Goal: Task Accomplishment & Management: Use online tool/utility

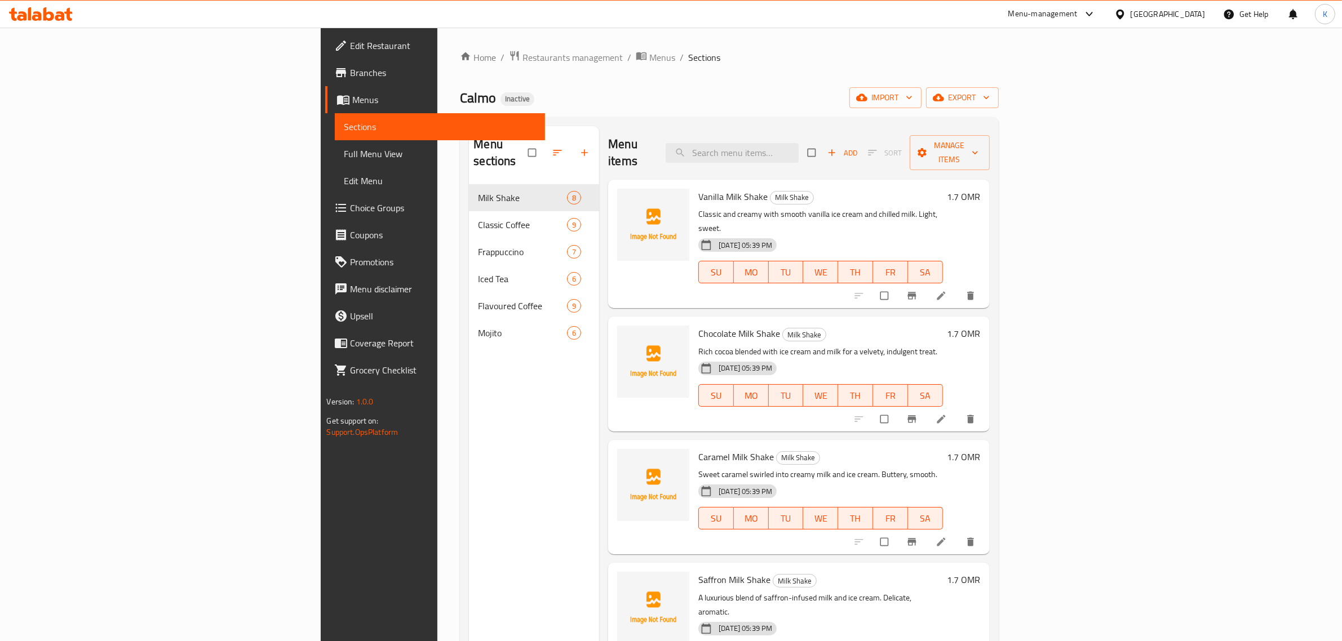
drag, startPoint x: 0, startPoint y: 0, endPoint x: 57, endPoint y: 14, distance: 59.2
click at [57, 14] on icon at bounding box center [41, 14] width 64 height 14
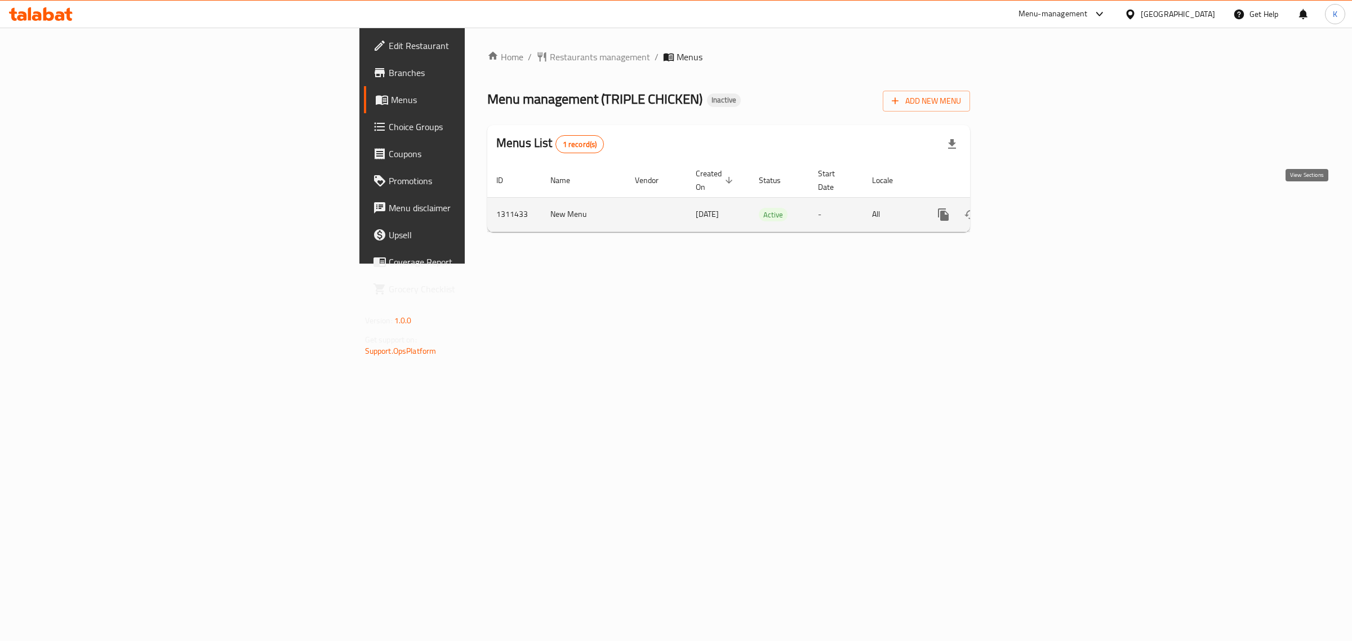
click at [1038, 201] on link "enhanced table" at bounding box center [1024, 214] width 27 height 27
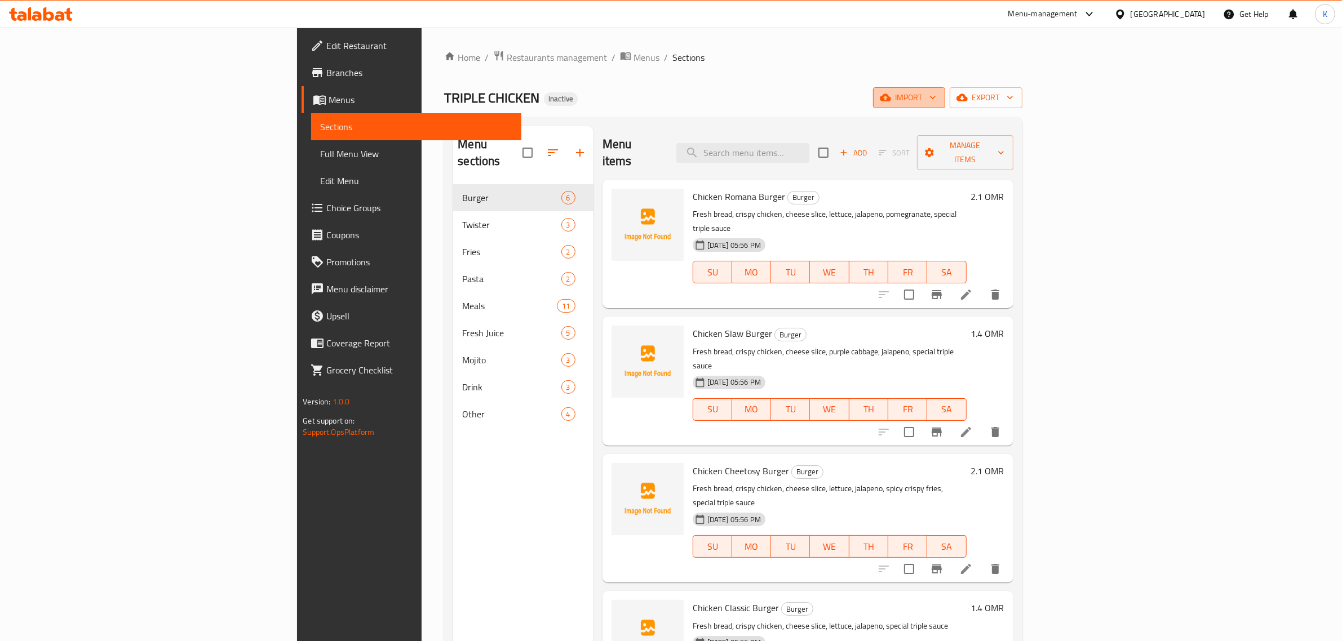
click at [945, 106] on button "import" at bounding box center [909, 97] width 72 height 21
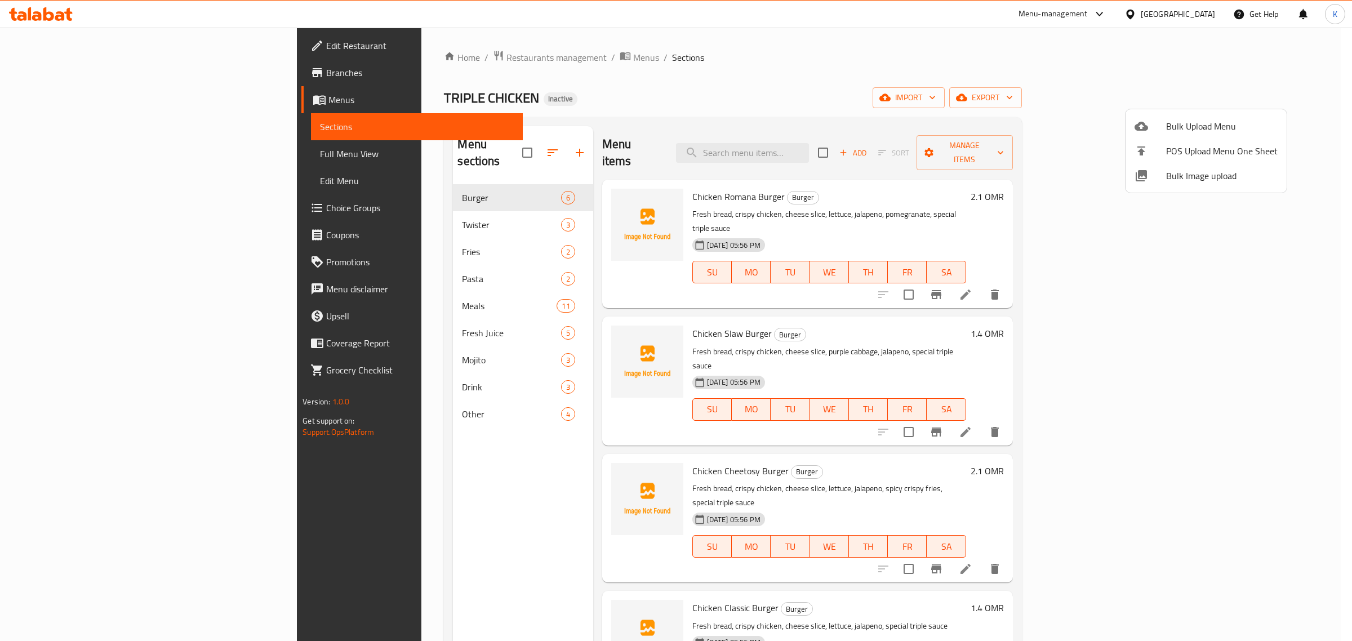
click at [1191, 171] on span "Bulk Image upload" at bounding box center [1222, 176] width 112 height 14
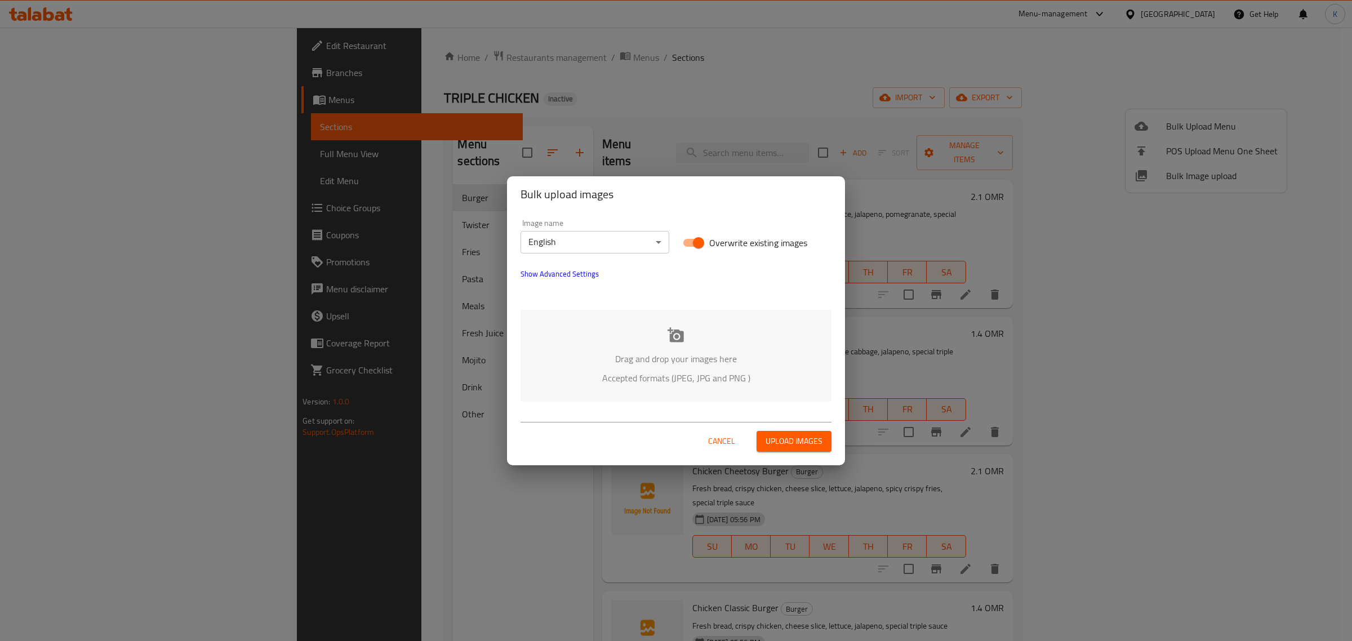
click at [645, 319] on div "Drag and drop your images here Accepted formats (JPEG, JPG and PNG )" at bounding box center [676, 356] width 311 height 92
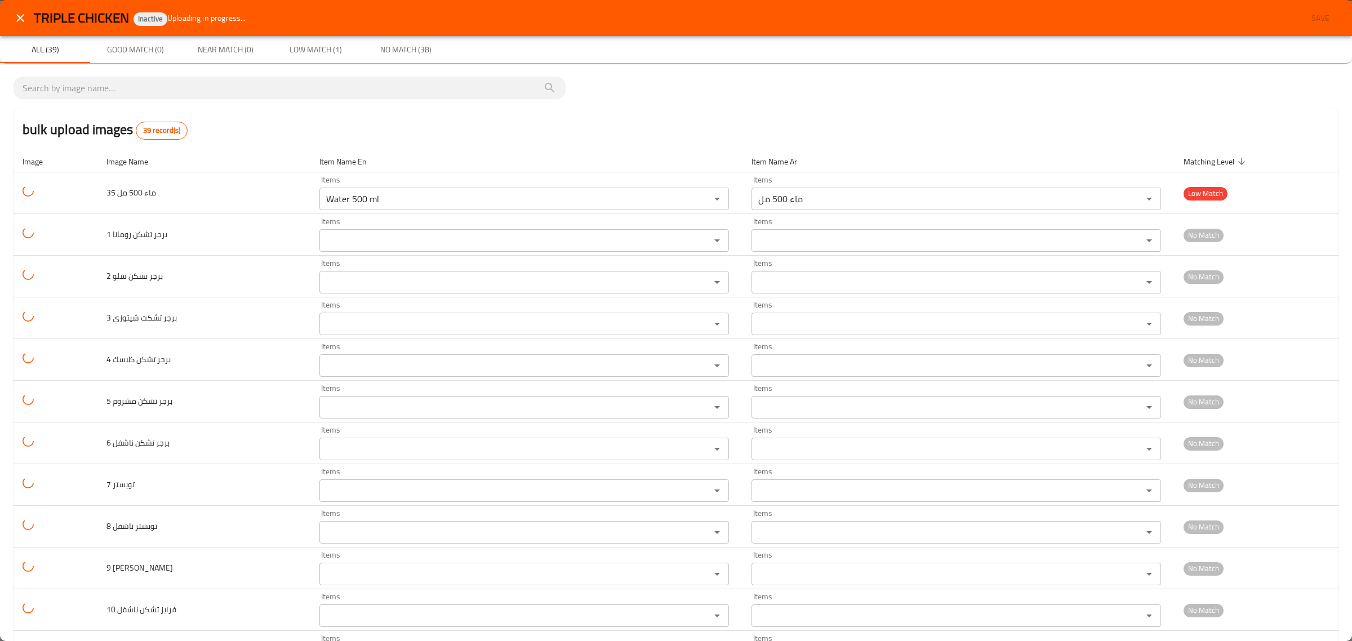
click at [1091, 141] on div "bulk upload images 39 record(s)" at bounding box center [676, 129] width 1325 height 43
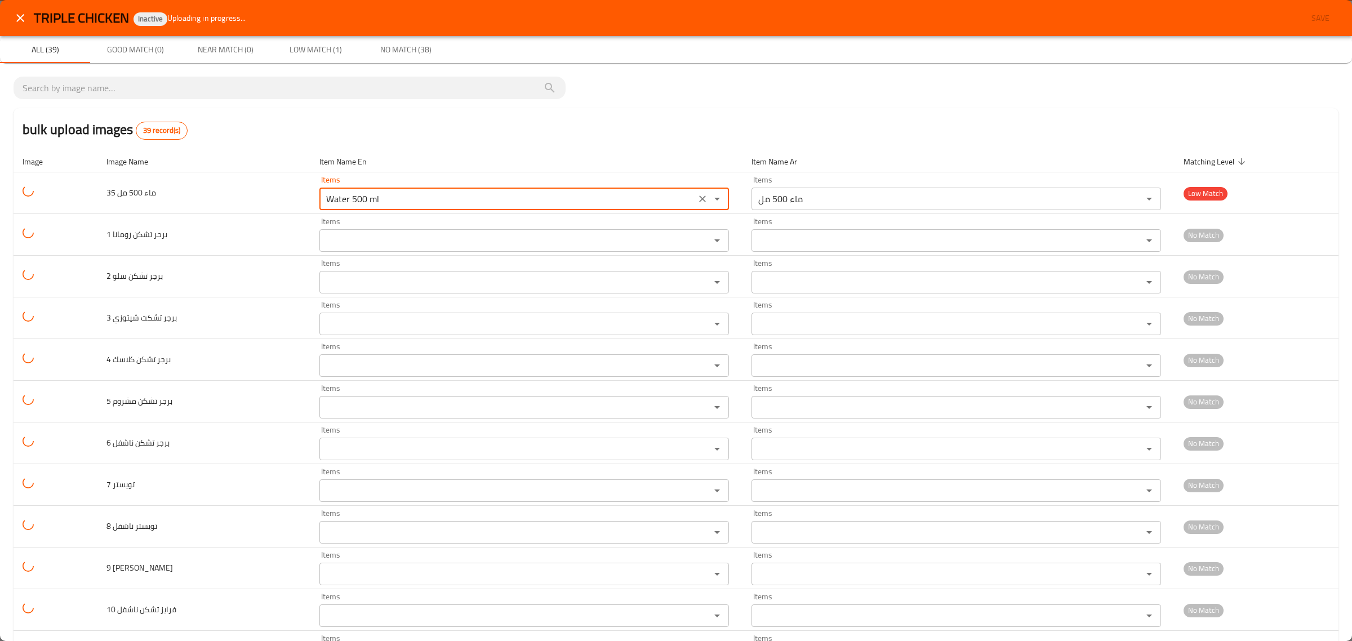
drag, startPoint x: 408, startPoint y: 197, endPoint x: 96, endPoint y: 165, distance: 313.8
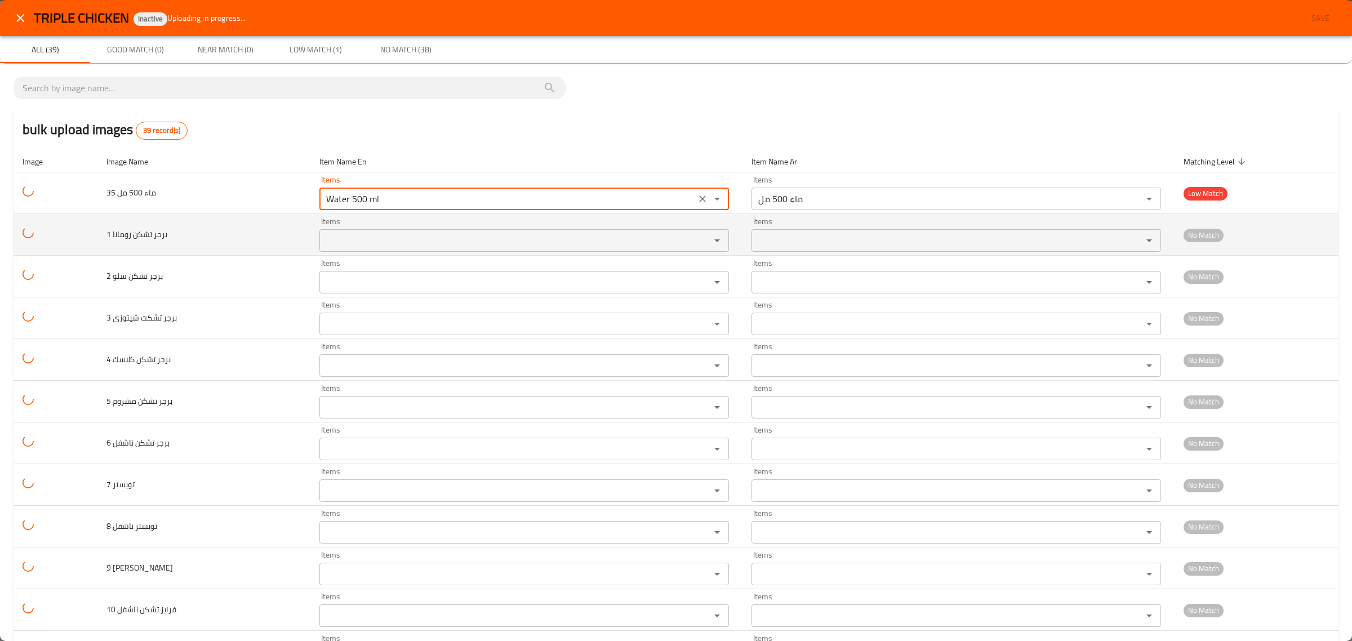
click at [421, 249] on div "Items" at bounding box center [524, 240] width 410 height 23
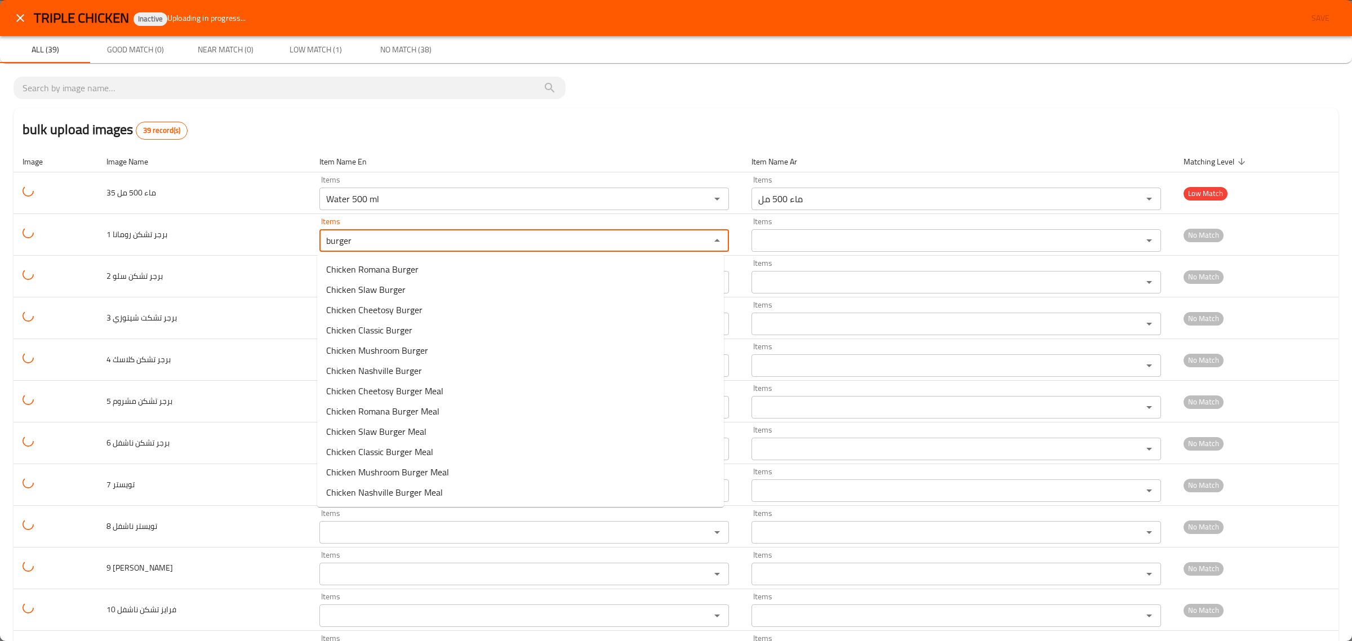
drag, startPoint x: 414, startPoint y: 243, endPoint x: 6, endPoint y: 165, distance: 415.9
click at [424, 270] on span "Chicken Romana Burger" at bounding box center [381, 270] width 92 height 14
type رومانا "Chicken Romana Burger"
type رومانا-ar "برجر تشكن رومانا"
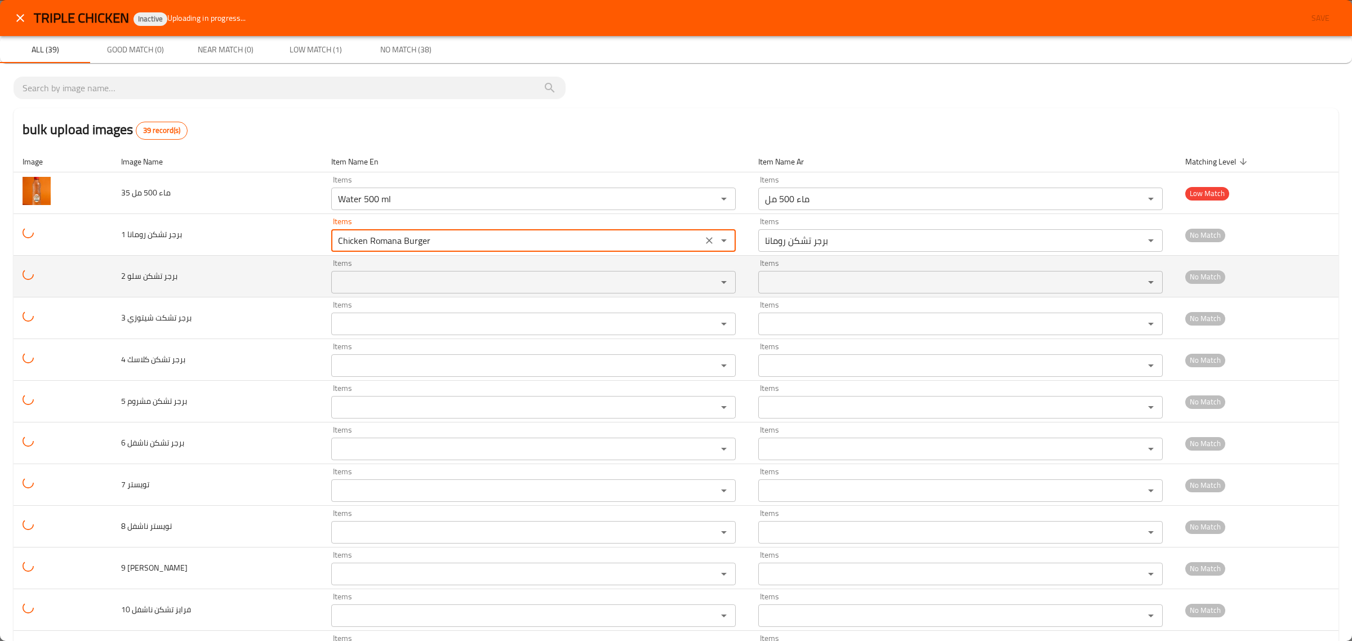
type رومانا "Chicken Romana Burger"
click at [401, 279] on سلو "Items" at bounding box center [517, 282] width 365 height 16
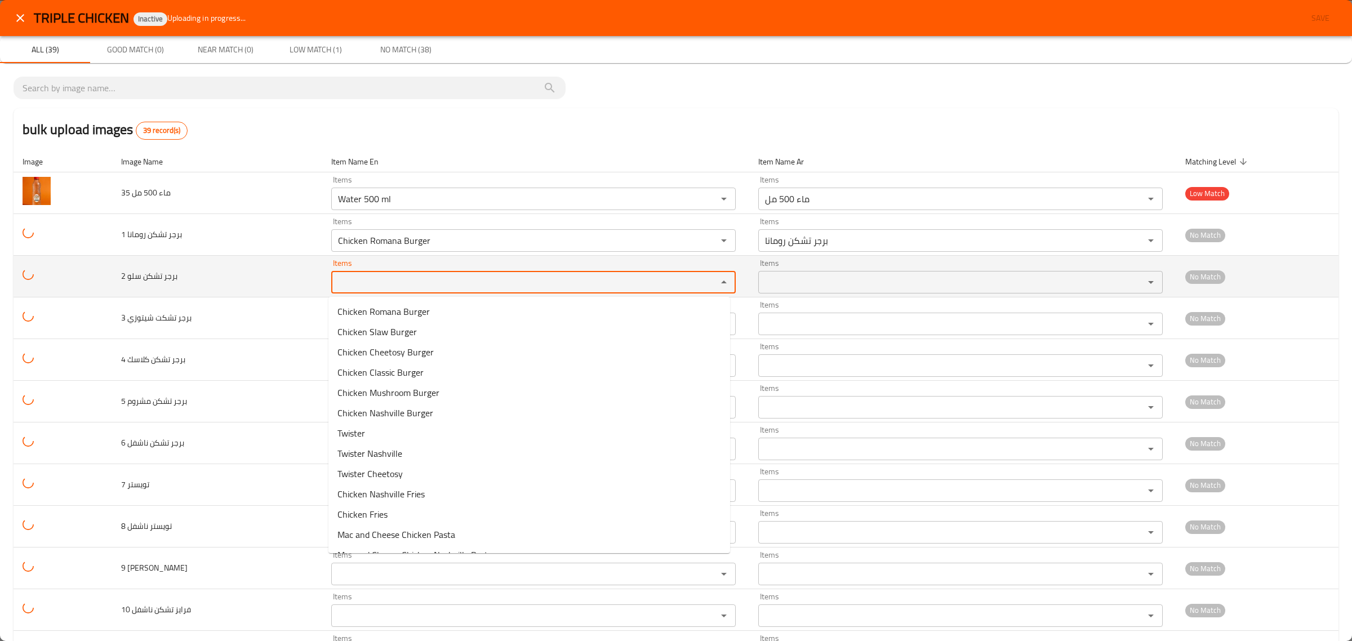
paste سلو "burger"
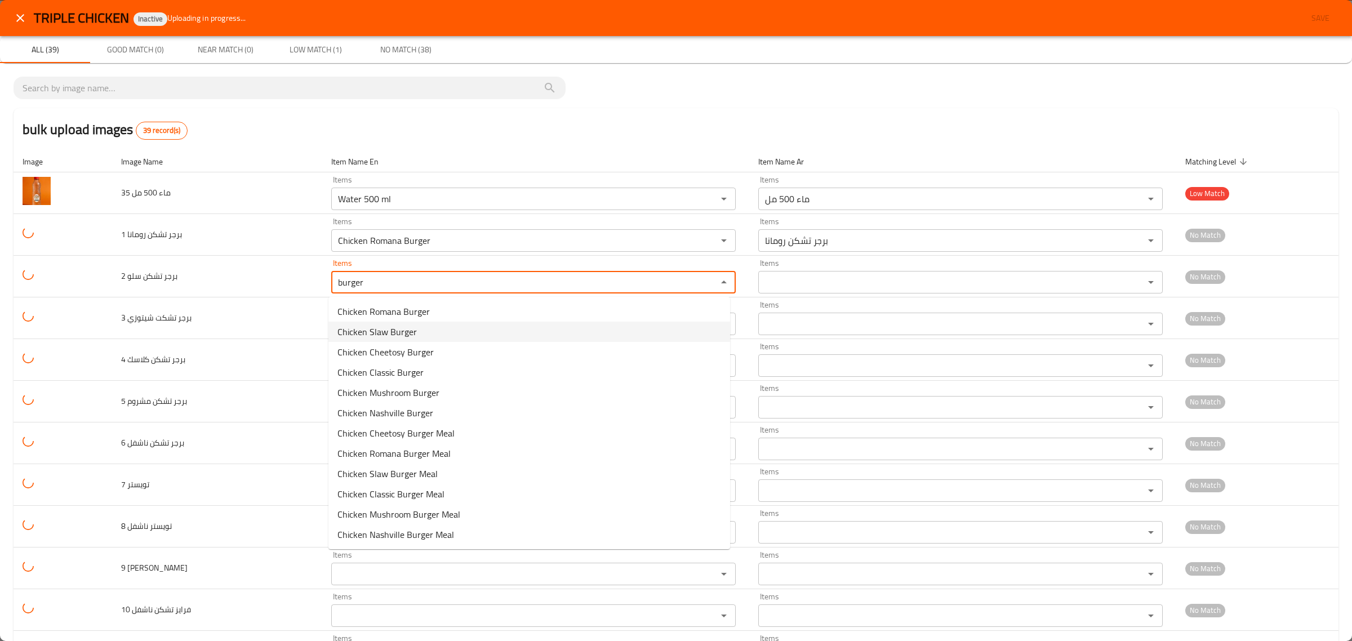
click at [410, 330] on span "Chicken Slaw Burger" at bounding box center [376, 332] width 79 height 14
type سلو "Chicken Slaw Burger"
type سلو-ar "برجر تشكن سلو"
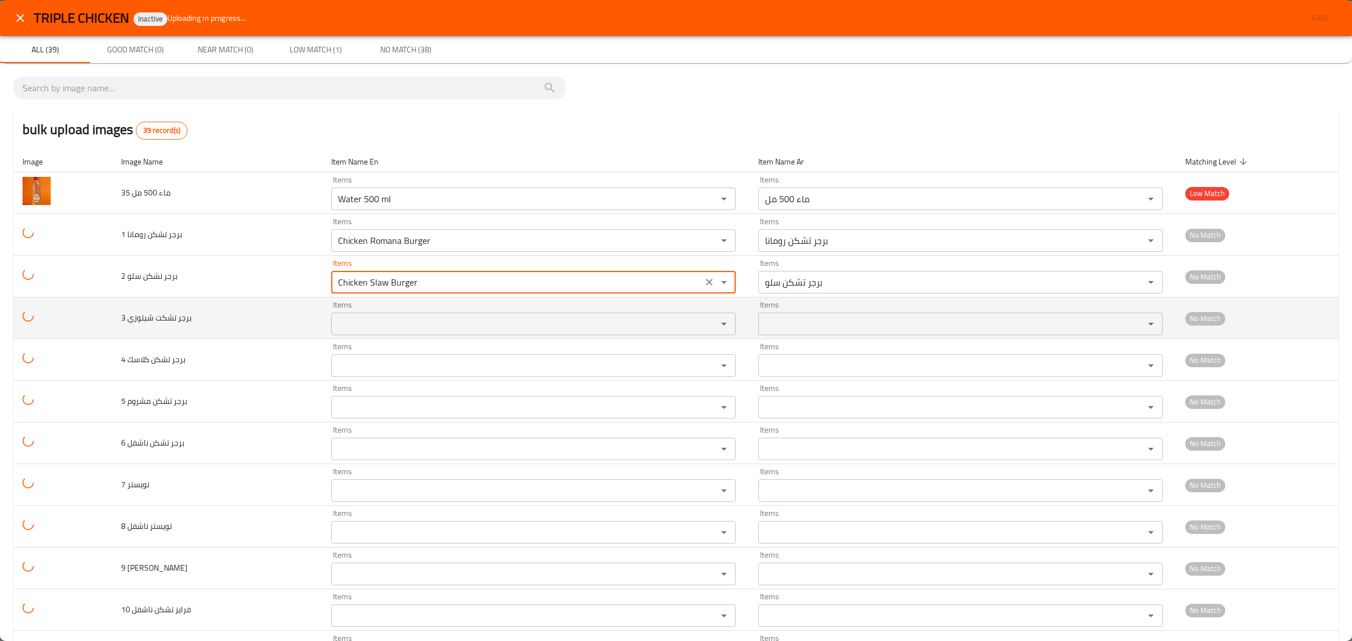
click at [398, 335] on div "Items" at bounding box center [533, 324] width 405 height 23
type سلو "Chicken Slaw Burger"
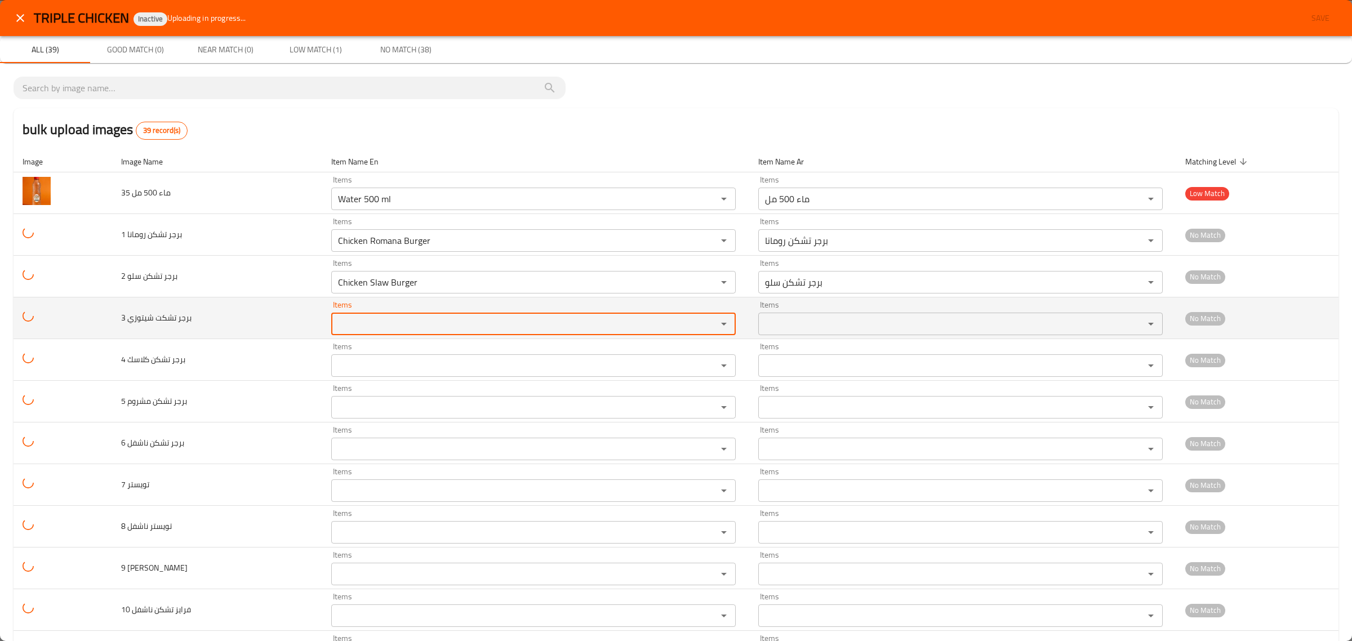
paste شيتوزي "burger"
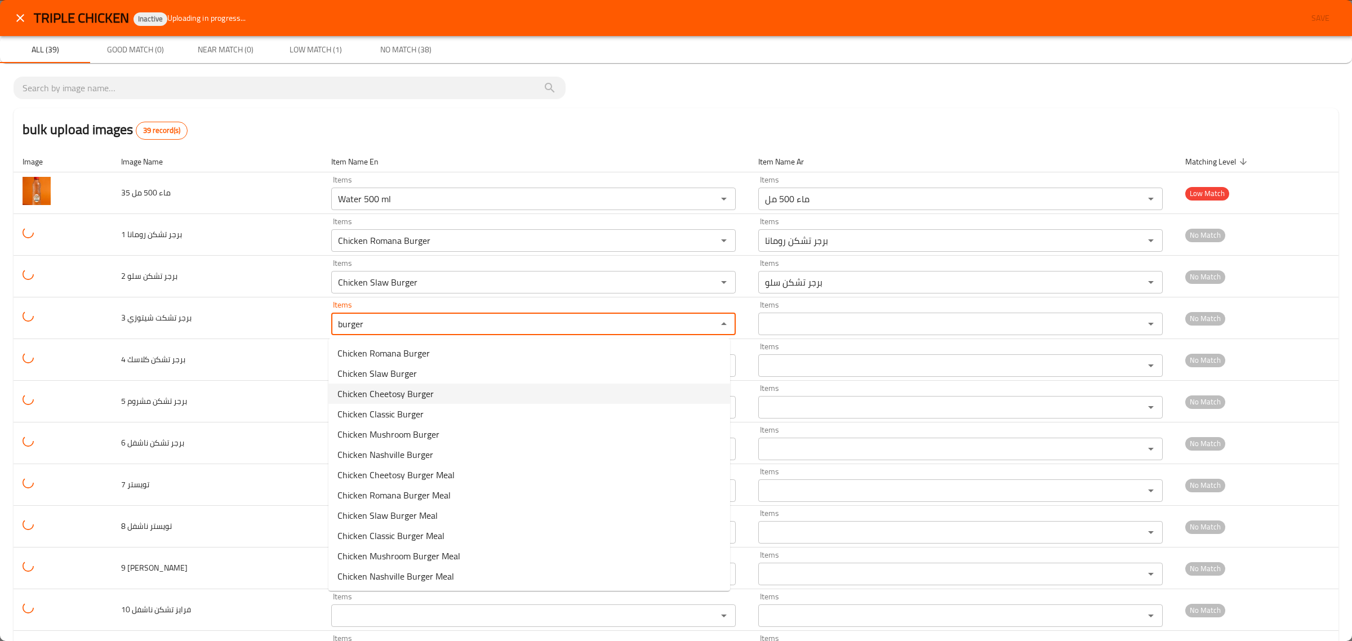
click at [412, 396] on span "Chicken Cheetosy Burger" at bounding box center [385, 394] width 96 height 14
type شيتوزي "Chicken Cheetosy Burger"
type شيتوزي-ar "برجر تشكن شيتوسي"
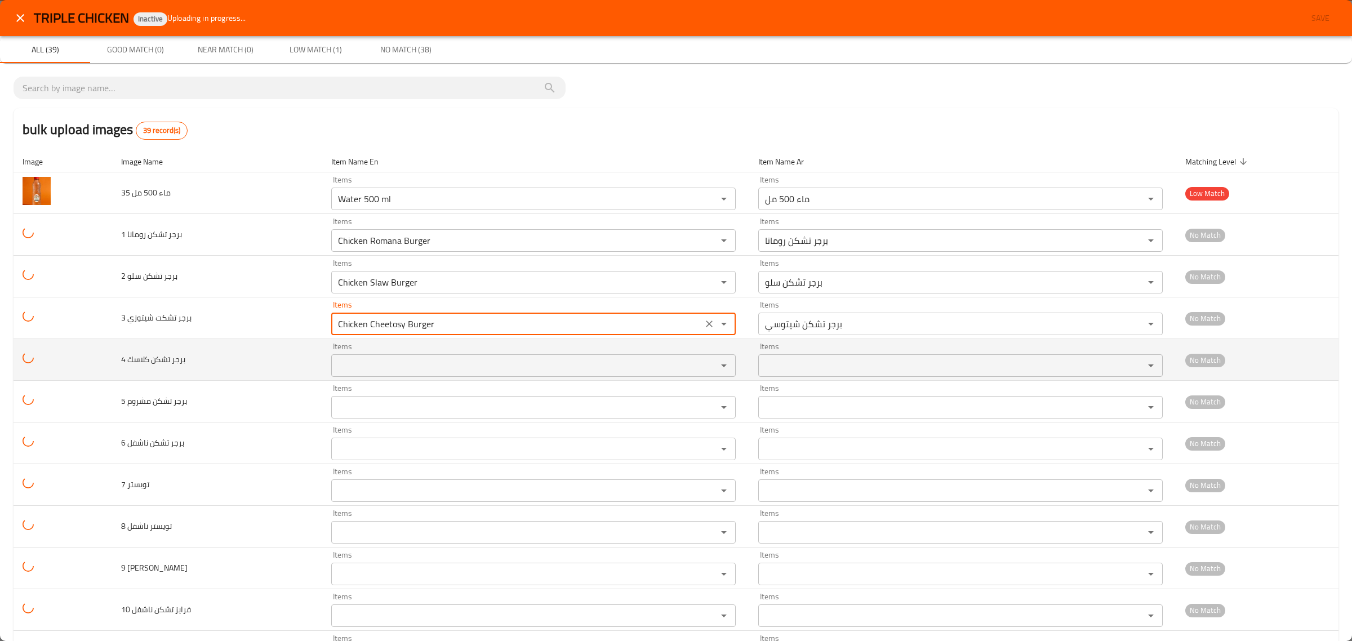
type شيتوزي "Chicken Cheetosy Burger"
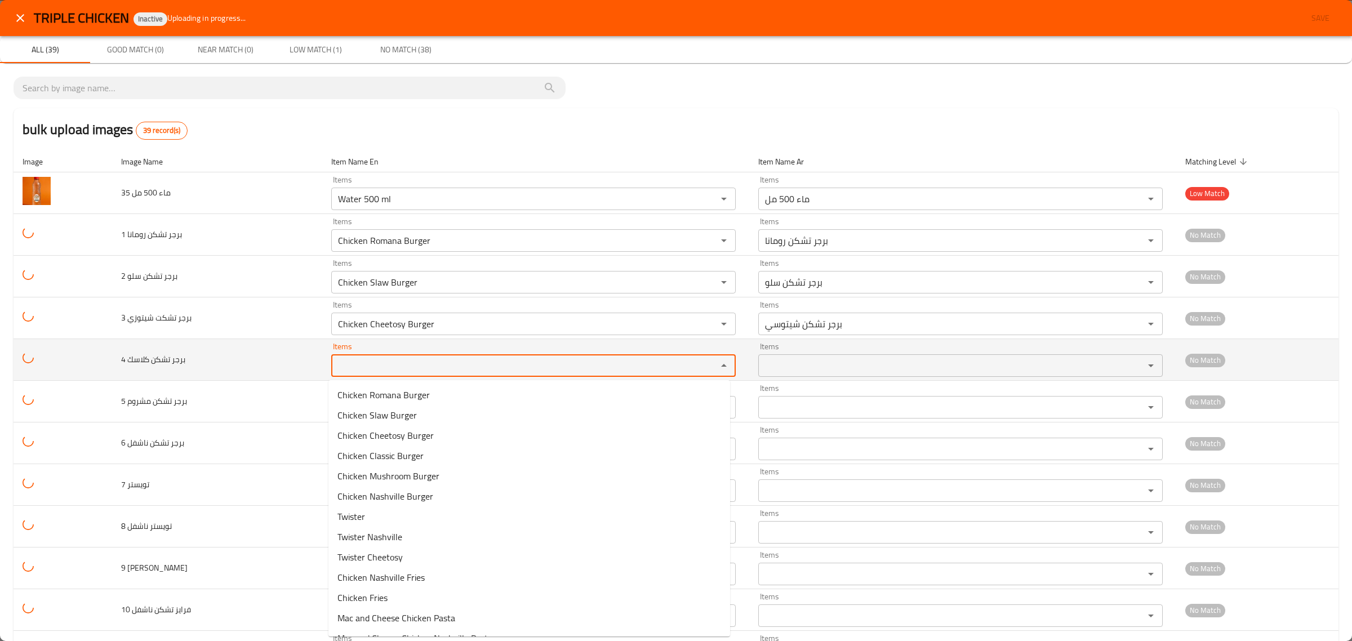
click at [375, 372] on كلاسك "Items" at bounding box center [517, 366] width 365 height 16
paste كلاسك "burger"
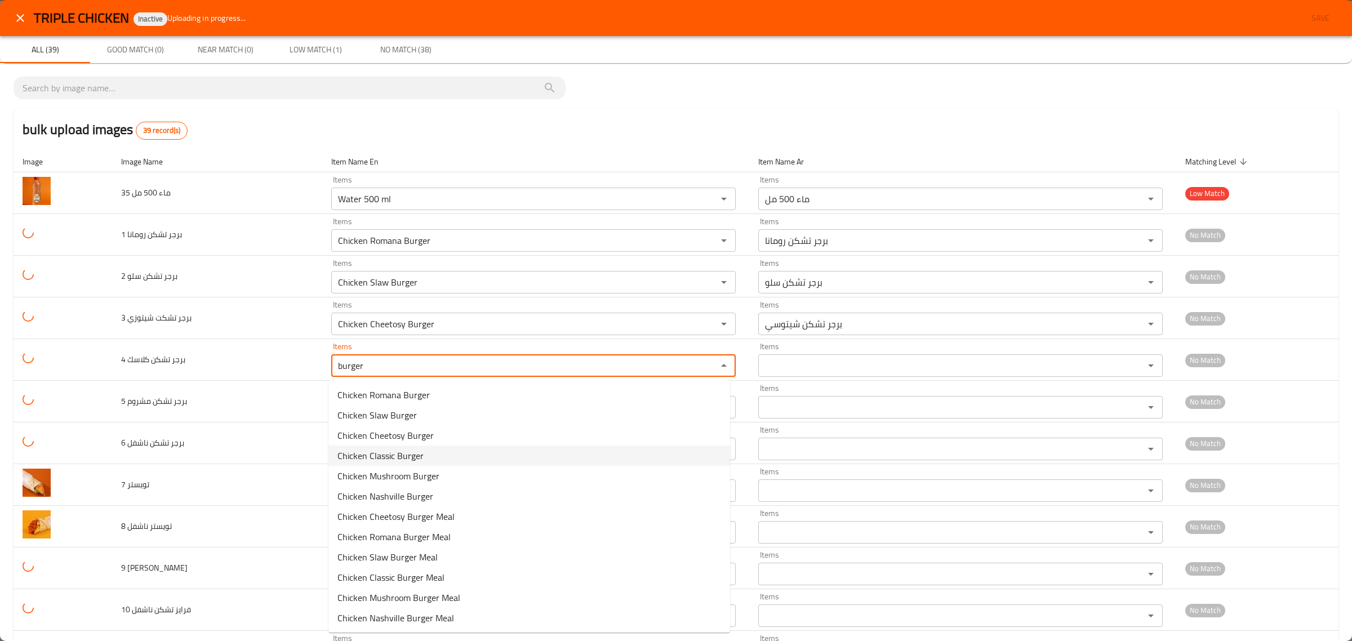
click at [398, 454] on span "Chicken Classic Burger" at bounding box center [380, 456] width 86 height 14
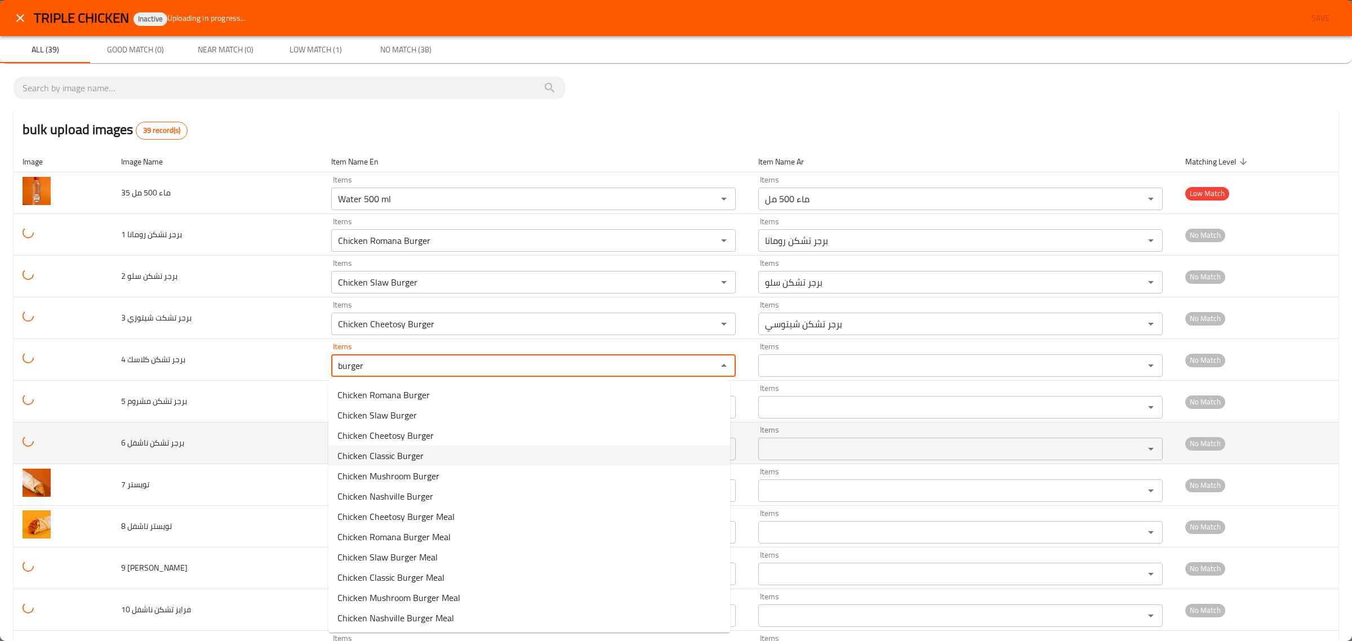
type كلاسك "Chicken Classic Burger"
type كلاسك-ar "برجر تشكن كلاسيك"
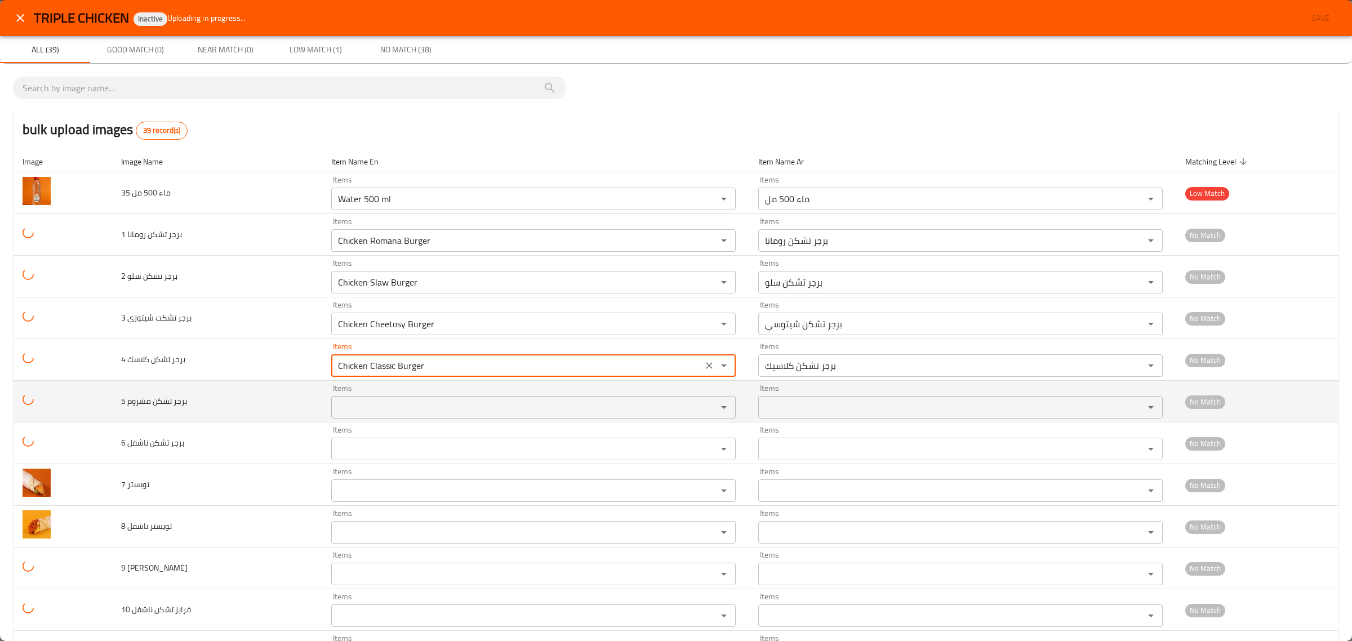
type كلاسك "Chicken Classic Burger"
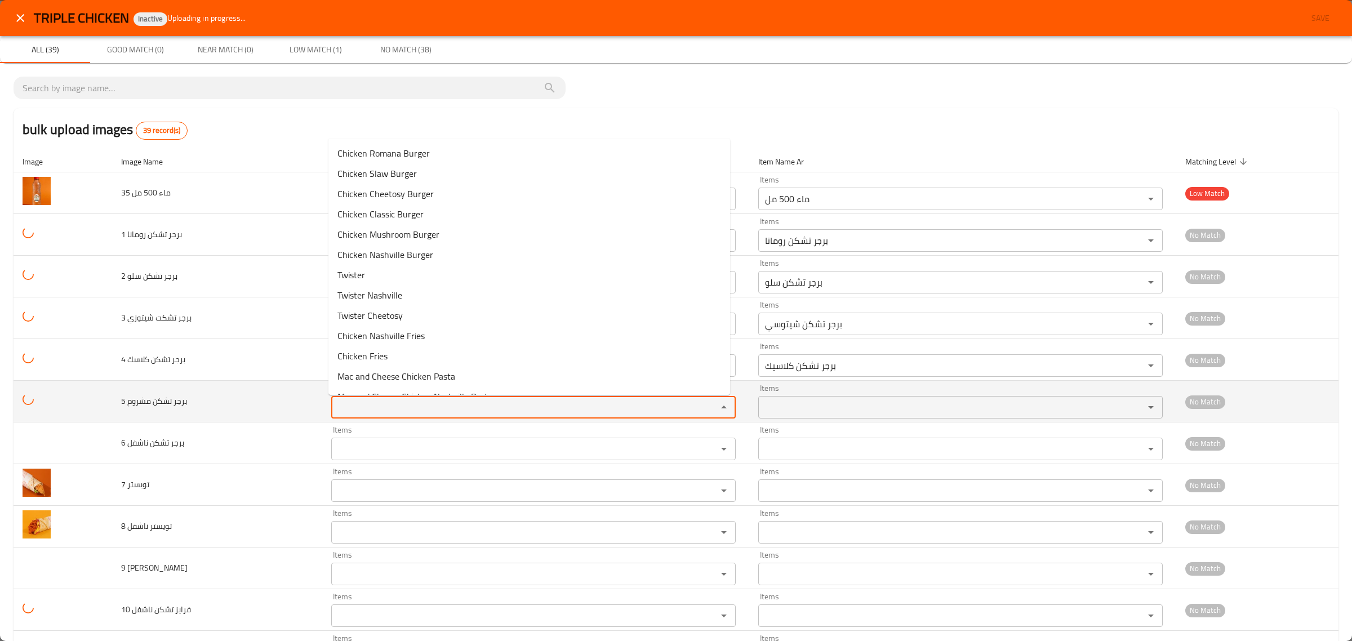
click at [400, 406] on مشروم "Items" at bounding box center [517, 407] width 365 height 16
paste مشروم "burger"
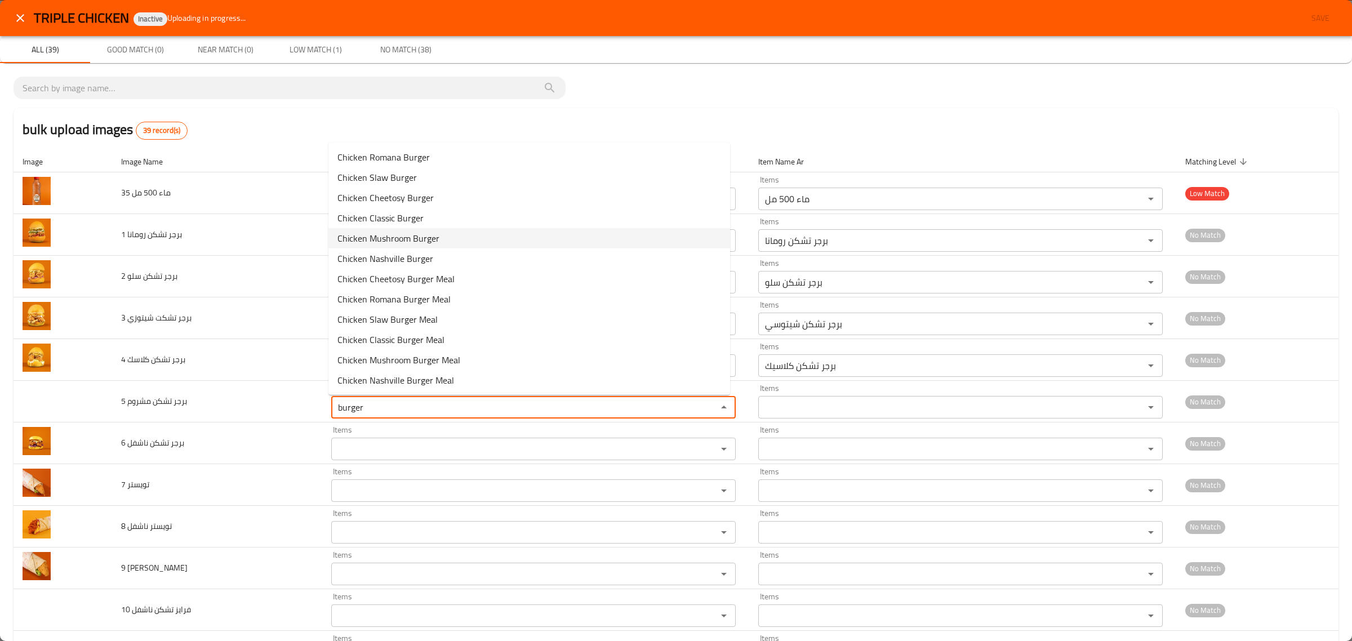
click at [392, 241] on span "Chicken Mushroom Burger" at bounding box center [388, 239] width 102 height 14
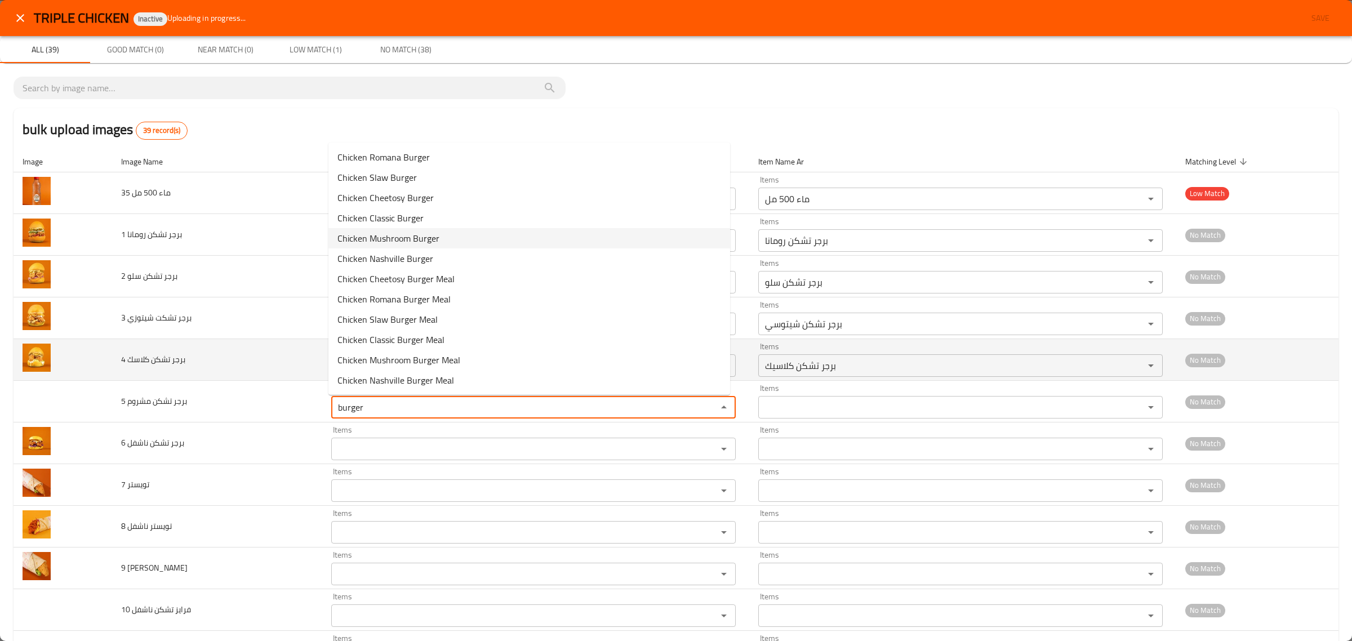
type مشروم "Chicken Mushroom Burger"
type مشروم-ar "برجر تشكن مشروم"
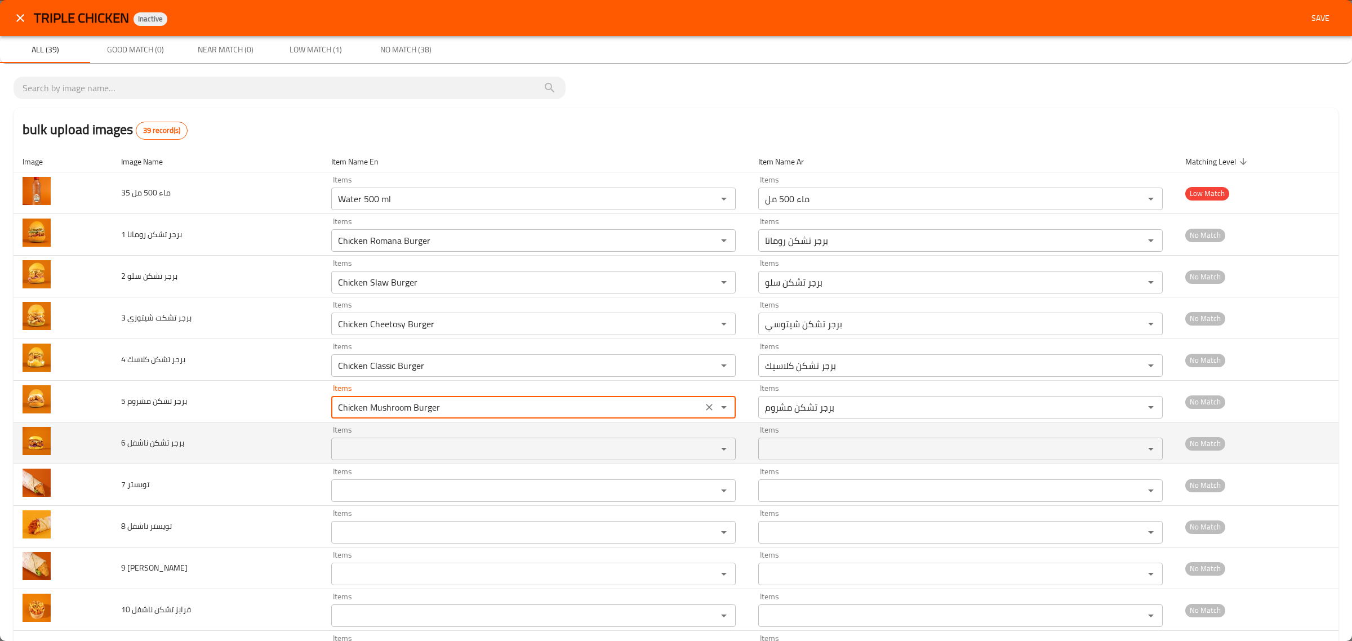
type مشروم "Chicken Mushroom Burger"
click at [384, 446] on ناشفل "Items" at bounding box center [517, 449] width 365 height 16
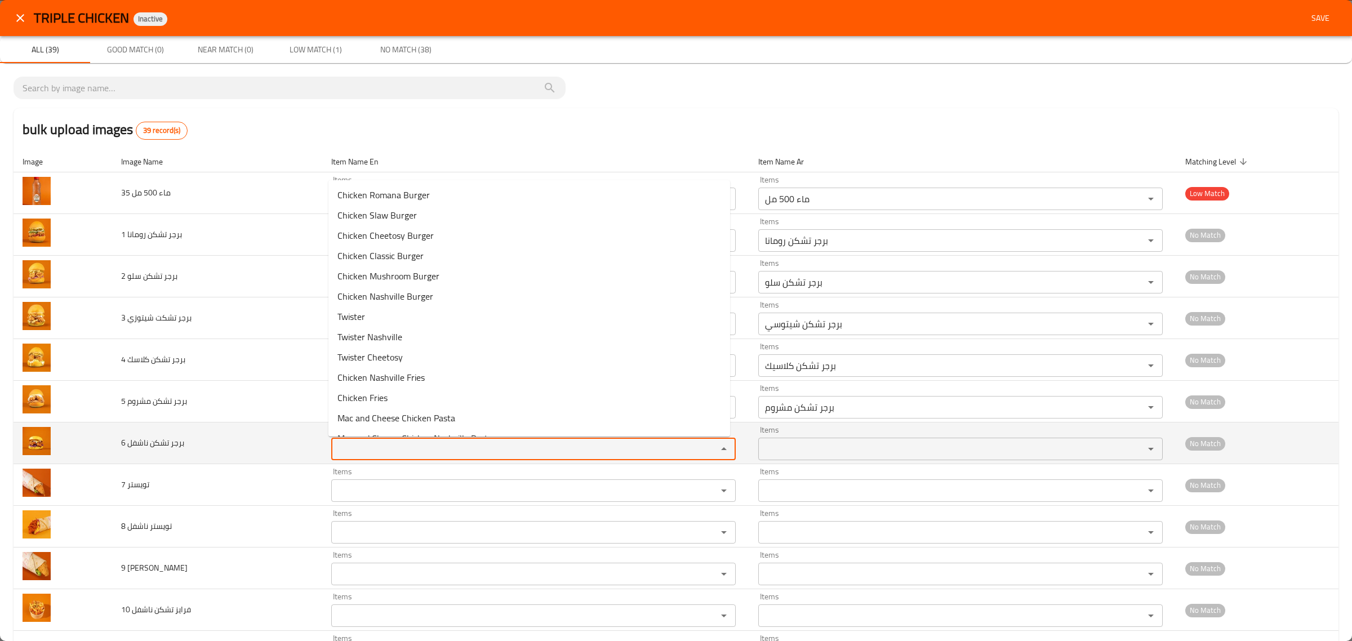
paste ناشفل "burger"
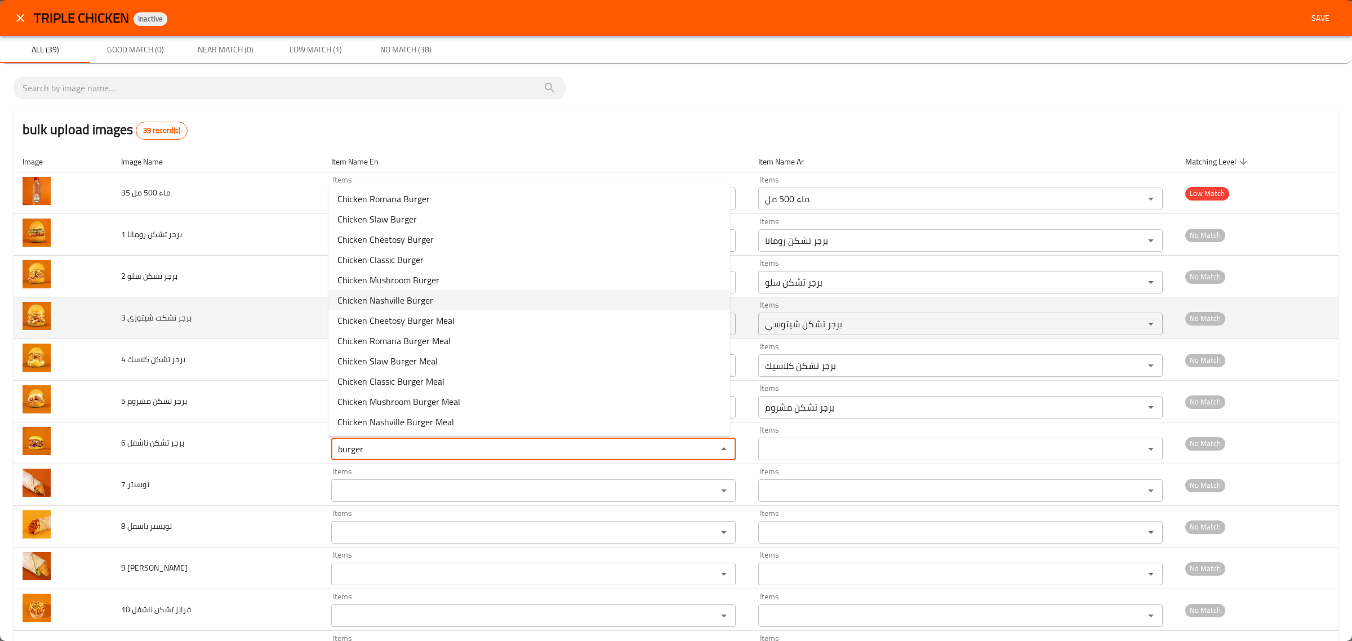
click at [384, 299] on span "Chicken Nashville Burger" at bounding box center [385, 301] width 96 height 14
type ناشفل "Chicken Nashville Burger"
type ناشفل-ar "برجر تشكن ناشفيل"
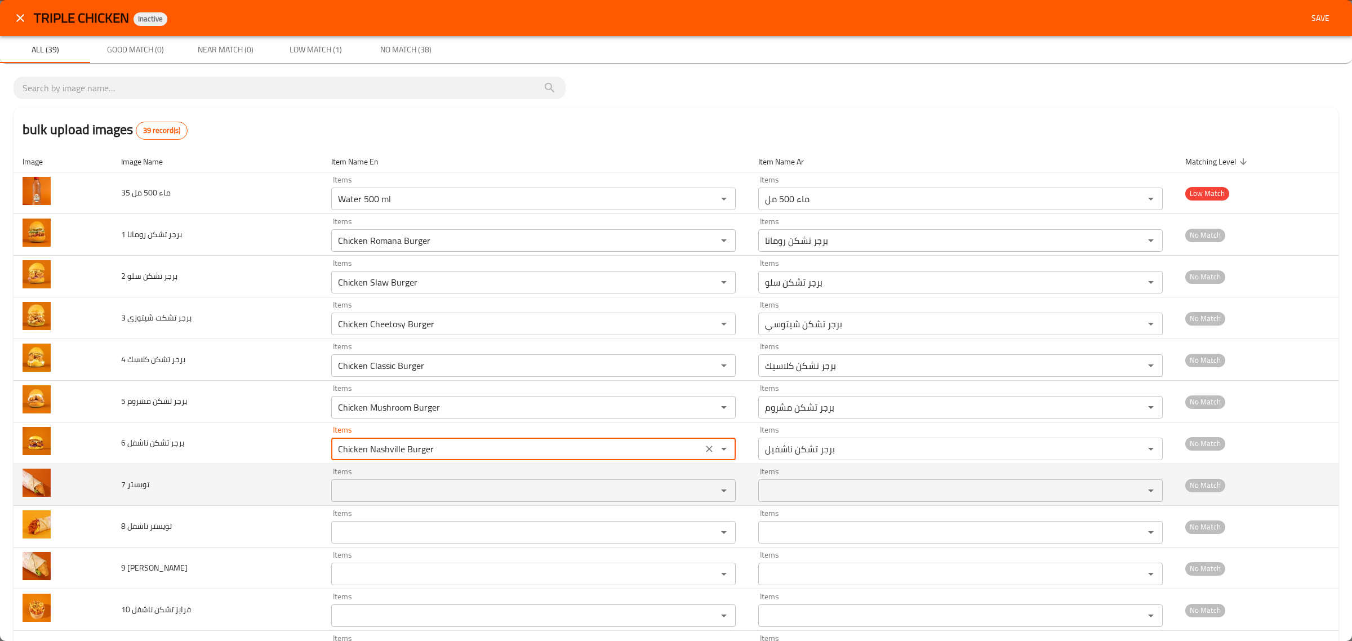
type ناشفل "Chicken Nashville Burger"
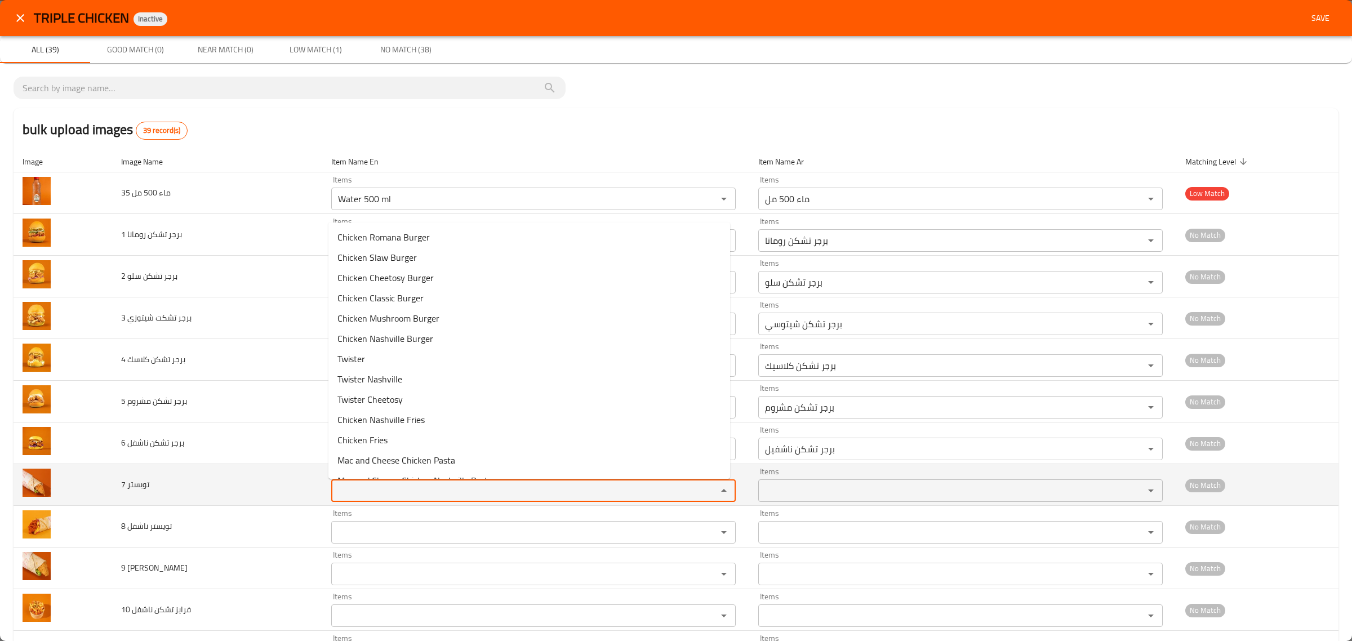
click at [351, 494] on تويستر "Items" at bounding box center [517, 491] width 365 height 16
paste تويستر "burger"
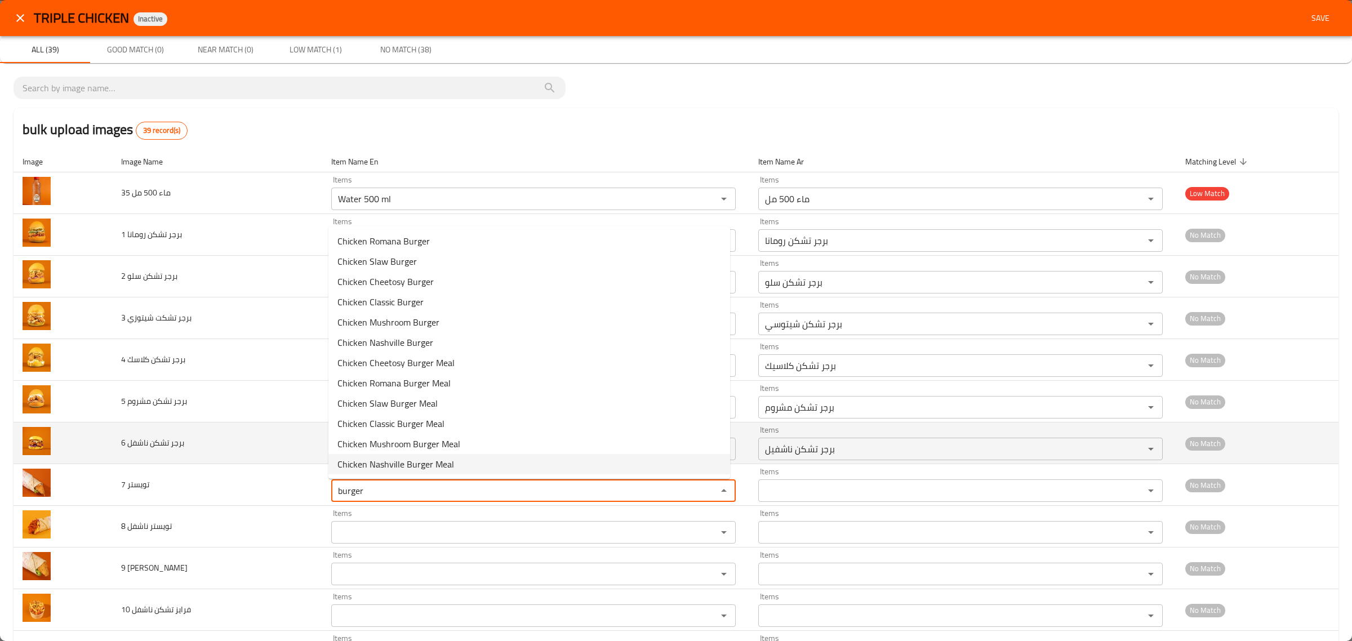
drag, startPoint x: 381, startPoint y: 493, endPoint x: 207, endPoint y: 464, distance: 176.5
click at [210, 465] on tr "7 تويستر Items burger Items Items Items No Match" at bounding box center [676, 485] width 1325 height 42
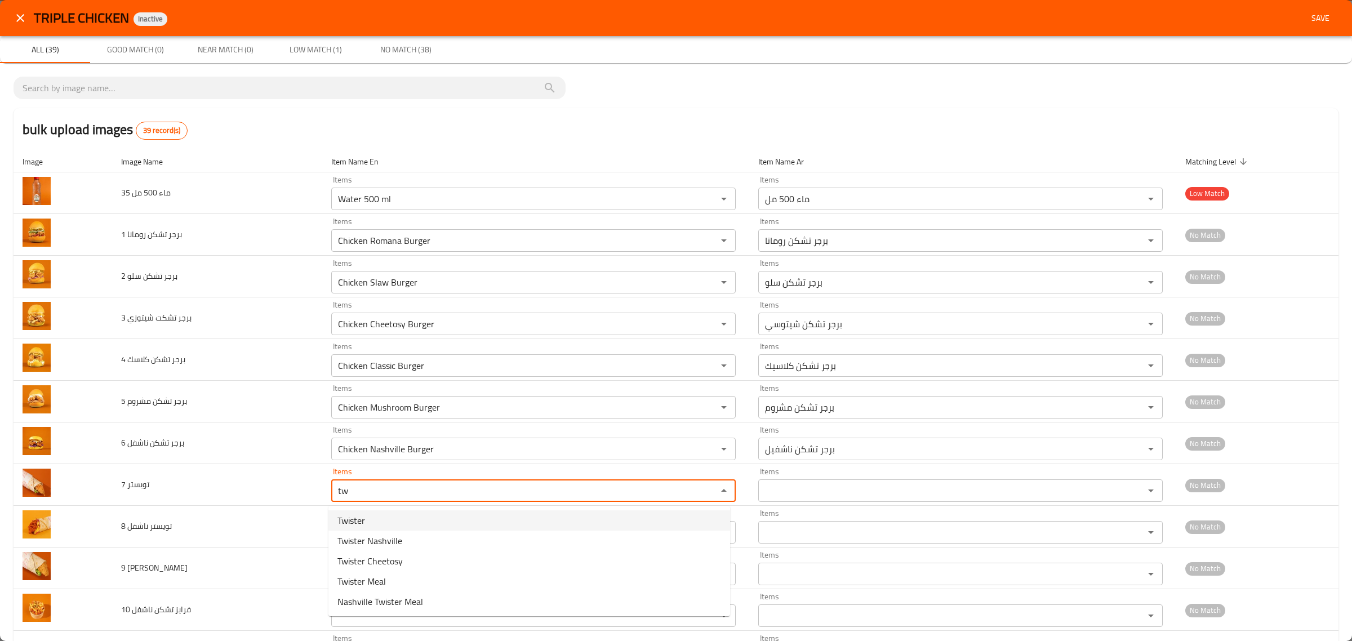
click at [362, 519] on span "Twister" at bounding box center [351, 521] width 28 height 14
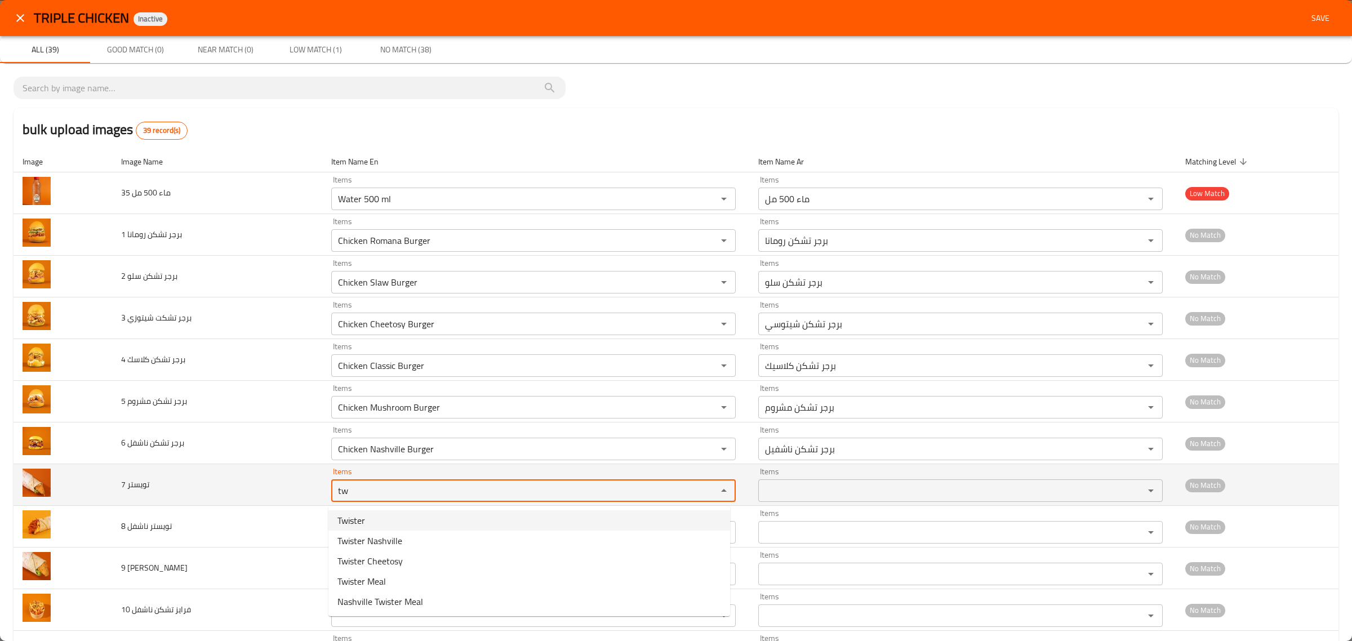
type تويستر "Twister"
type تويستر-ar "تويستر"
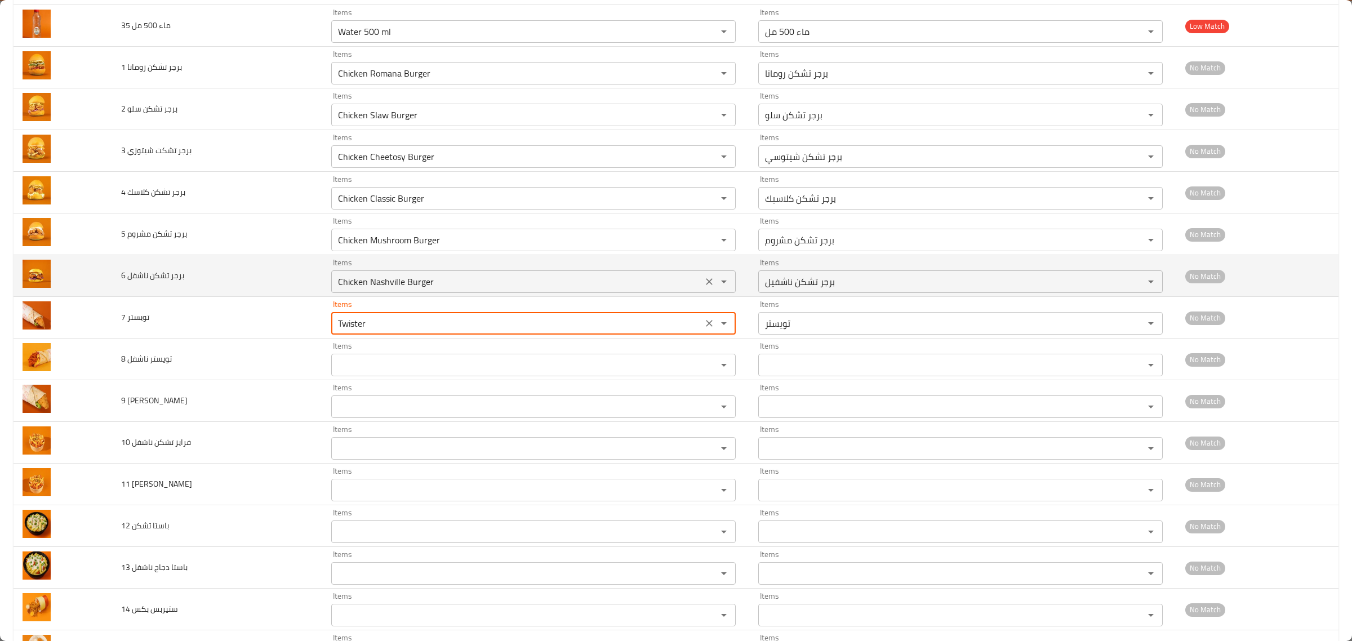
scroll to position [282, 0]
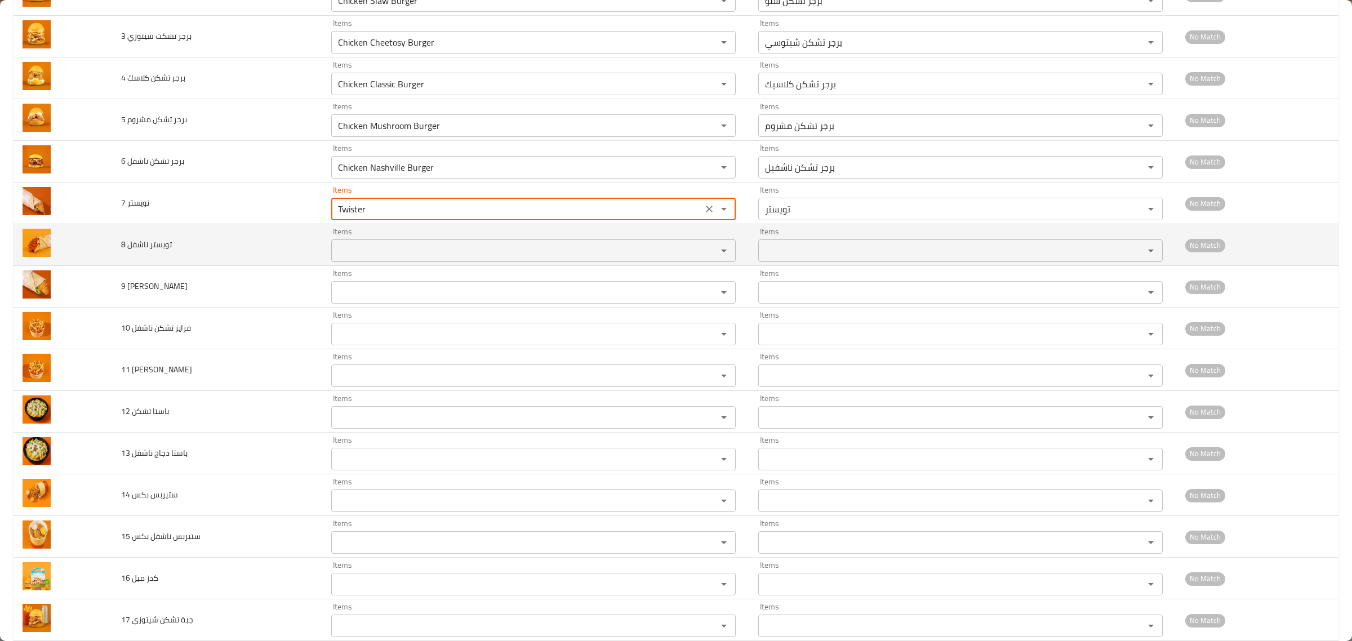
type تويستر "Twister"
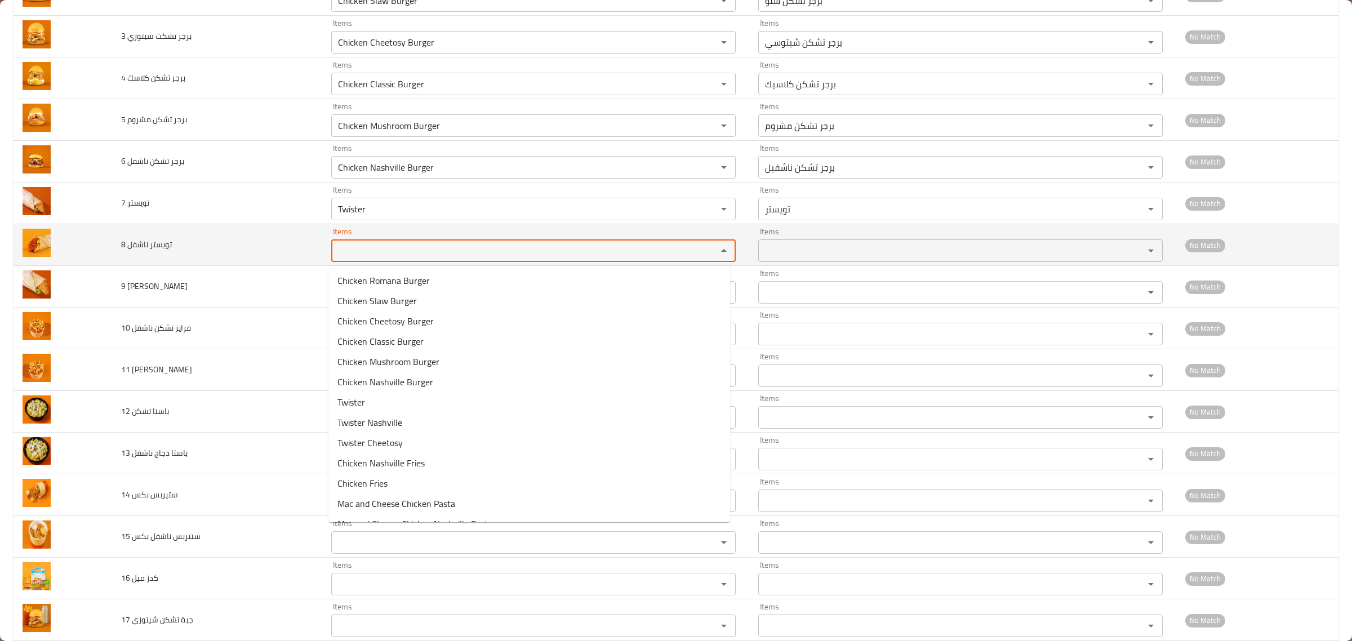
click at [379, 251] on ناشفل "Items" at bounding box center [517, 251] width 365 height 16
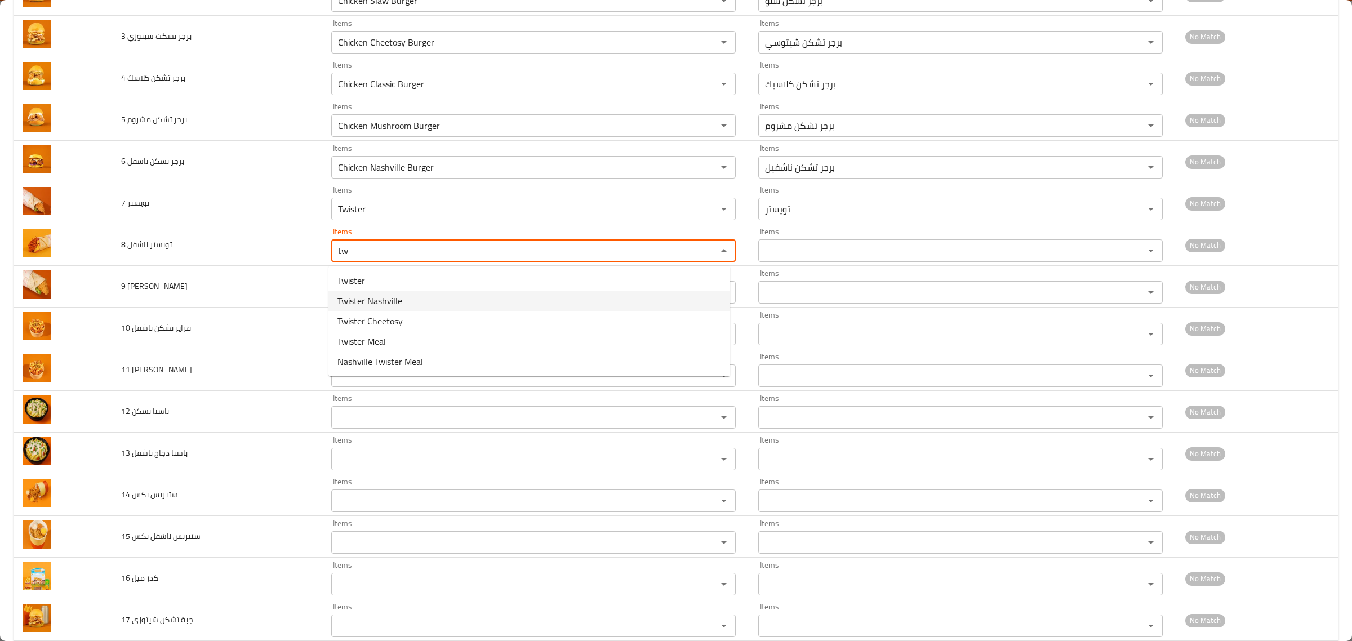
click at [413, 304] on ناشفل-option-1 "Twister Nashville" at bounding box center [529, 301] width 402 height 20
type ناشفل "Twister Nashville"
type ناشفل-ar "تويستر ناشفيل"
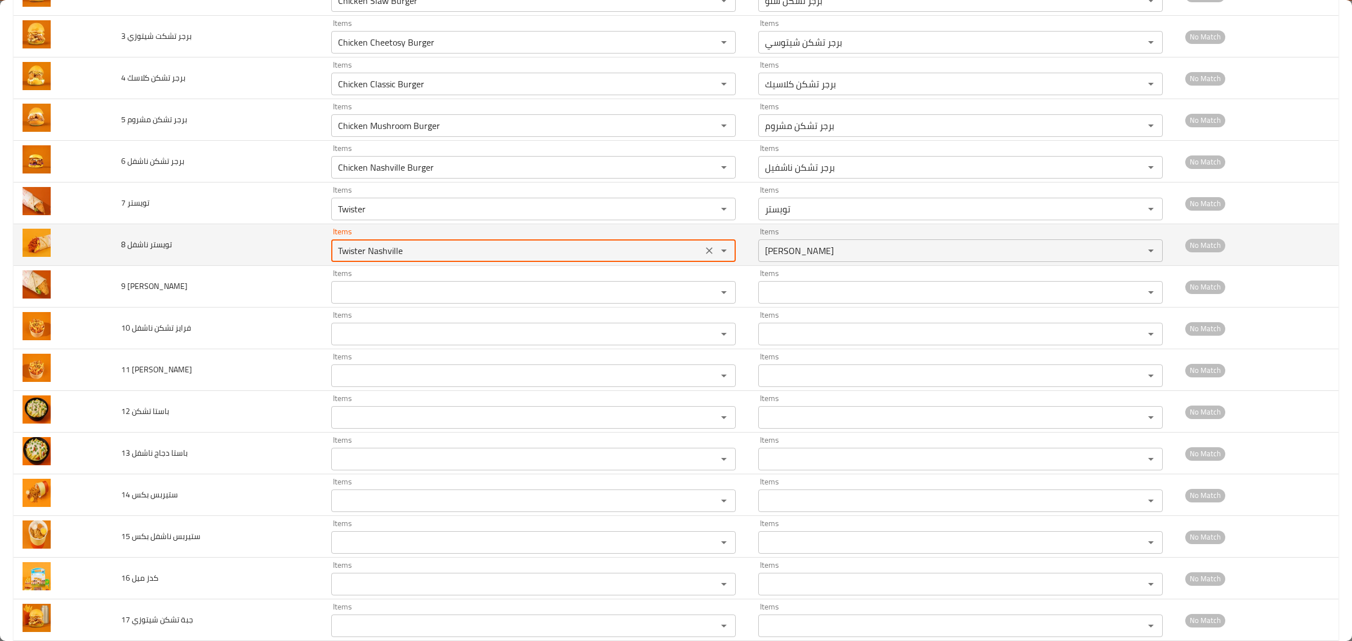
click at [341, 247] on ناشفل "Twister Nashville" at bounding box center [517, 251] width 365 height 16
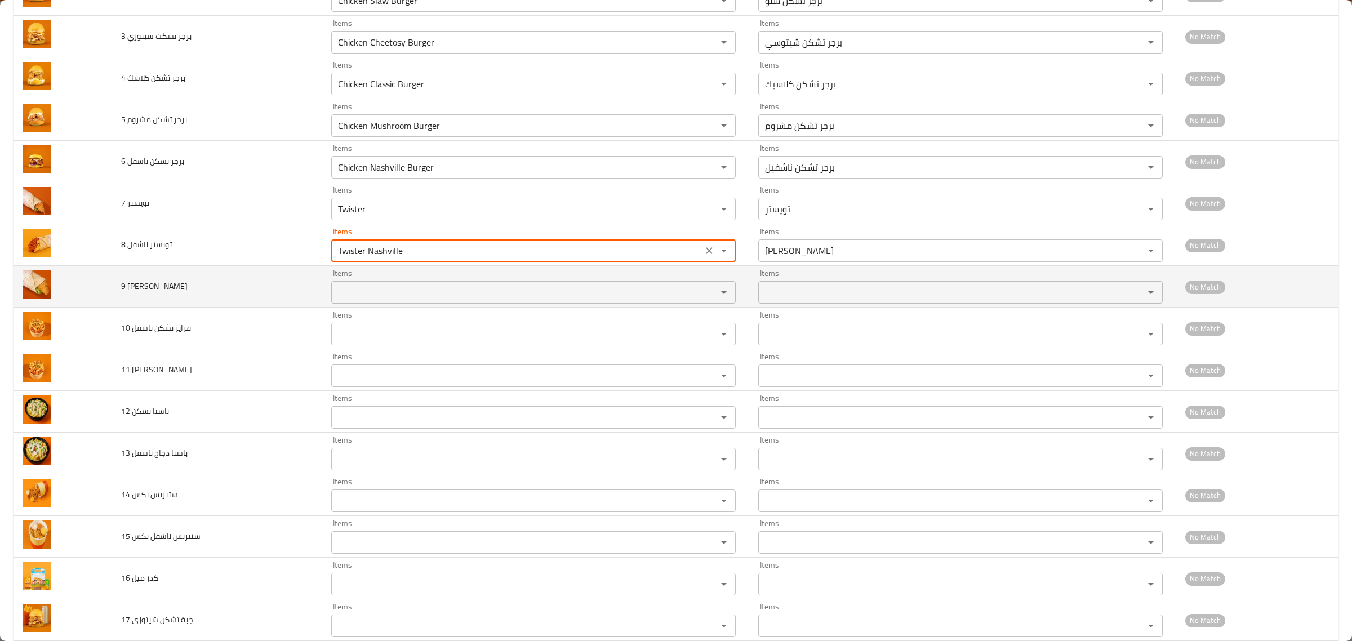
type ناشفل "Twister Nashville"
click at [350, 293] on شيتوزي "Items" at bounding box center [517, 293] width 365 height 16
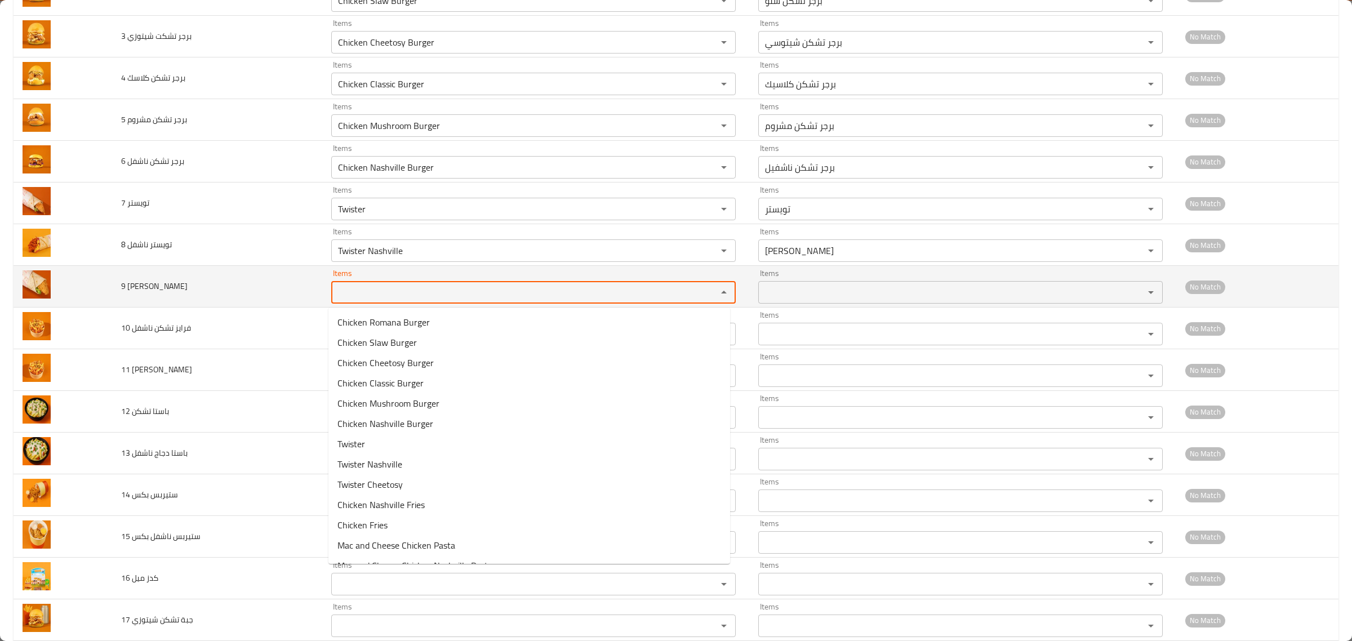
paste شيتوزي "Twister"
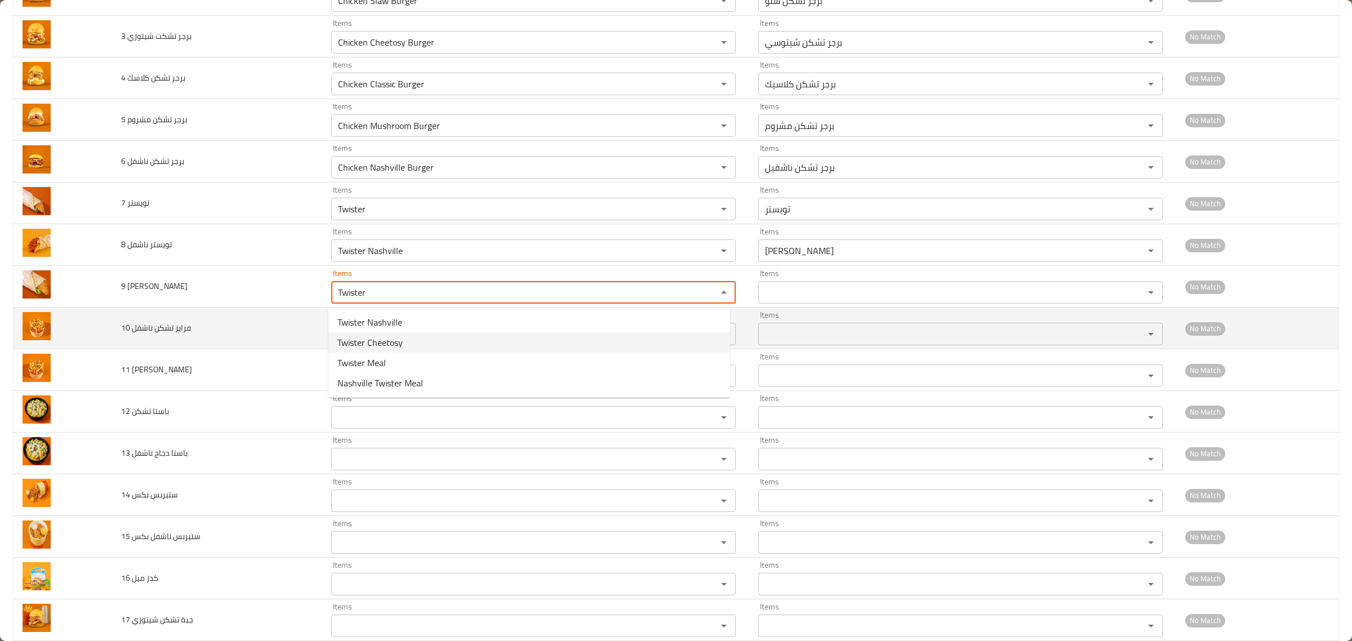
click at [406, 345] on شيتوزي-option-1 "Twister Cheetosy" at bounding box center [529, 342] width 402 height 20
type شيتوزي "Twister Cheetosy"
type شيتوزي-ar "تويستر شيتوسي"
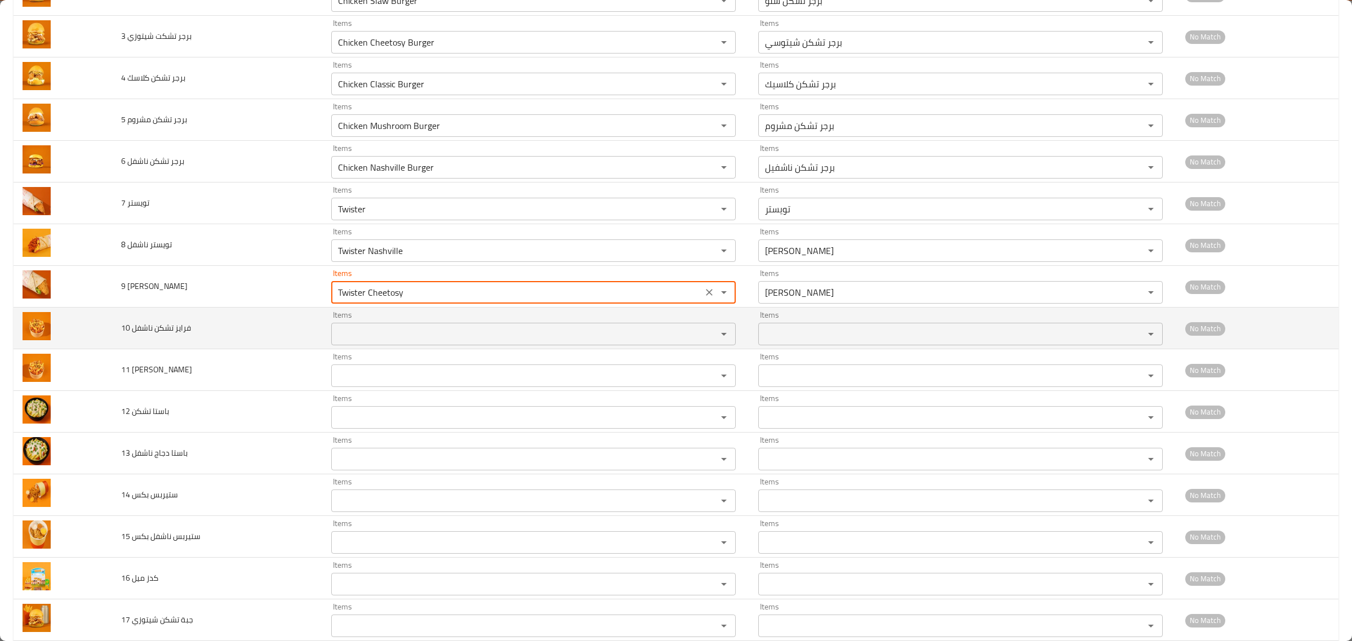
type شيتوزي "Twister Cheetosy"
click at [367, 336] on ناشفل "Items" at bounding box center [517, 334] width 365 height 16
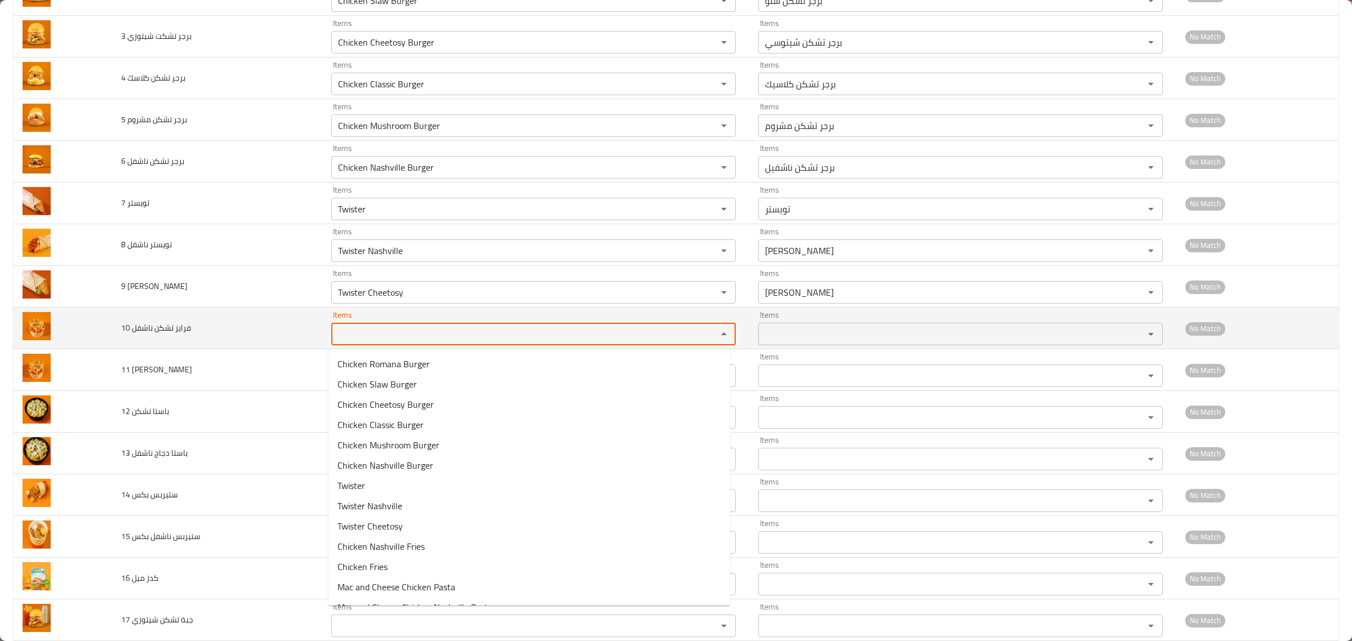
paste ناشفل "Twister"
click at [365, 337] on ناشفل "Twister" at bounding box center [517, 334] width 365 height 16
drag, startPoint x: 384, startPoint y: 334, endPoint x: 147, endPoint y: 330, distance: 236.7
click at [152, 330] on tr "10 فرايز تشكن ناشفل Items Twister Items Items Items No Match" at bounding box center [676, 329] width 1325 height 42
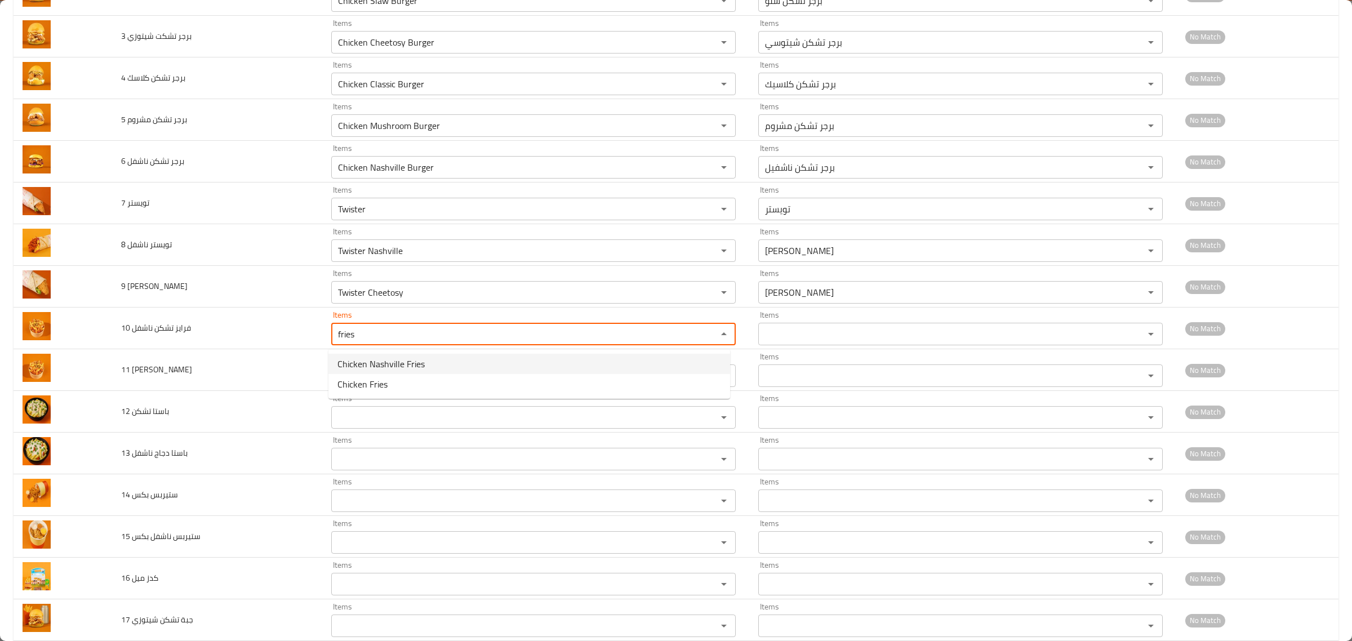
click at [407, 361] on span "Chicken Nashville Fries" at bounding box center [380, 364] width 87 height 14
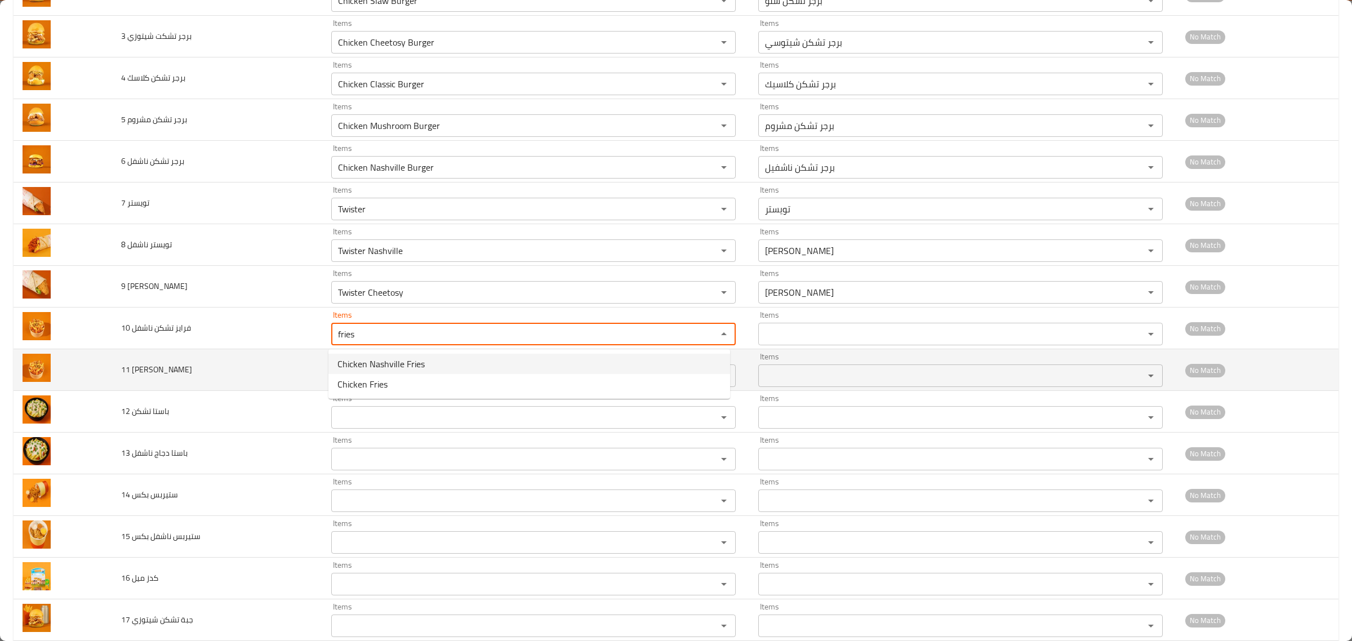
type ناشفل "Chicken Nashville Fries"
type ناشفل-ar "فرايز تشكن ناشفل"
type ناشفل "Chicken Nashville Fries"
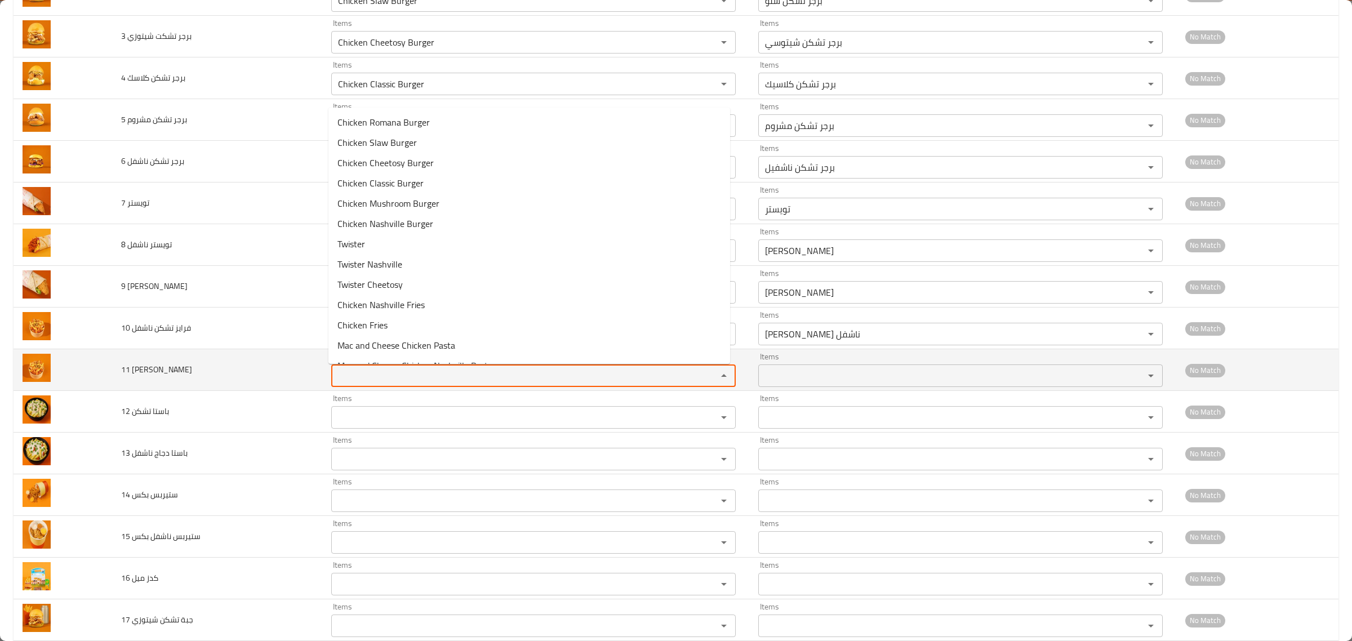
click at [356, 380] on تشكن "Items" at bounding box center [517, 376] width 365 height 16
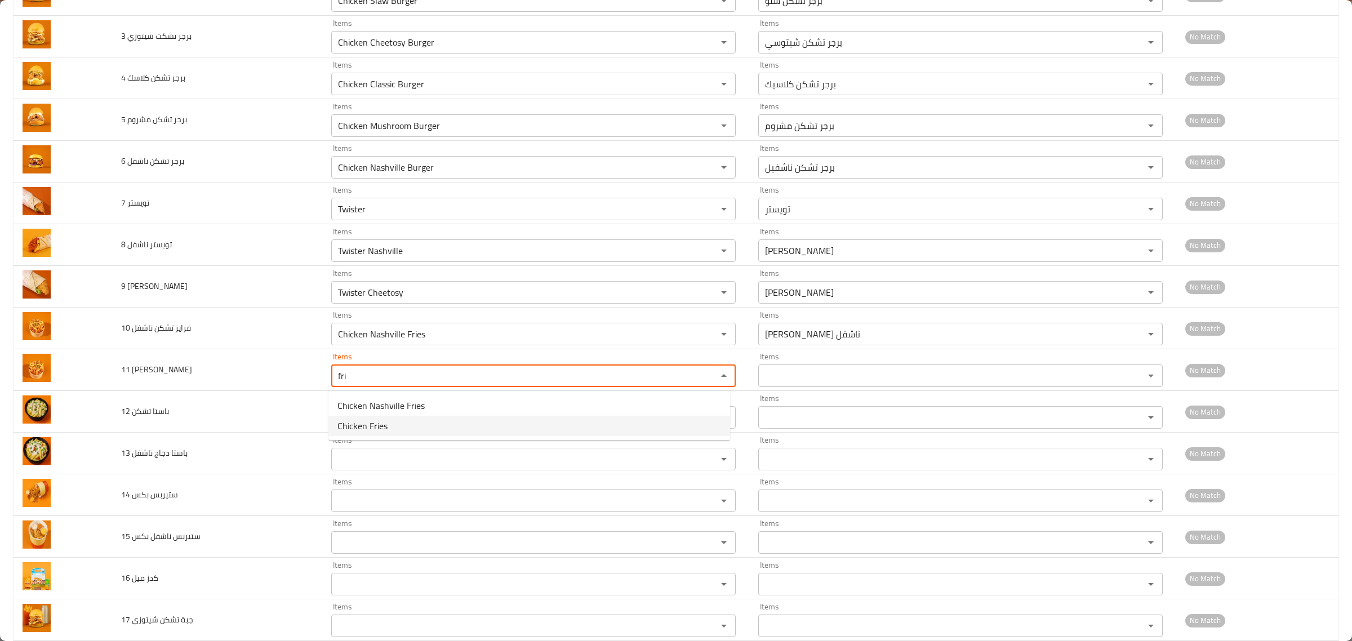
click at [387, 427] on span "Chicken Fries" at bounding box center [362, 426] width 50 height 14
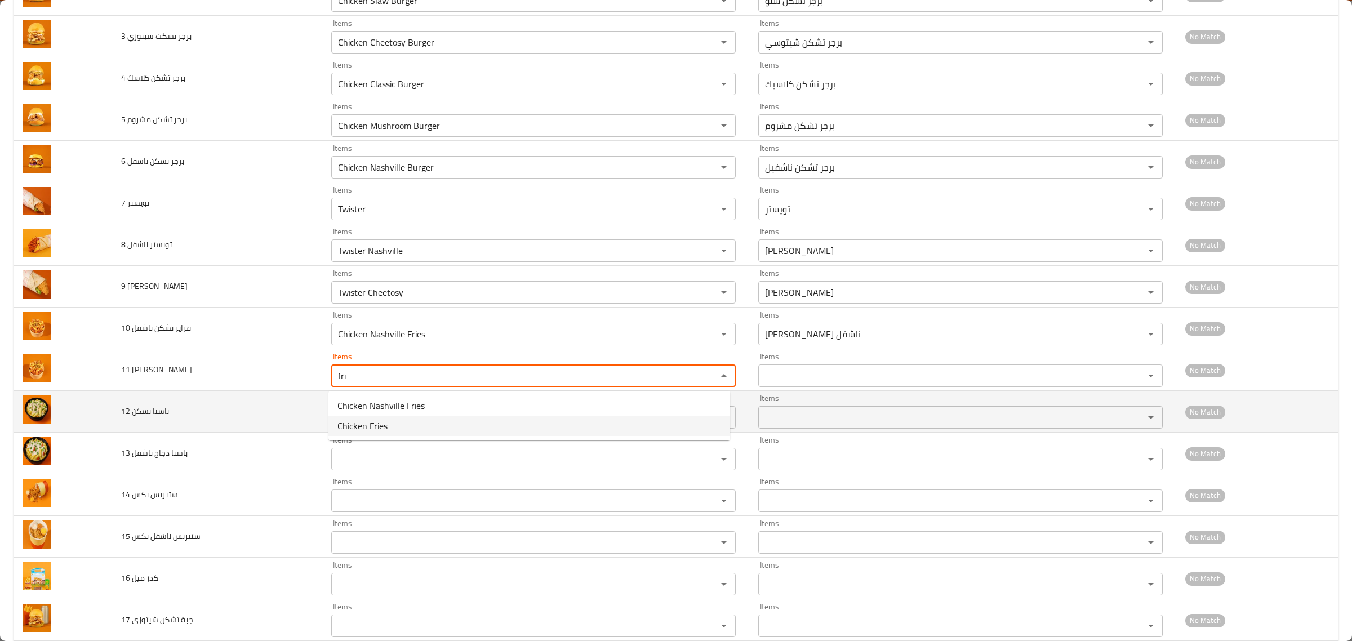
type تشكن "Chicken Fries"
type تشكن-ar "فرايز تشكن"
type تشكن "Chicken Fries"
click at [377, 416] on تشكن "Items" at bounding box center [517, 418] width 365 height 16
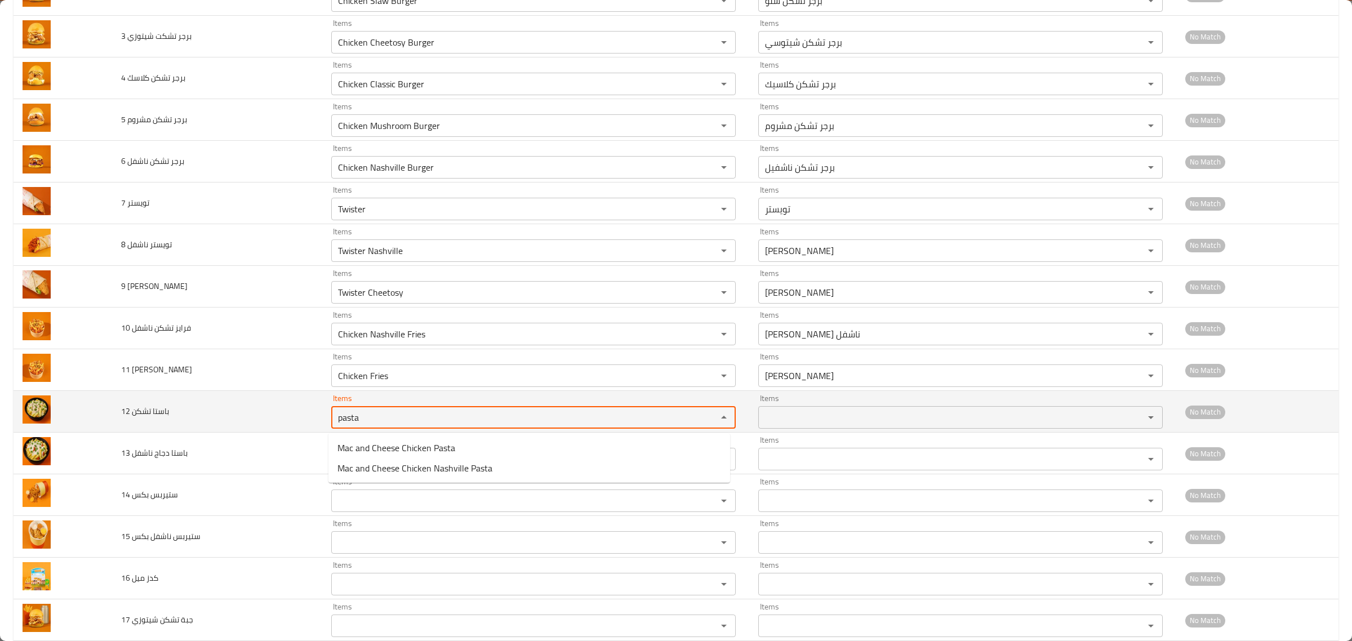
drag, startPoint x: 389, startPoint y: 417, endPoint x: 254, endPoint y: 395, distance: 137.6
click at [254, 395] on tr "12 باستا تشكن Items pasta Items Items Items No Match" at bounding box center [676, 412] width 1325 height 42
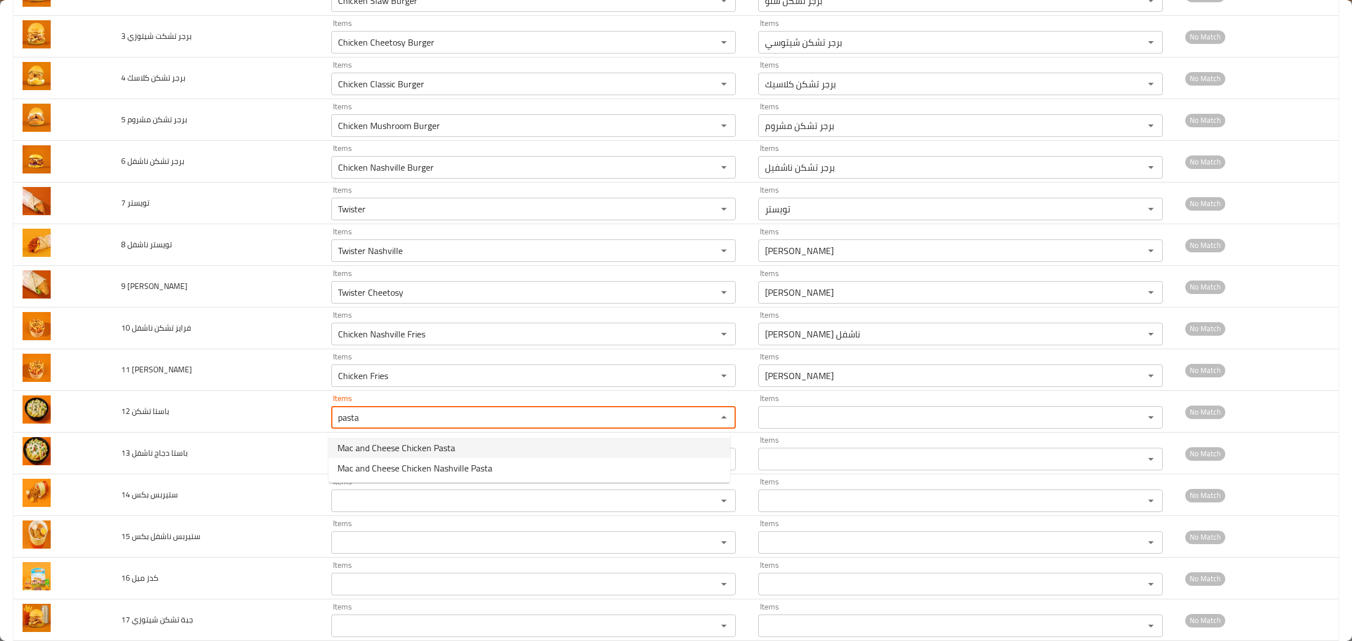
click at [384, 451] on span "Mac and Cheese Chicken Pasta" at bounding box center [396, 448] width 118 height 14
type تشكن "Mac and Cheese Chicken Pasta"
type تشكن-ar "باستا تشكن ماك اند تشيز"
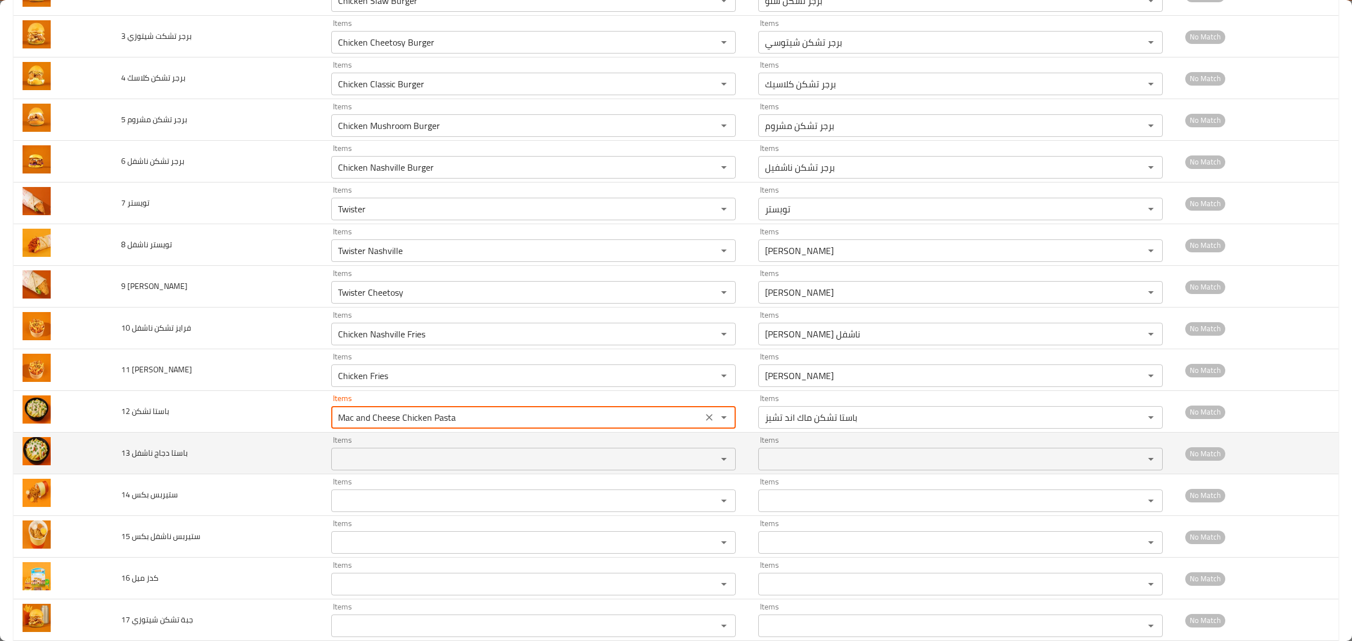
type تشكن "Mac and Cheese Chicken Pasta"
click at [366, 465] on ناشفل "Items" at bounding box center [517, 459] width 365 height 16
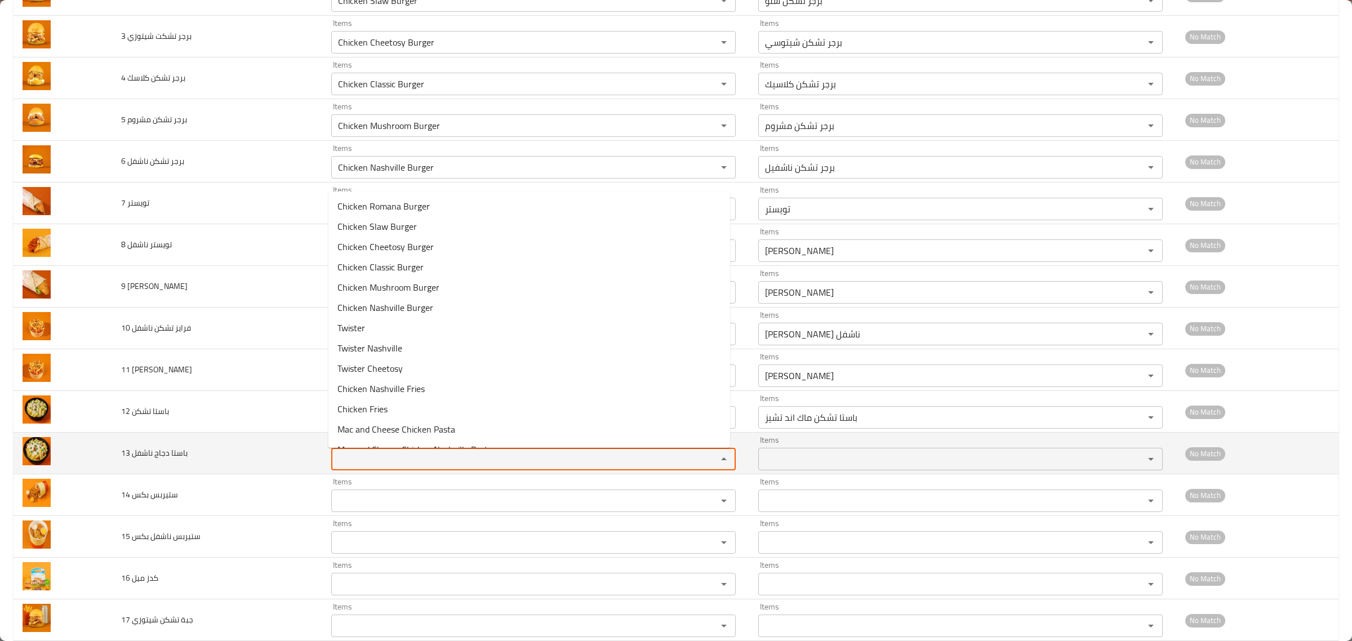
paste ناشفل "pasta"
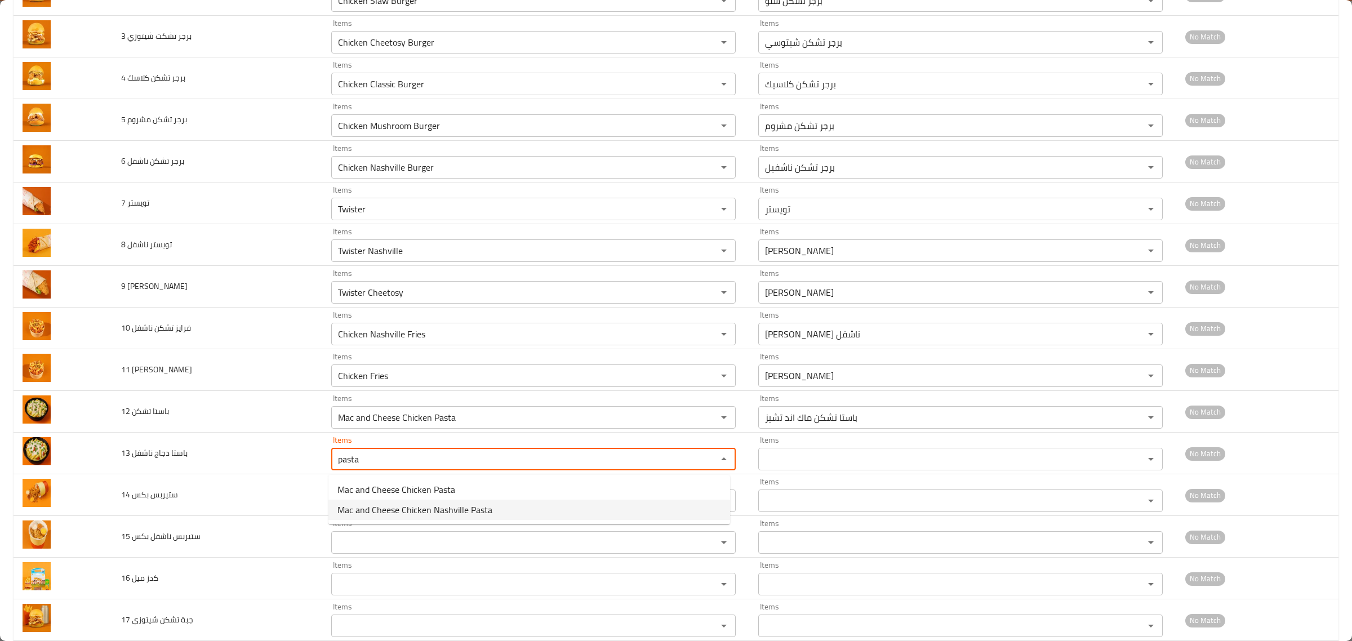
click at [406, 510] on span "Mac and Cheese Chicken Nashville Pasta" at bounding box center [414, 510] width 155 height 14
type ناشفل "Mac and Cheese Chicken Nashville Pasta"
type ناشفل-ar "باستا تشكن ناشفل ماك اند تشيز"
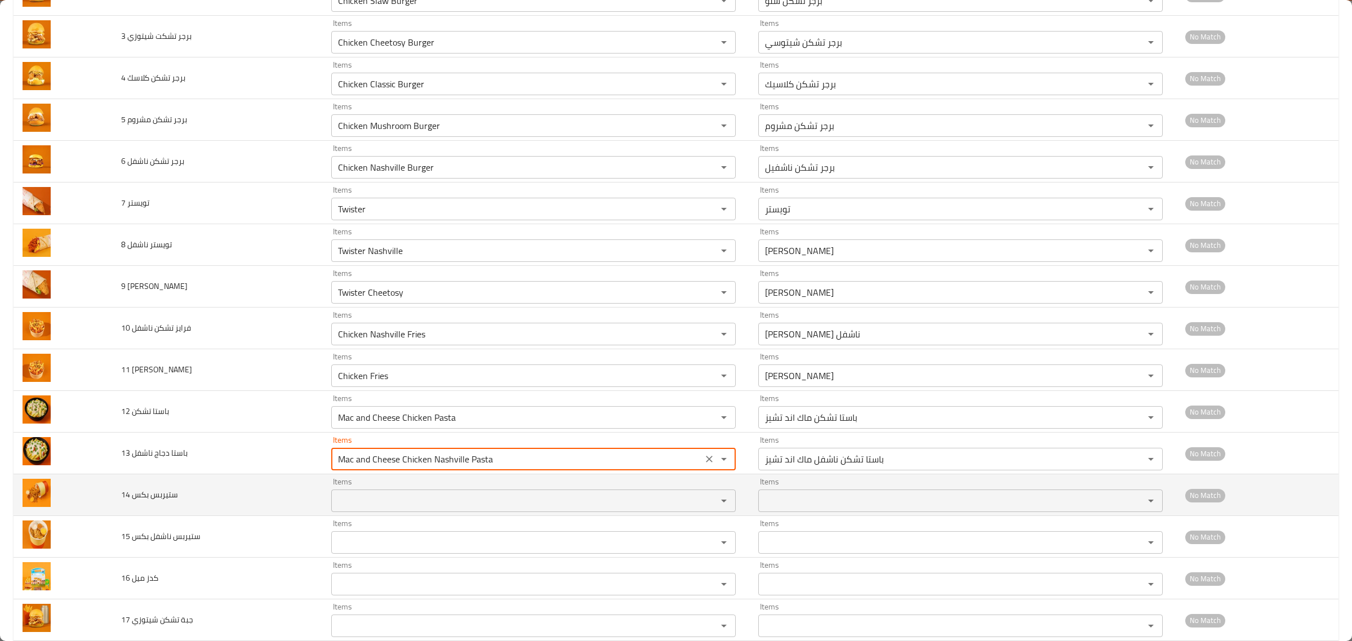
type ناشفل "Mac and Cheese Chicken Nashville Pasta"
click at [365, 502] on بكس "Items" at bounding box center [517, 501] width 365 height 16
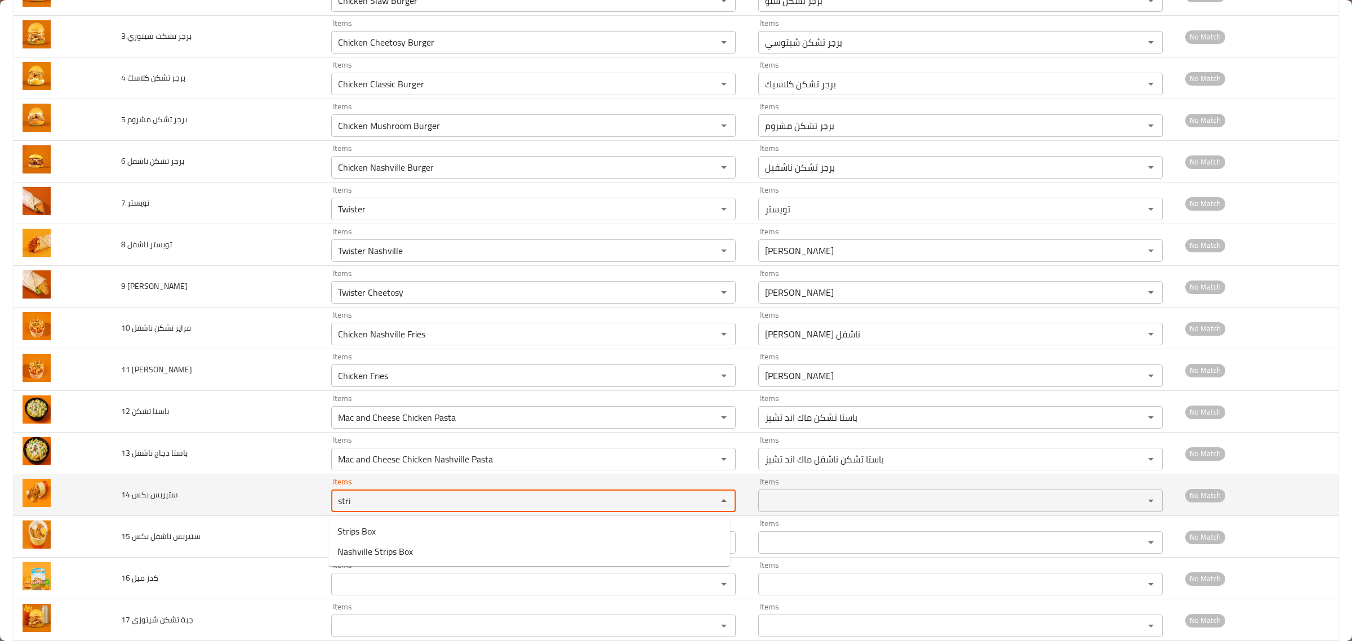
drag, startPoint x: 364, startPoint y: 505, endPoint x: 259, endPoint y: 496, distance: 105.1
click at [259, 496] on tr "14 ستيربس بكس Items stri Items Items Items No Match" at bounding box center [676, 495] width 1325 height 42
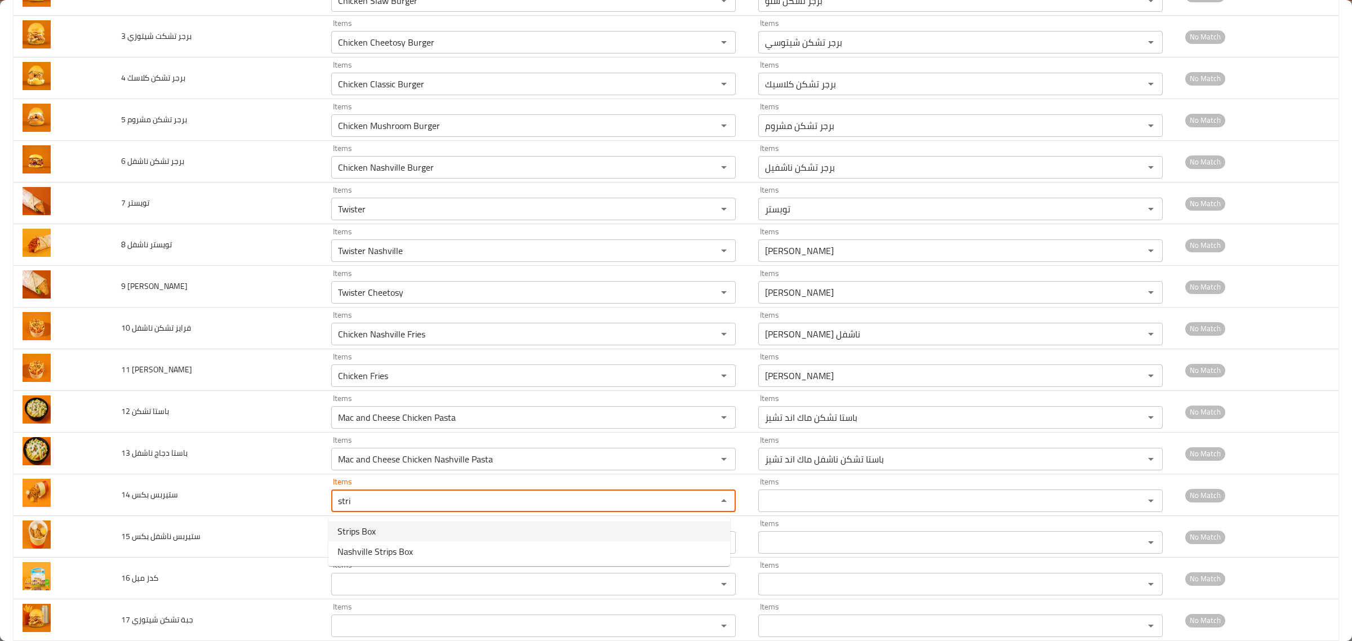
click at [358, 527] on span "Strips Box" at bounding box center [356, 532] width 38 height 14
type بكس "Strips Box"
type بكس-ar "بوكس ستيربس"
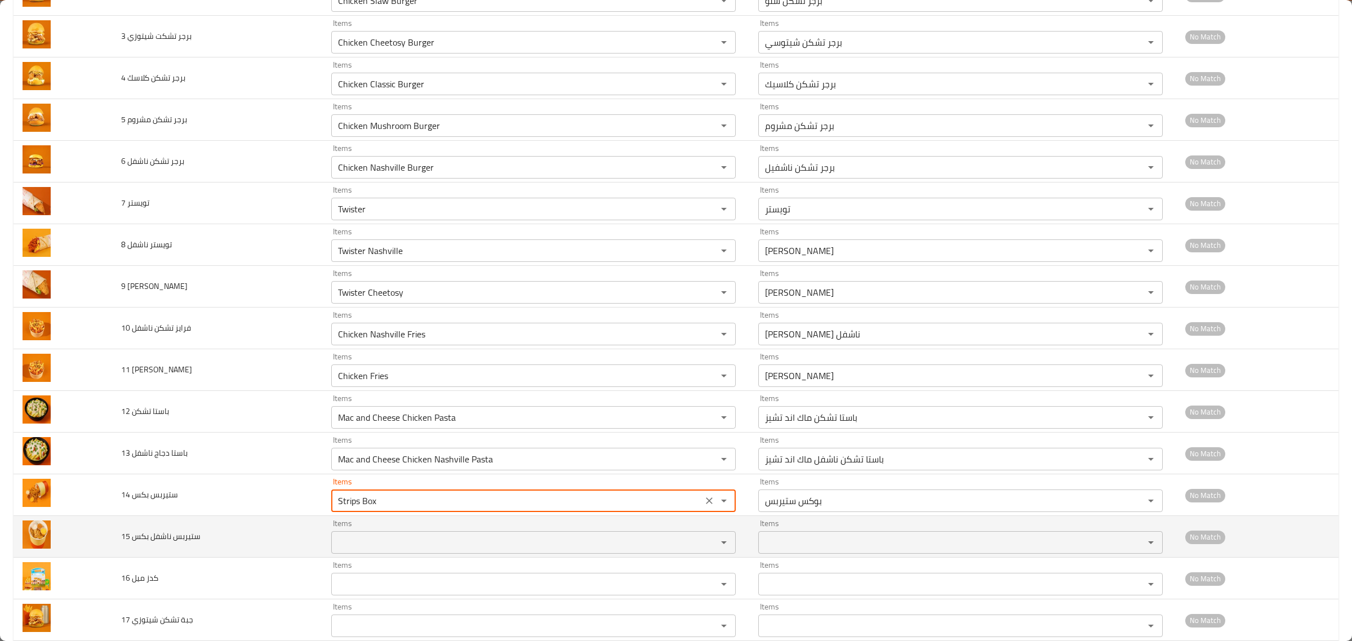
click at [350, 534] on div "Items" at bounding box center [533, 542] width 405 height 23
type بكس "Strips Box"
paste بكس "stri"
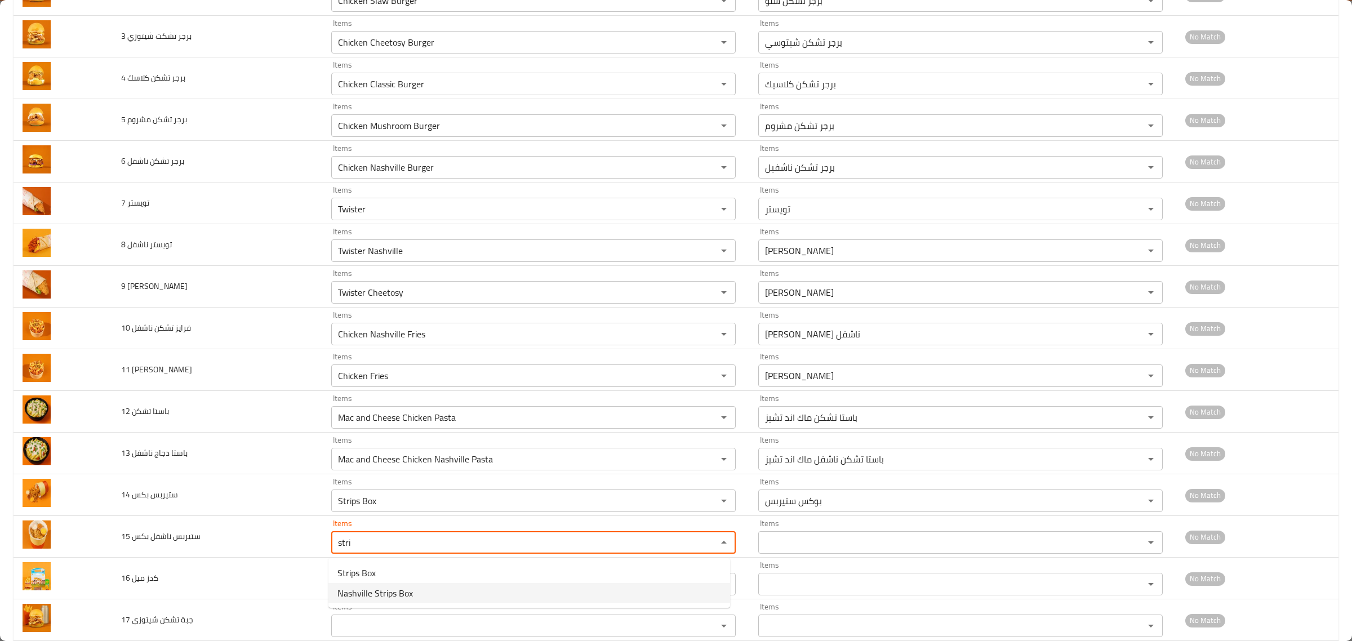
click at [389, 596] on span "Nashville Strips Box" at bounding box center [374, 594] width 75 height 14
type بكس "Nashville Strips Box"
type بكس-ar "بوكس استربس ناشفيل"
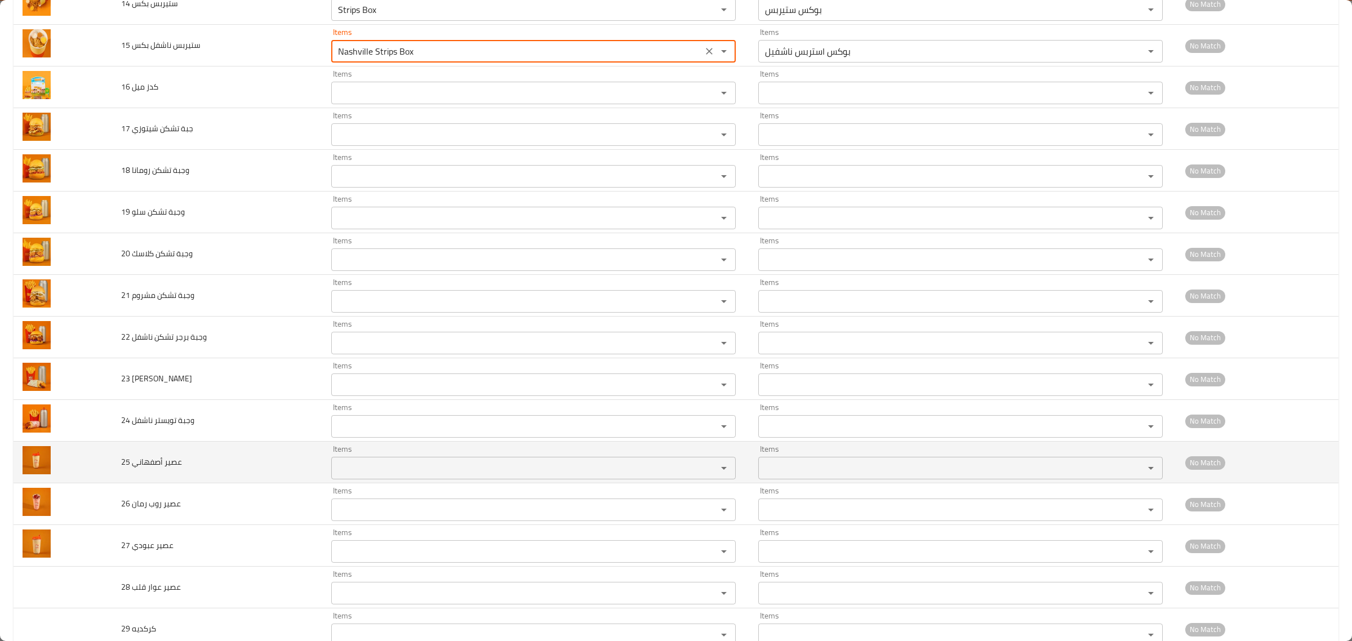
scroll to position [775, 0]
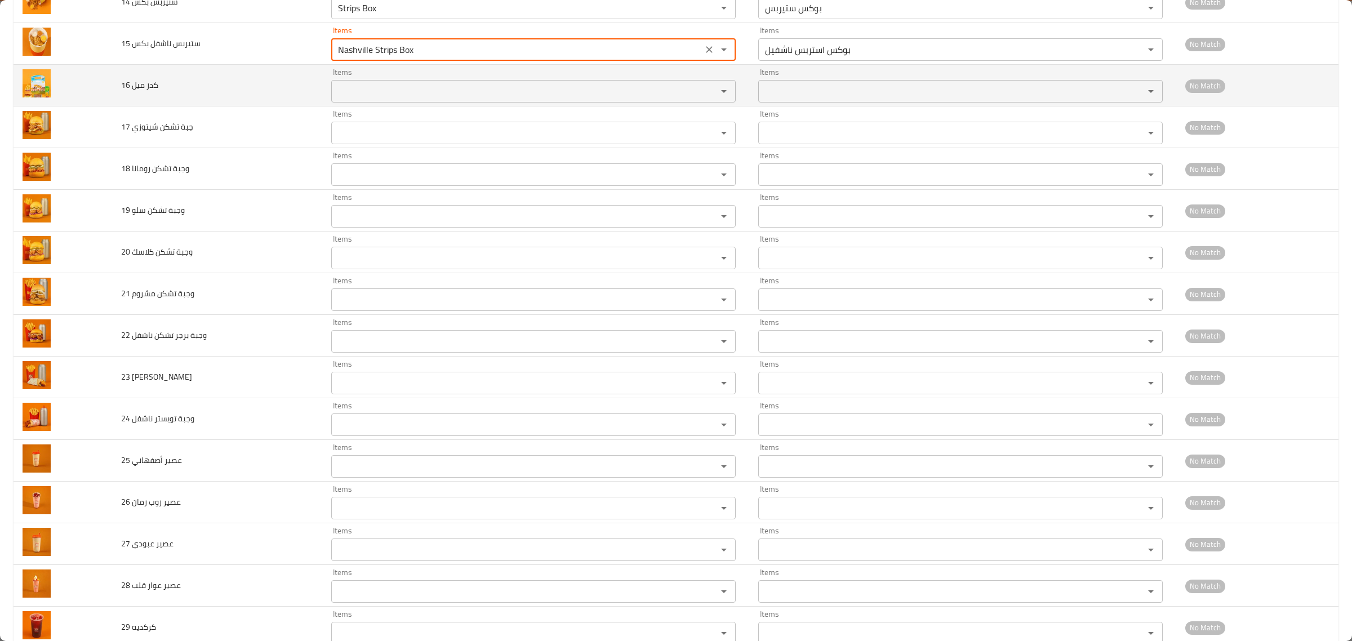
type بكس "Nashville Strips Box"
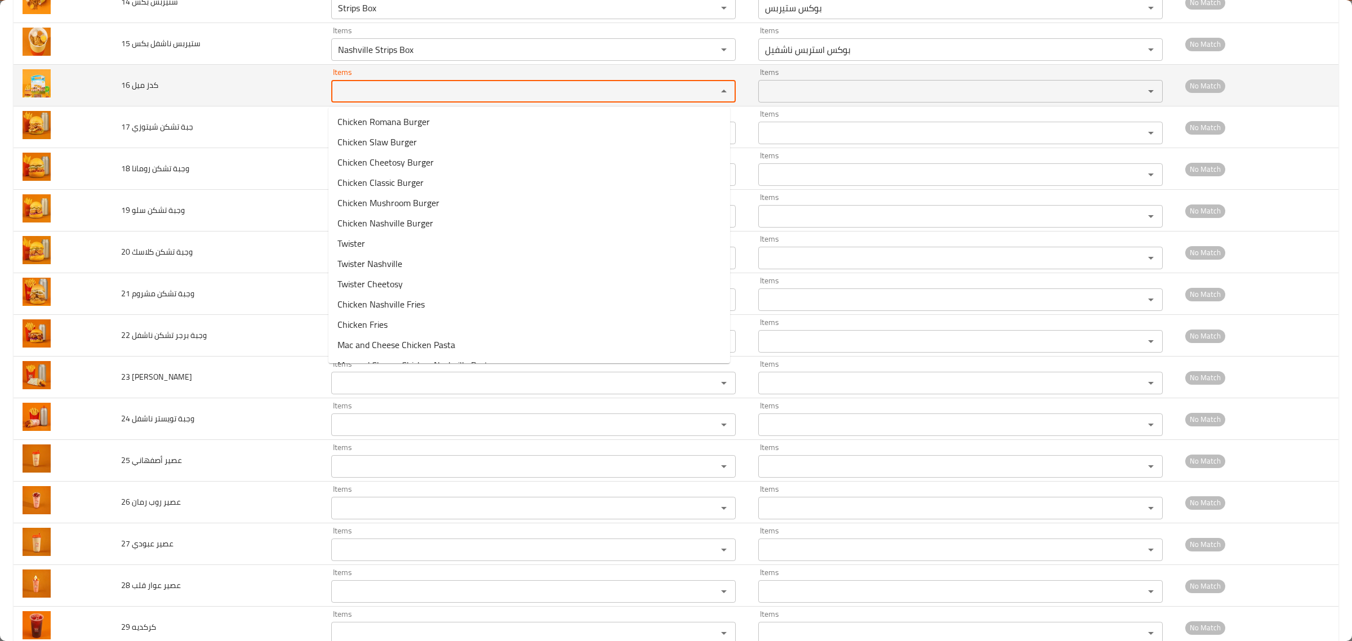
click at [359, 89] on ميل "Items" at bounding box center [517, 91] width 365 height 16
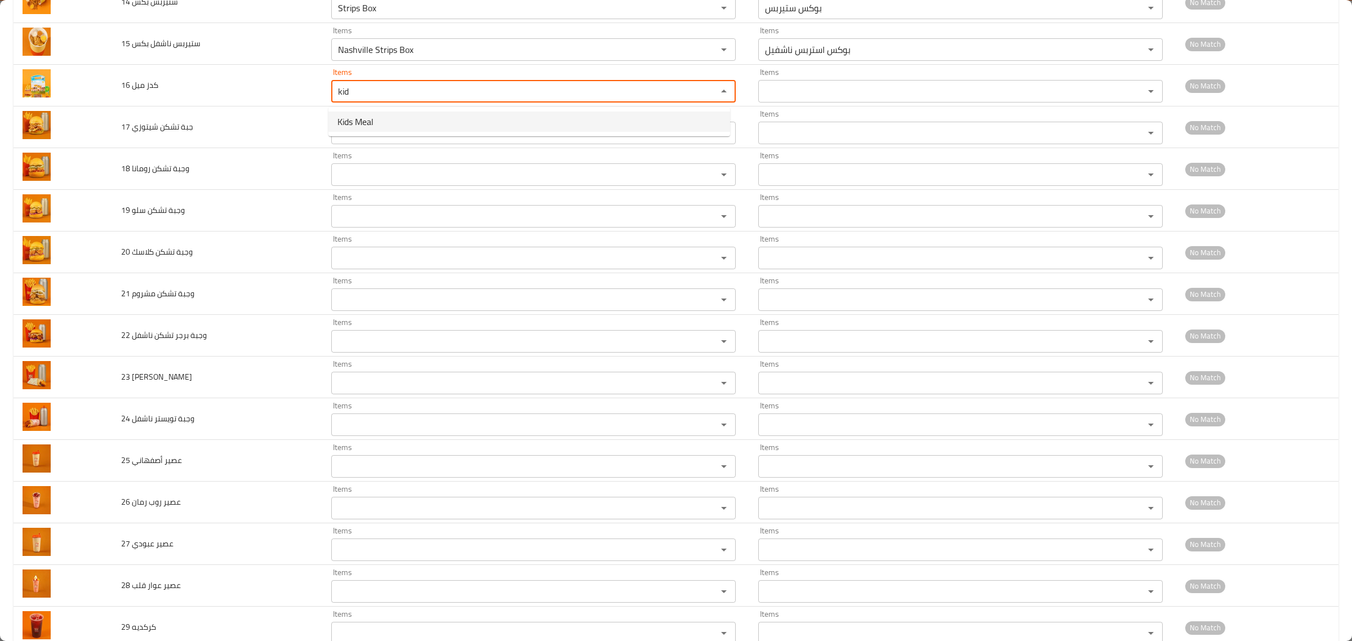
click at [396, 116] on ميل-option-0 "Kids Meal" at bounding box center [529, 122] width 402 height 20
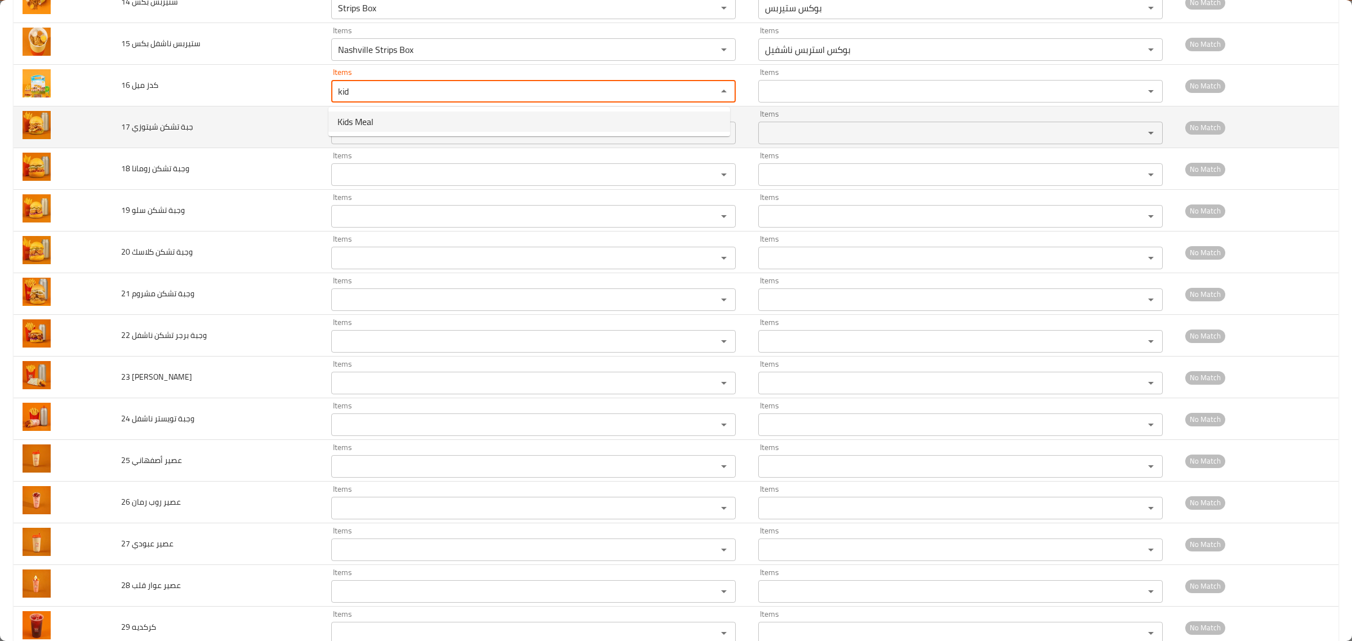
type ميل "Kids Meal"
type ميل-ar "كيدز ميل"
type ميل "Kids Meal"
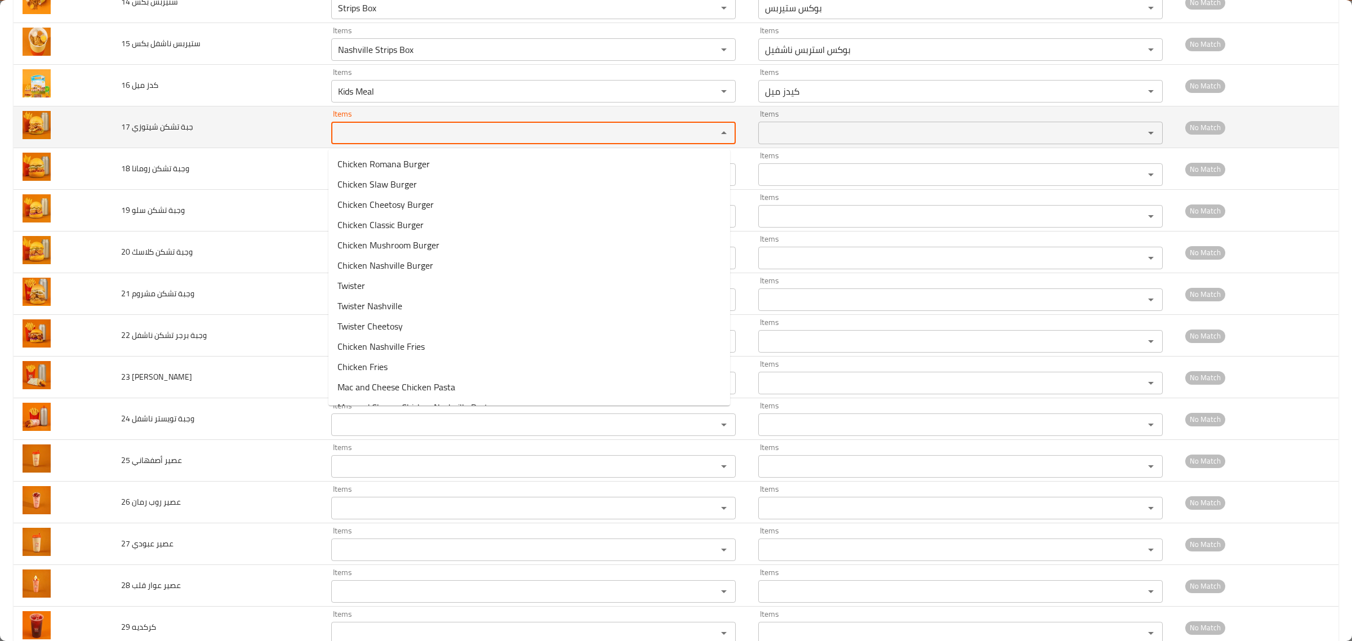
click at [359, 136] on شيتوزي "Items" at bounding box center [517, 133] width 365 height 16
drag, startPoint x: 287, startPoint y: 122, endPoint x: 237, endPoint y: 111, distance: 51.4
click at [237, 111] on tr "17 جبة تشكن شيتوزي Items che Items Items Items No Match" at bounding box center [676, 127] width 1325 height 42
drag, startPoint x: 401, startPoint y: 141, endPoint x: 256, endPoint y: 122, distance: 146.1
click at [256, 122] on tr "17 جبة تشكن شيتوزي Items meal Items Items Items No Match" at bounding box center [676, 127] width 1325 height 42
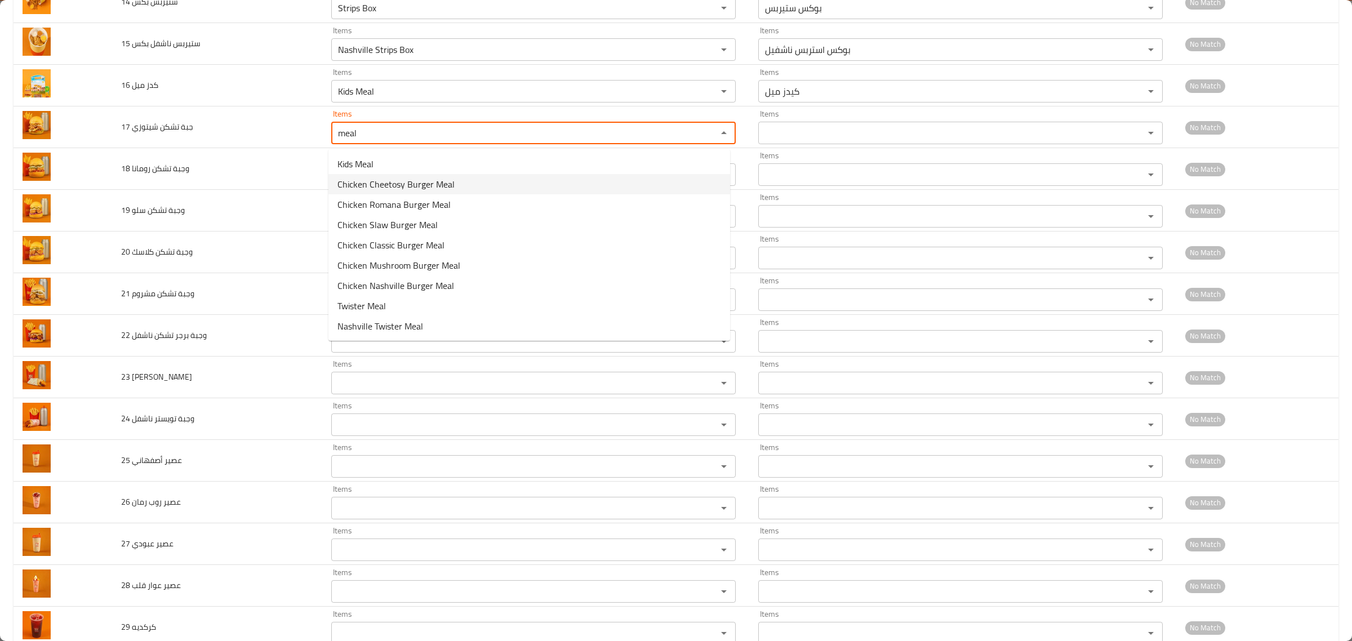
click at [455, 186] on شيتوزي-option-1 "Chicken Cheetosy Burger Meal" at bounding box center [529, 184] width 402 height 20
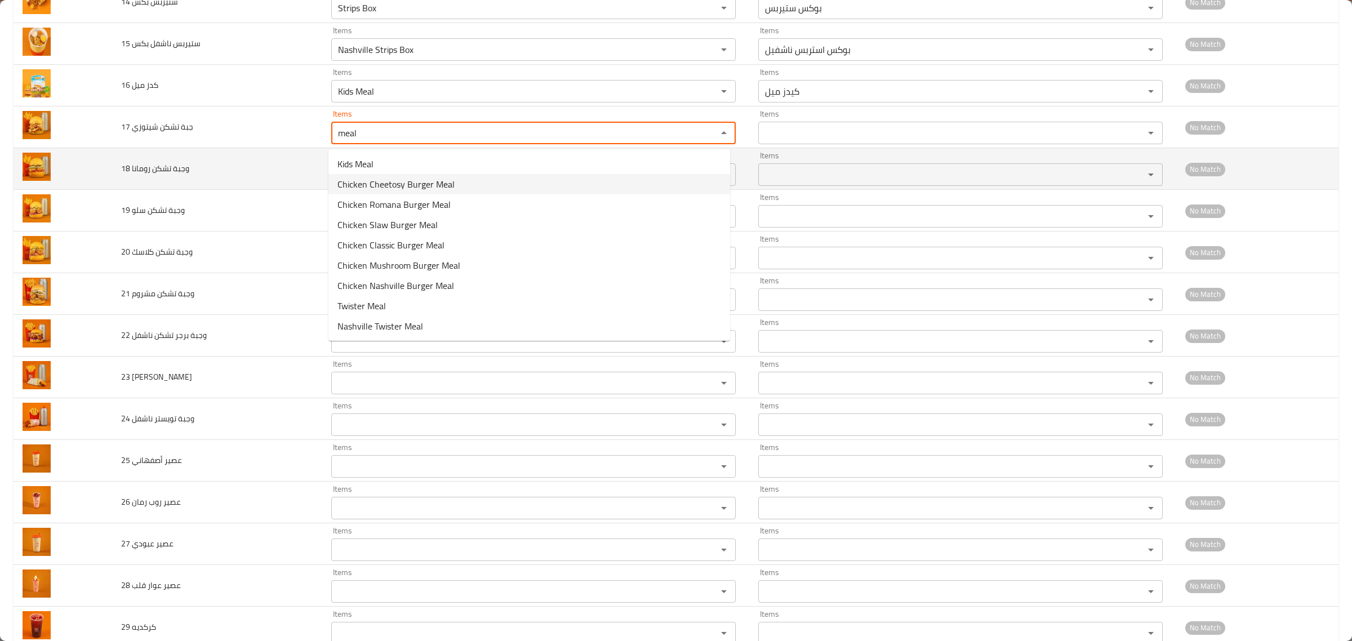
type شيتوزي "Chicken Cheetosy Burger Meal"
type شيتوزي-ar "وجبة برجر تشكن شيتوزي"
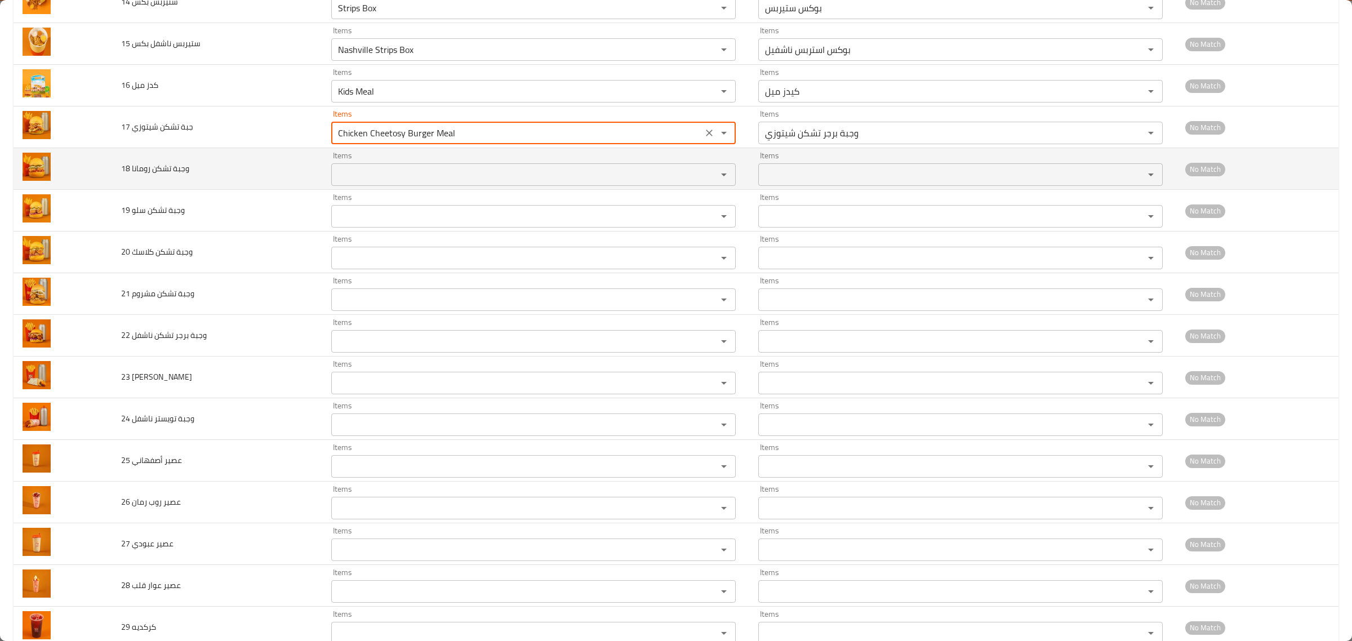
type شيتوزي "Chicken Cheetosy Burger Meal"
click at [390, 182] on رومانا "Items" at bounding box center [517, 175] width 365 height 16
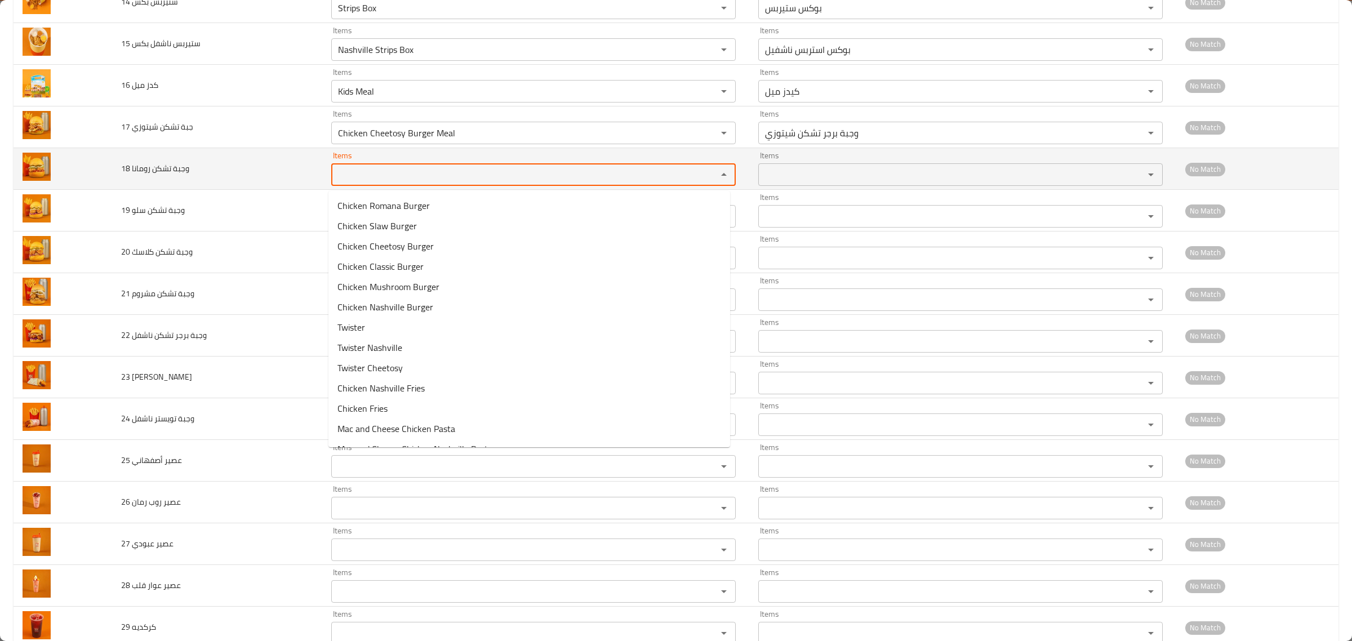
paste رومانا "meal"
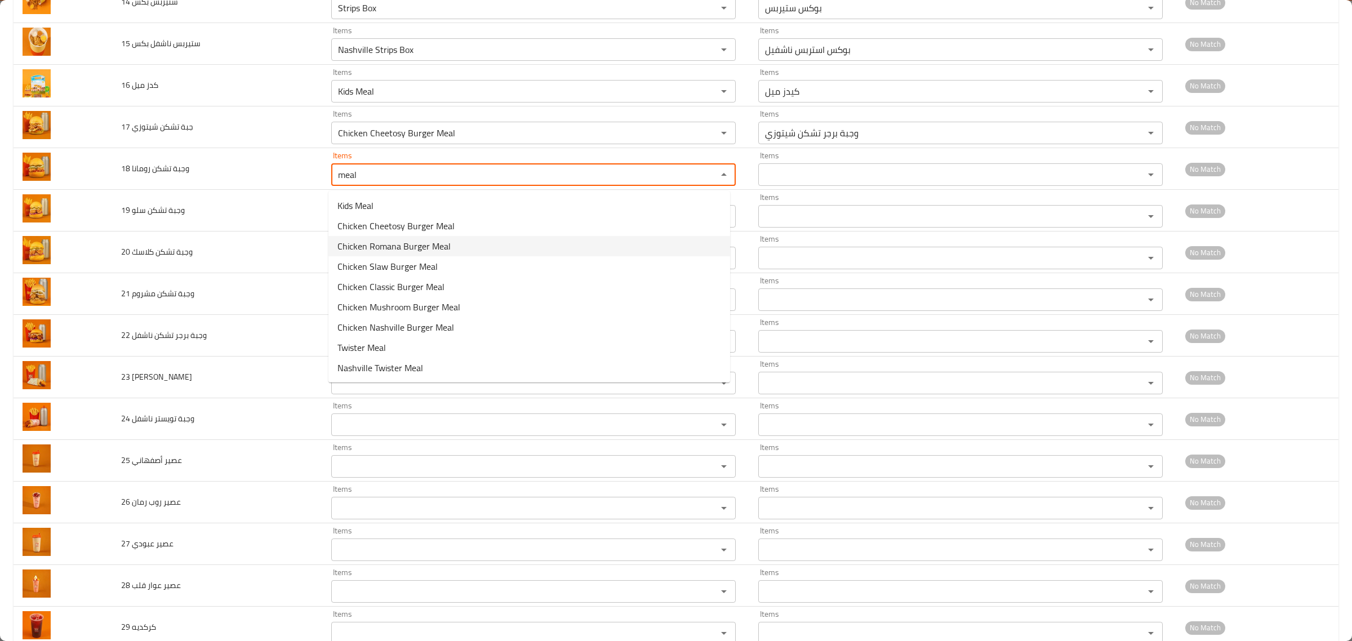
click at [424, 241] on span "Chicken Romana Burger Meal" at bounding box center [393, 246] width 113 height 14
type رومانا "Chicken Romana Burger Meal"
type رومانا-ar "وجبة برجر تشكن رومانا"
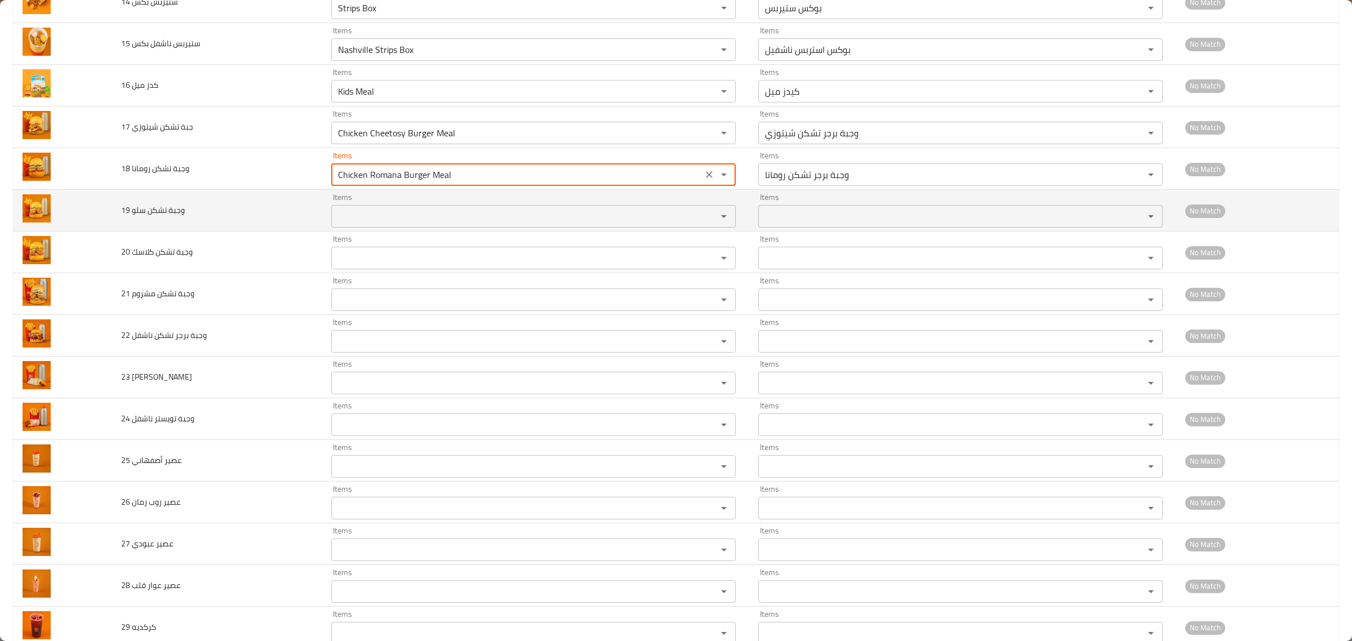
type رومانا "Chicken Romana Burger Meal"
click at [423, 220] on سلو "Items" at bounding box center [517, 216] width 365 height 16
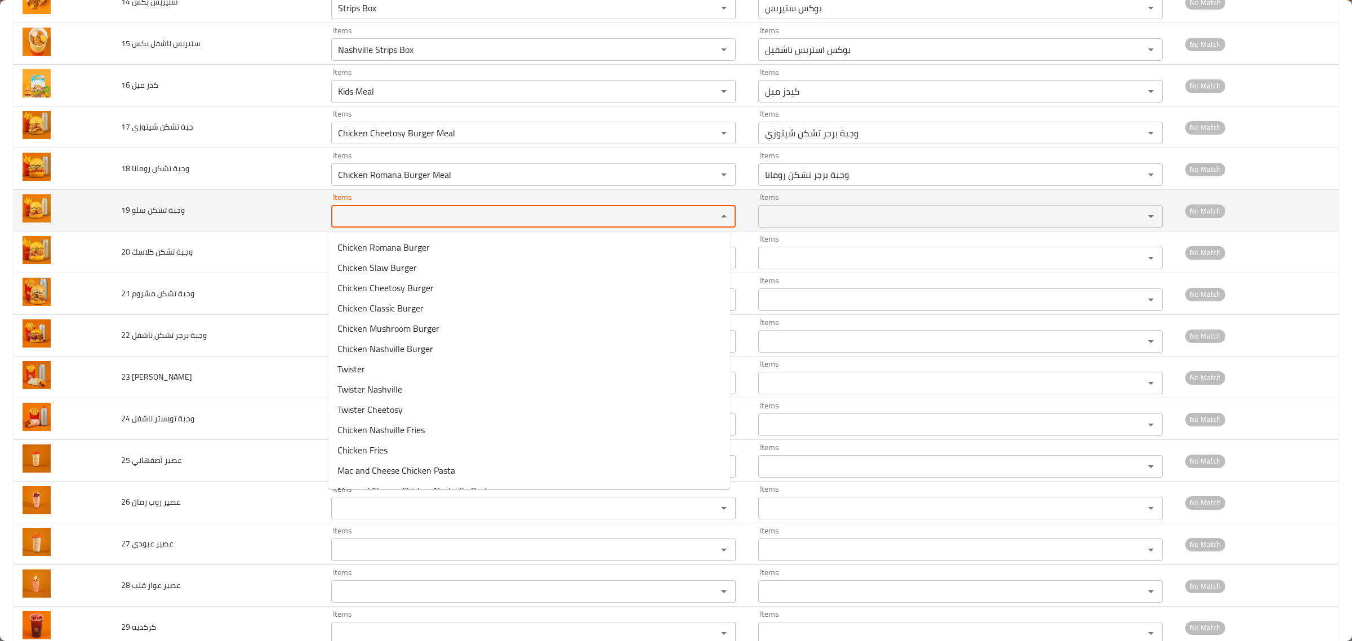
paste سلو "meal"
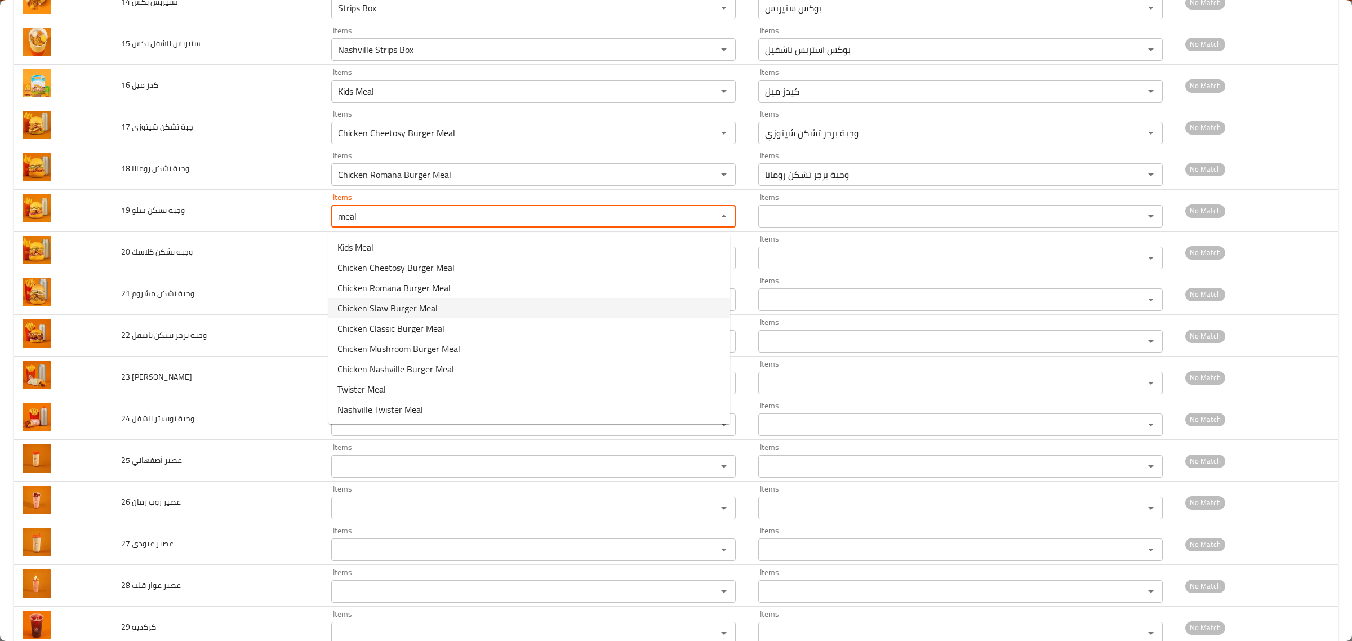
click at [396, 303] on span "Chicken Slaw Burger Meal" at bounding box center [387, 308] width 100 height 14
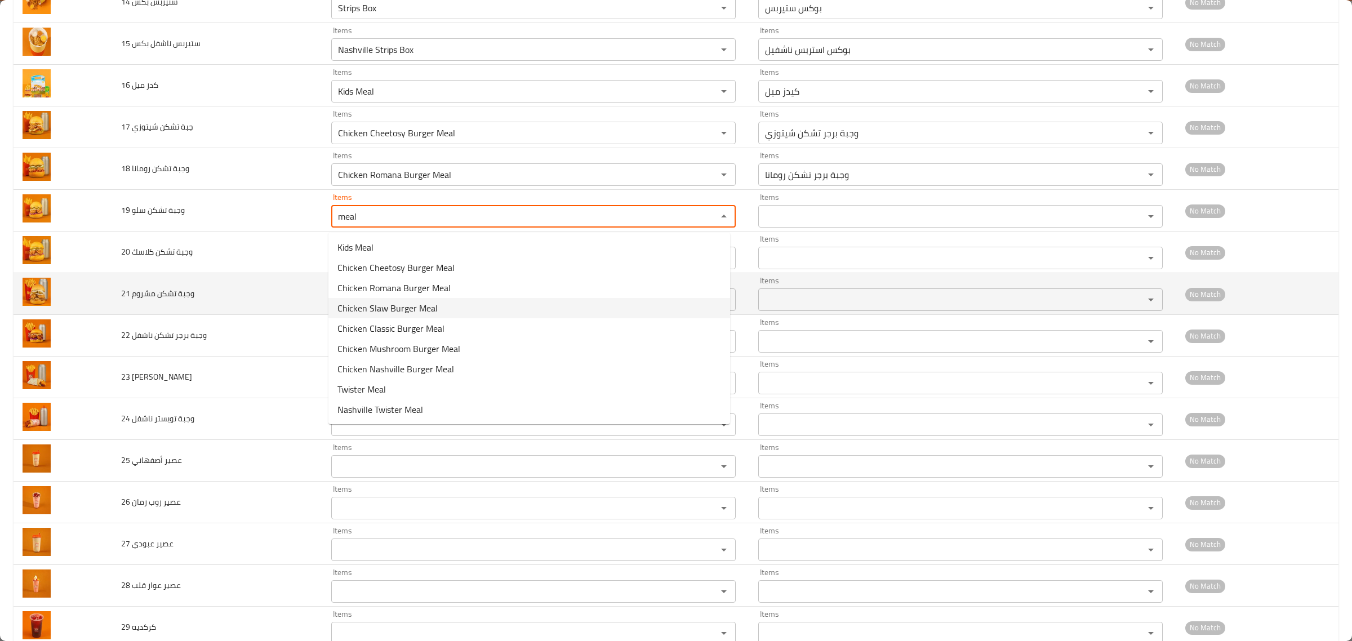
type سلو "Chicken Slaw Burger Meal"
type سلو-ar "وجبة برجر تشكن سلو"
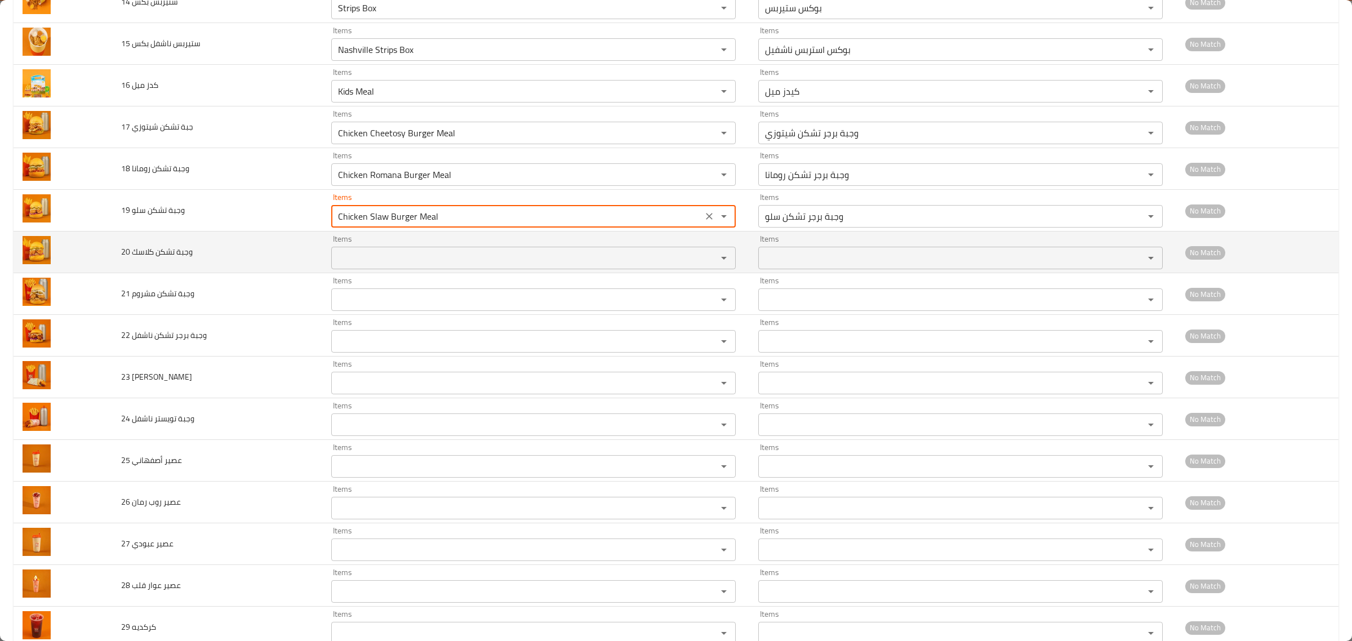
type سلو "Chicken Slaw Burger Meal"
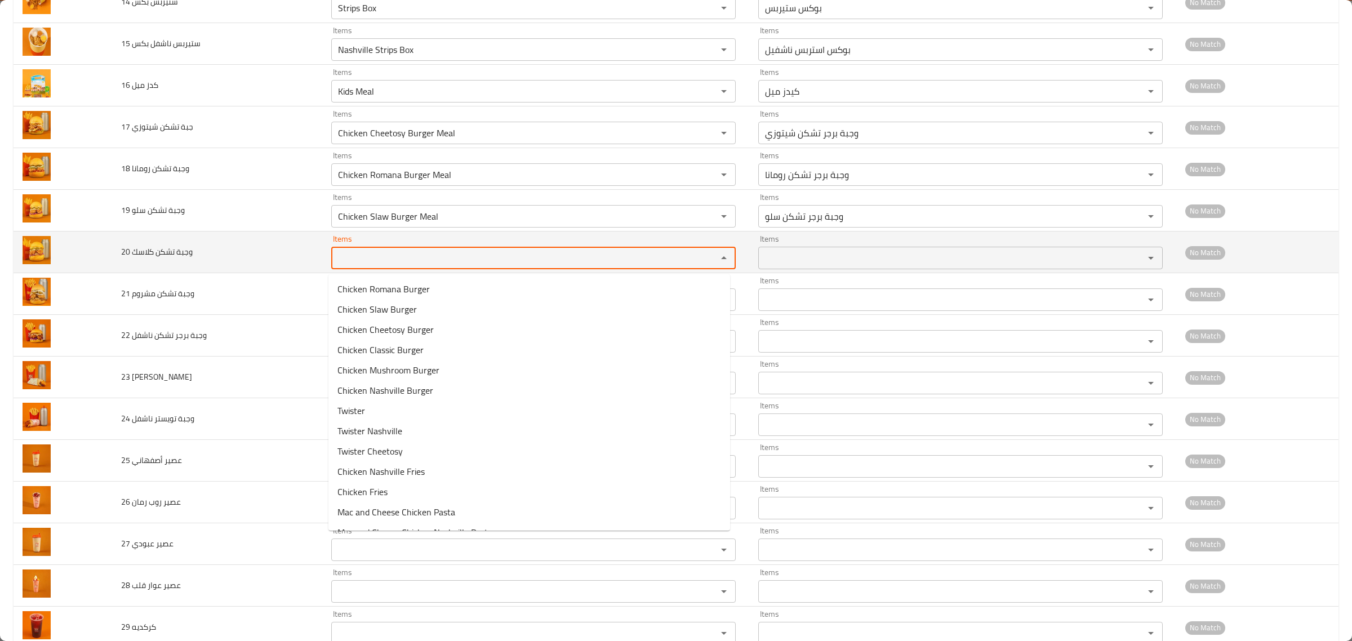
click at [424, 262] on كلاسك "Items" at bounding box center [517, 258] width 365 height 16
paste كلاسك "meal"
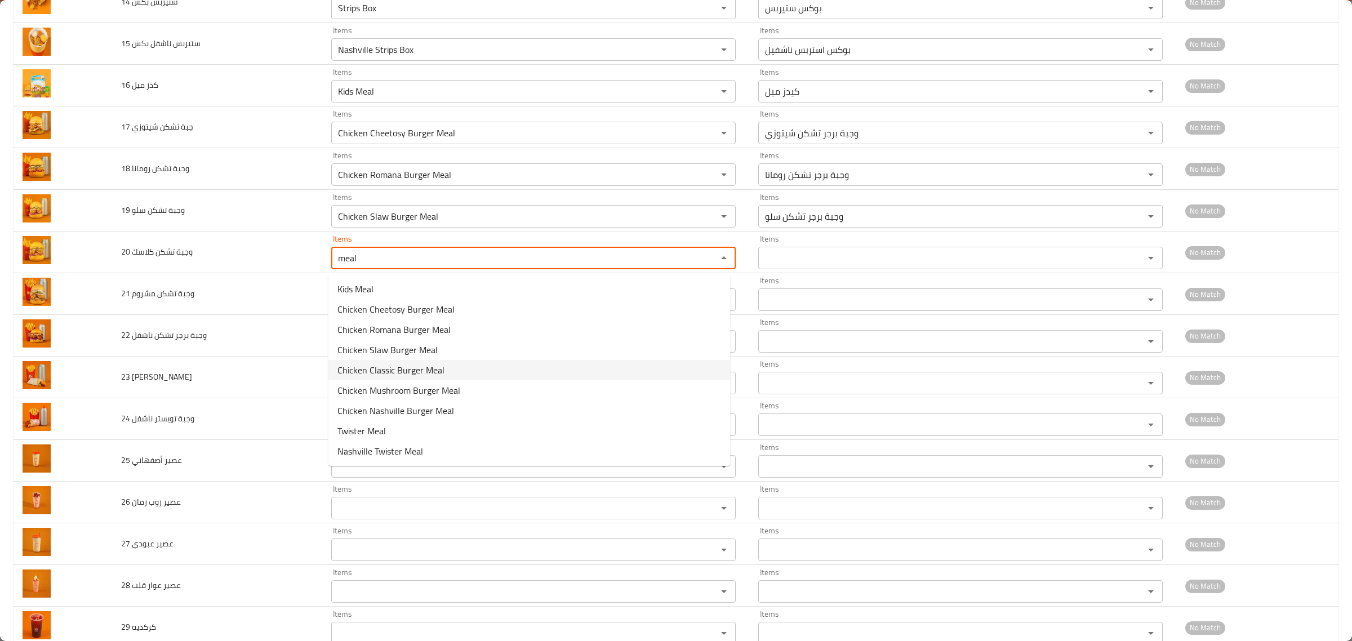
click at [401, 372] on span "Chicken Classic Burger Meal" at bounding box center [390, 370] width 107 height 14
type كلاسك "Chicken Classic Burger Meal"
type كلاسك-ar "وجبة برجر تشكن كلاسيك"
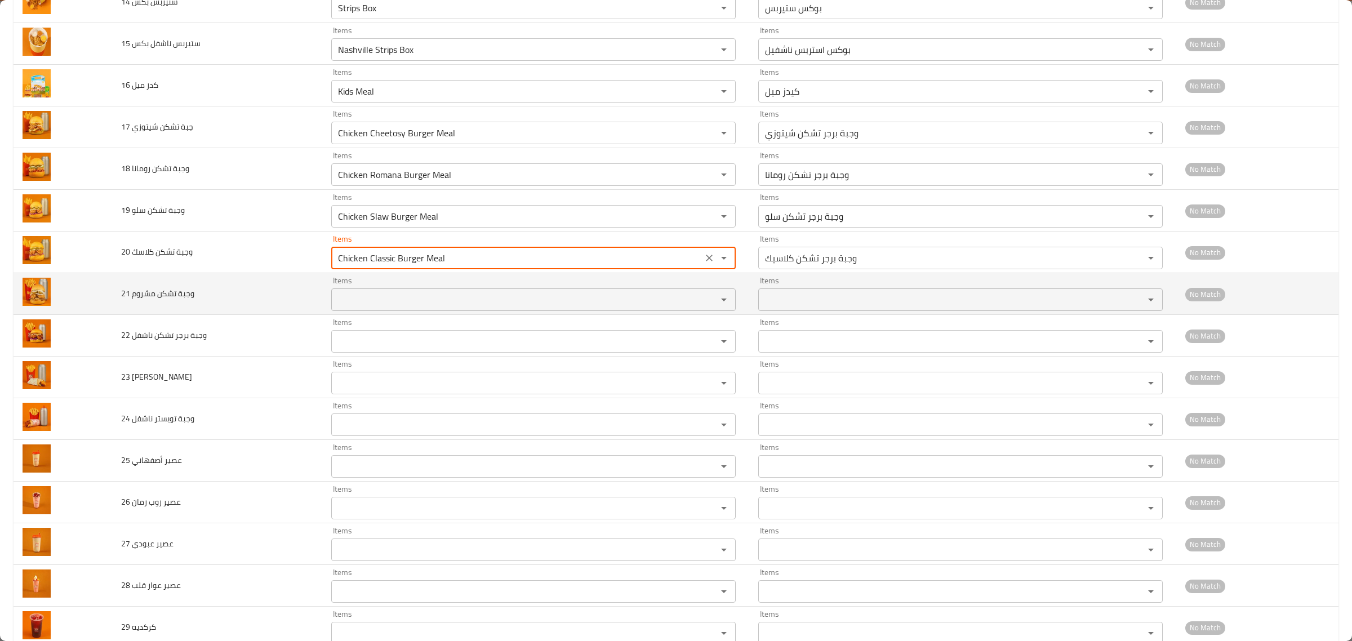
click at [386, 293] on div "Items" at bounding box center [533, 299] width 405 height 23
type كلاسك "Chicken Classic Burger Meal"
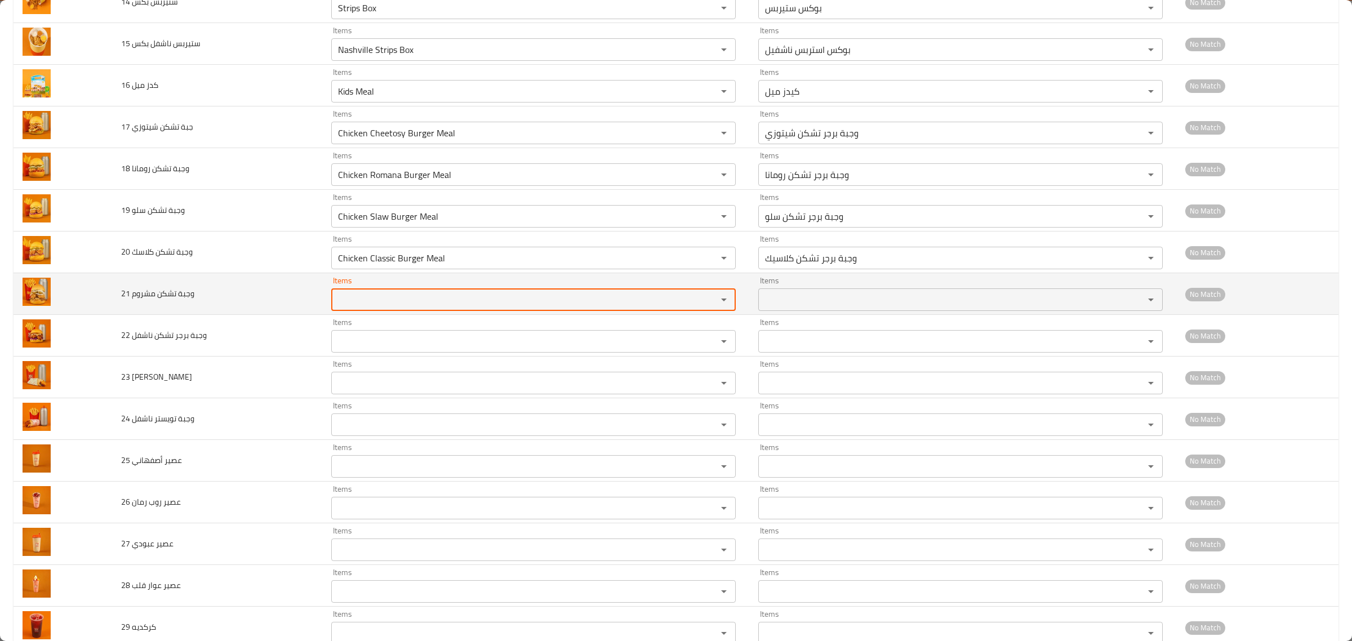
paste مشروم "meal"
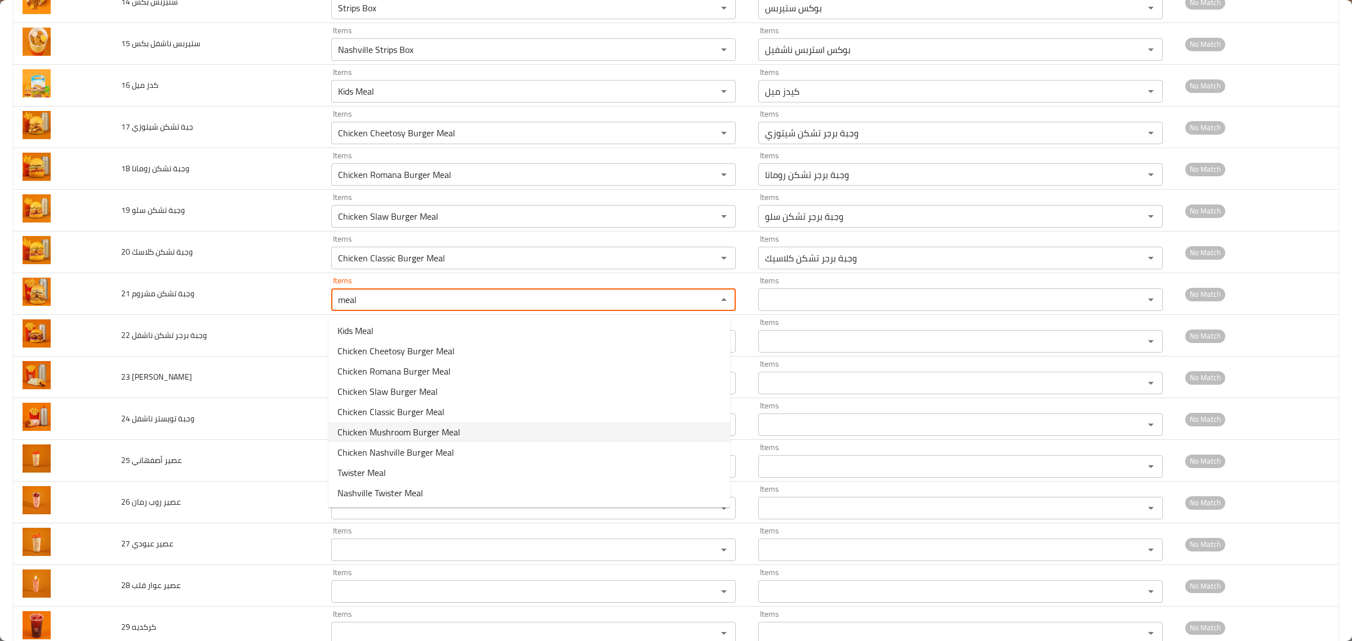
click at [388, 432] on span "Chicken Mushroom Burger Meal" at bounding box center [398, 432] width 123 height 14
type مشروم "Chicken Mushroom Burger Meal"
type مشروم-ar "وجبة برجر تشكن مشروم"
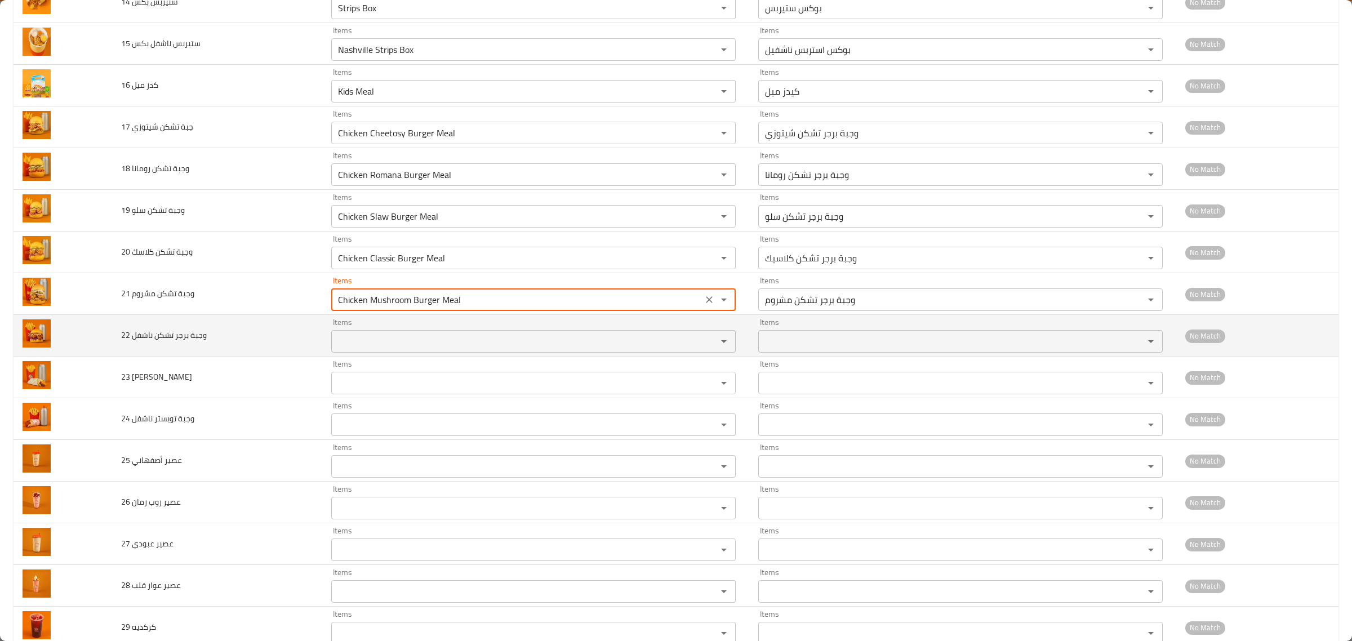
type مشروم "Chicken Mushroom Burger Meal"
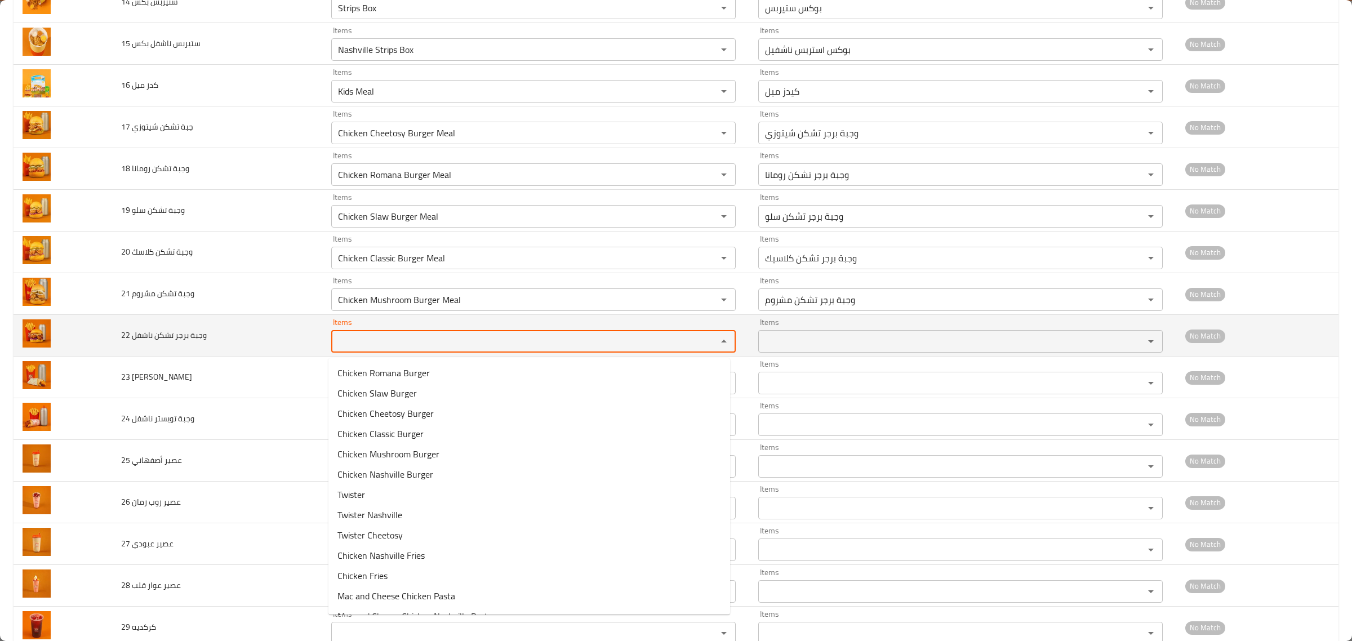
click at [381, 345] on ناشفل "Items" at bounding box center [517, 342] width 365 height 16
paste ناشفل "meal"
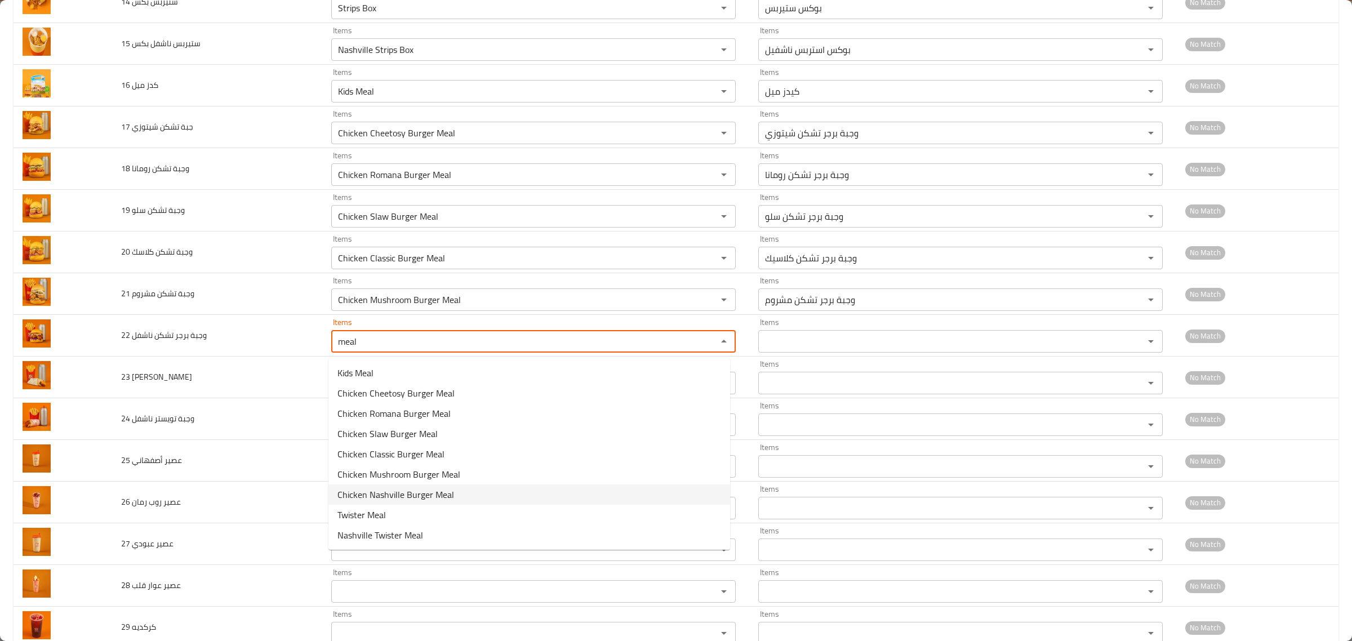
click at [381, 498] on span "Chicken Nashville Burger Meal" at bounding box center [395, 495] width 117 height 14
type ناشفل "Chicken Nashville Burger Meal"
type ناشفل-ar "وجبة برجر تشكن ناشفل"
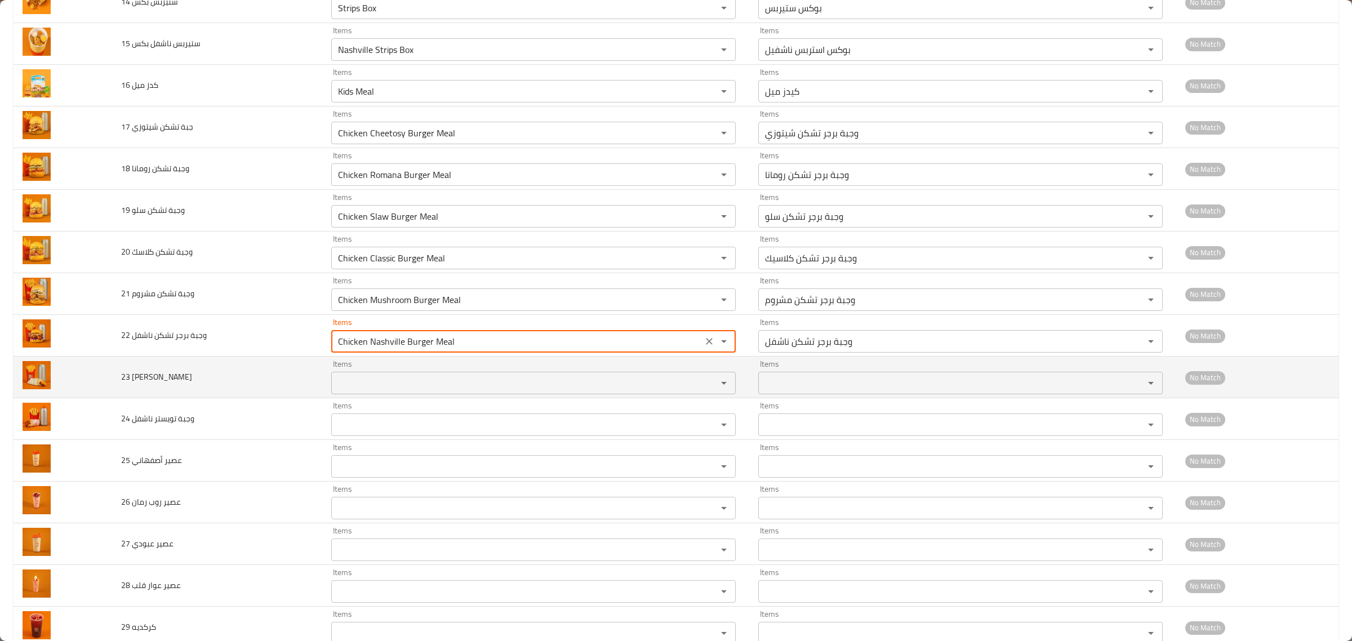
type ناشفل "Chicken Nashville Burger Meal"
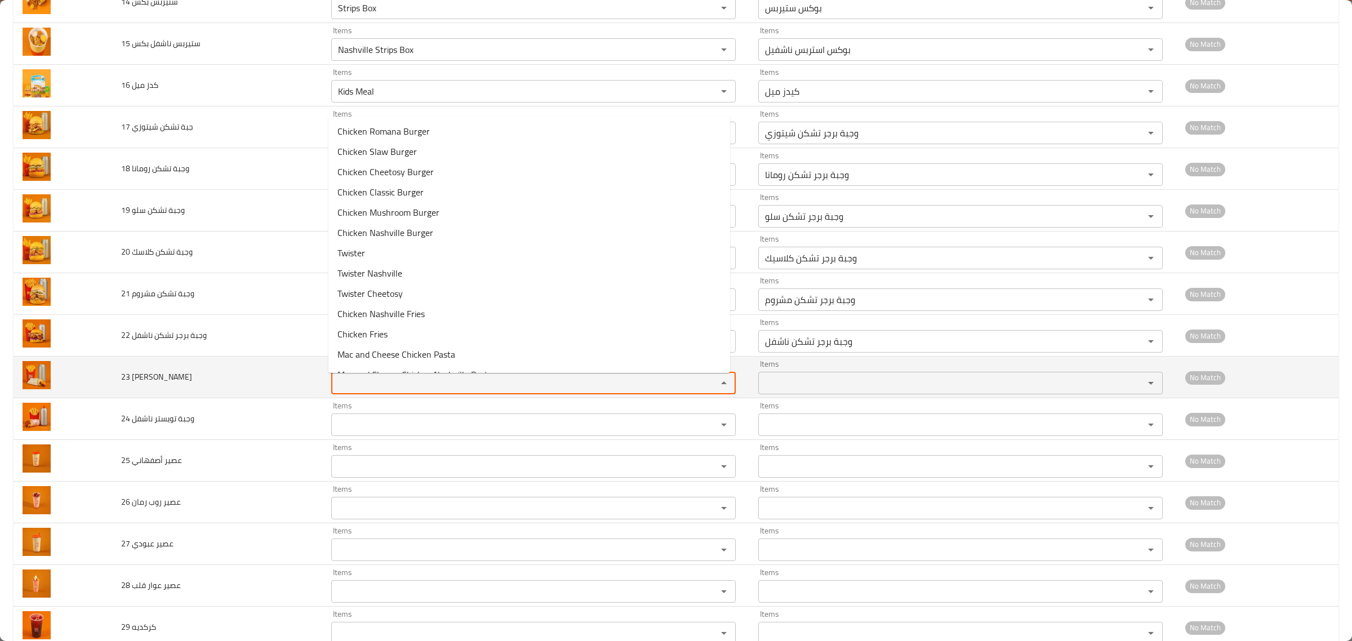
click at [354, 391] on تويستر "Items" at bounding box center [517, 383] width 365 height 16
paste تويستر "meal"
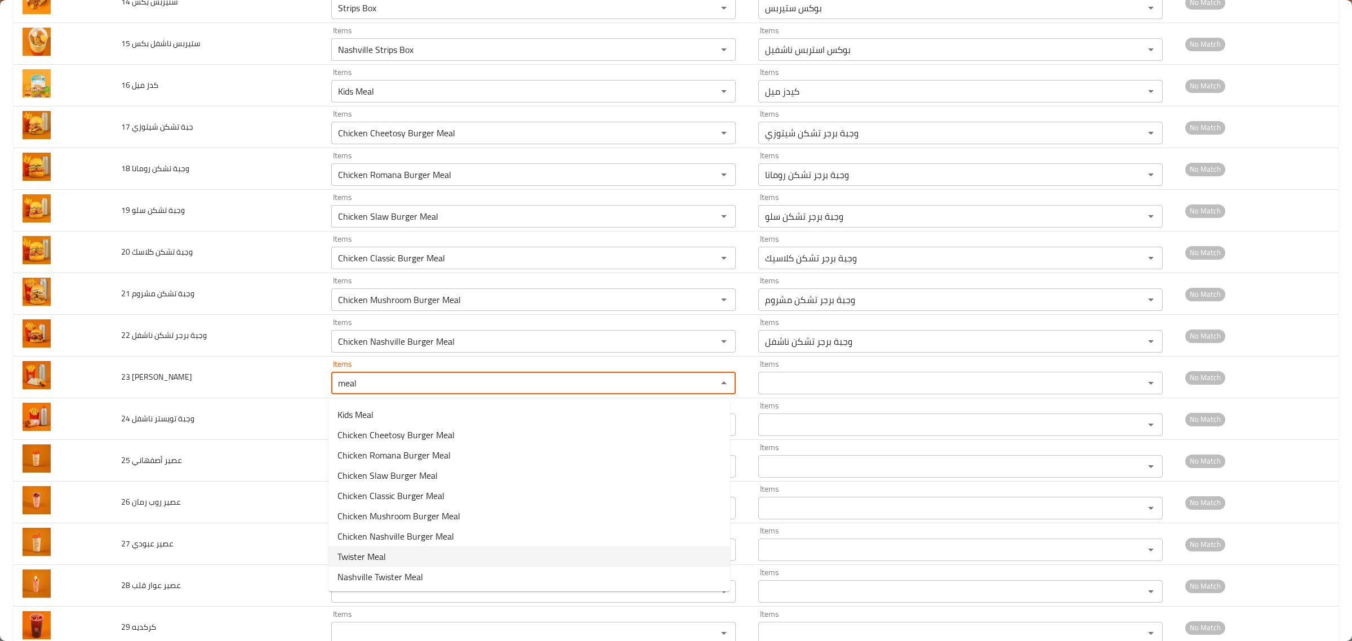
click at [371, 552] on span "Twister Meal" at bounding box center [361, 557] width 48 height 14
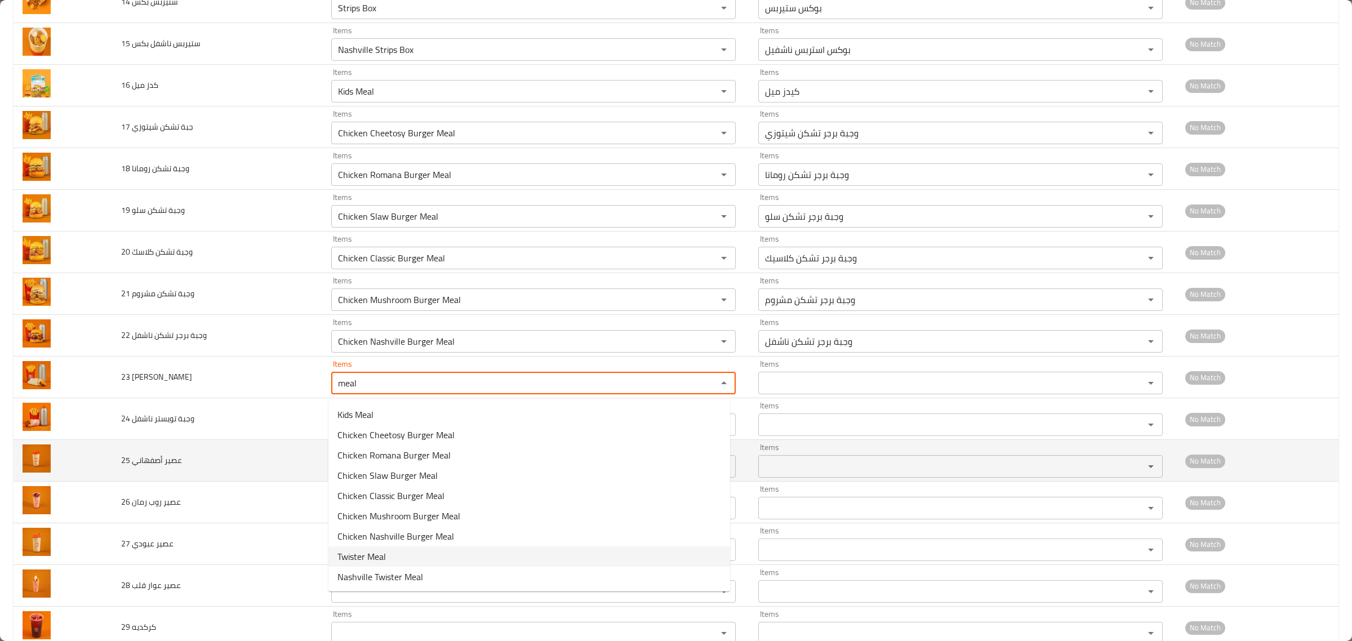
type تويستر "Twister Meal"
type تويستر-ar "وجبة تويستر"
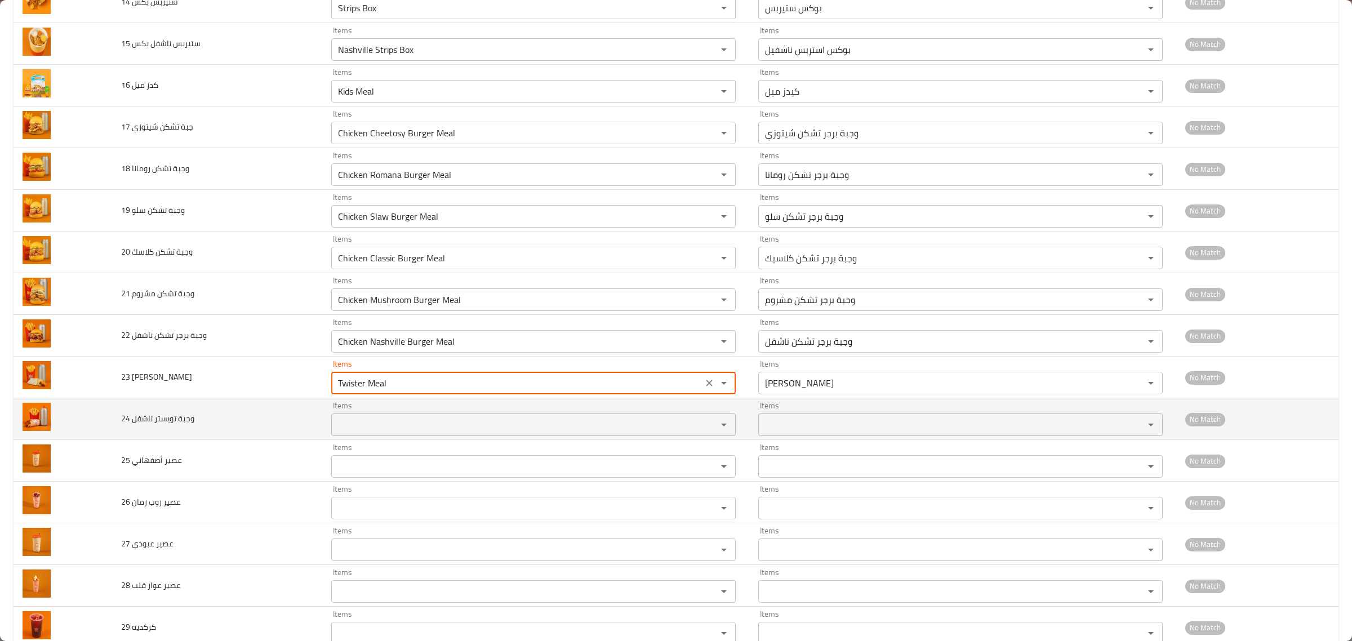
type تويستر "Twister Meal"
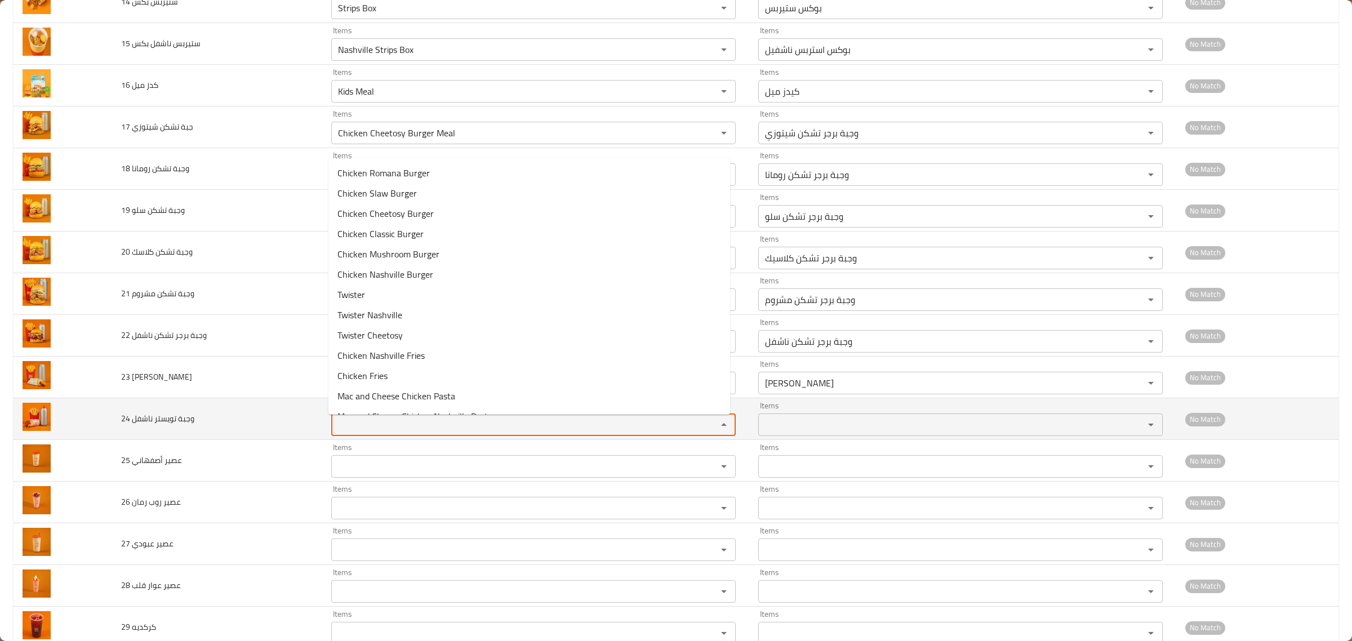
click at [371, 430] on ناشفل "Items" at bounding box center [517, 425] width 365 height 16
paste ناشفل "meal"
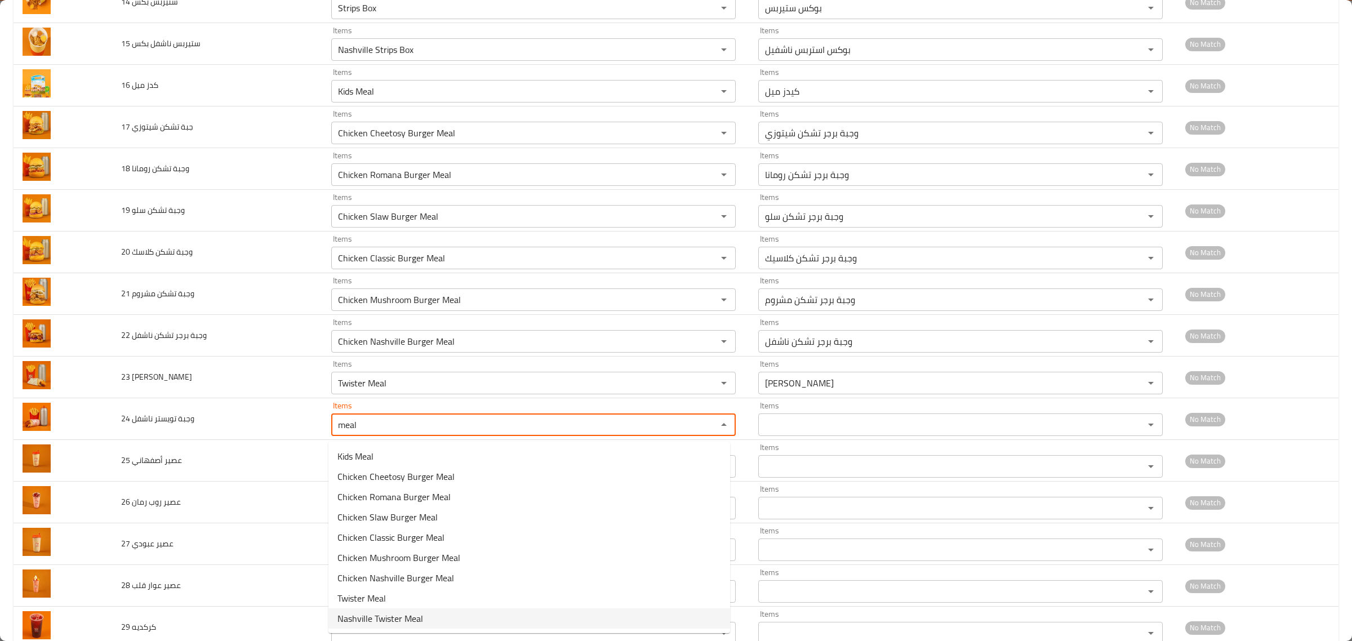
click at [384, 620] on span "Nashville Twister Meal" at bounding box center [380, 619] width 86 height 14
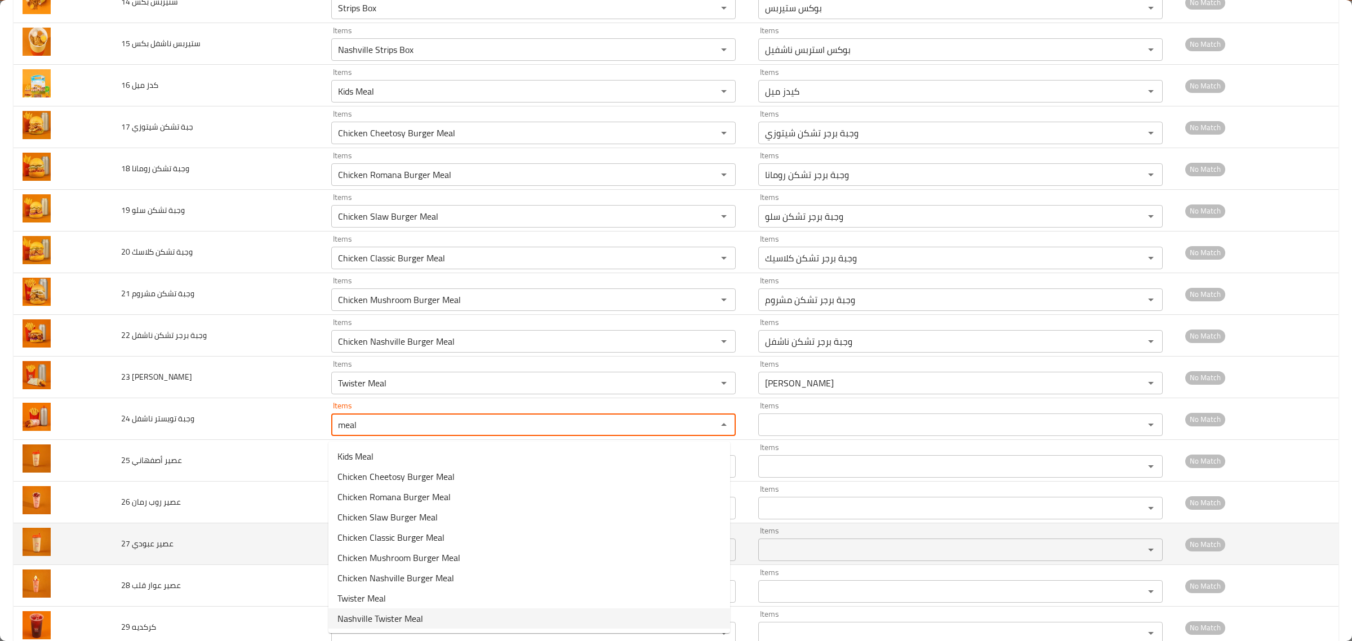
type ناشفل "Nashville Twister Meal"
type ناشفل-ar "وجبة تويستر ناشفل"
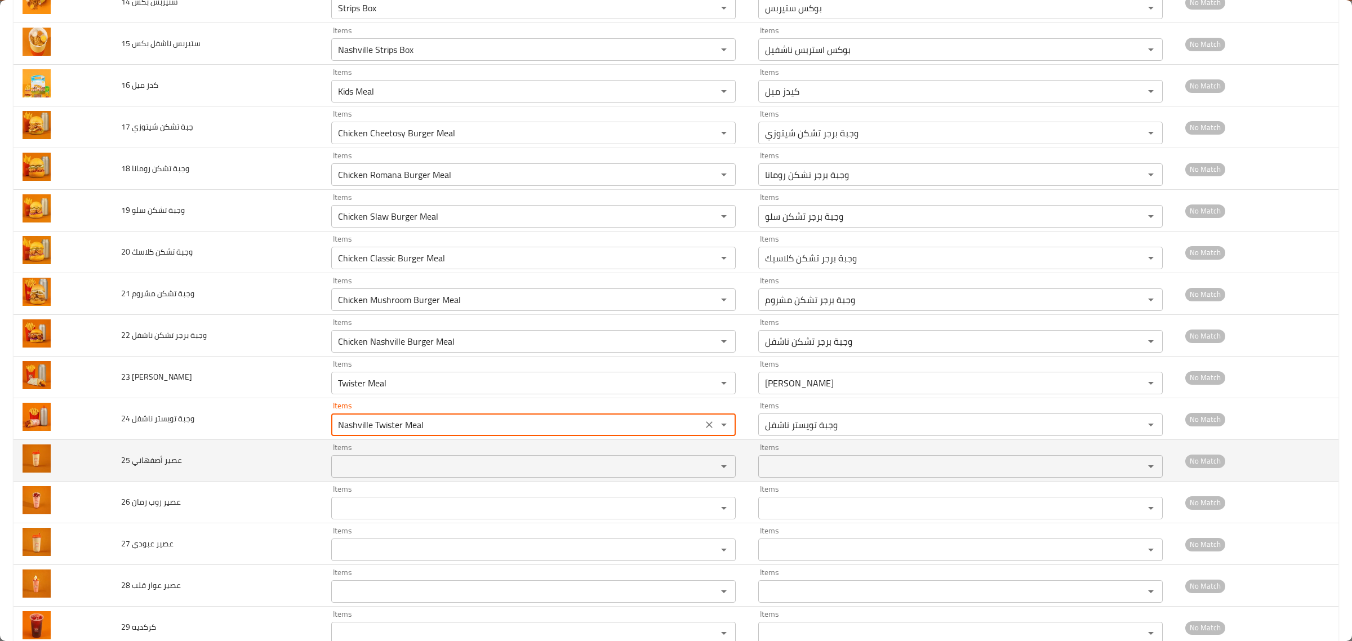
type ناشفل "Nashville Twister Meal"
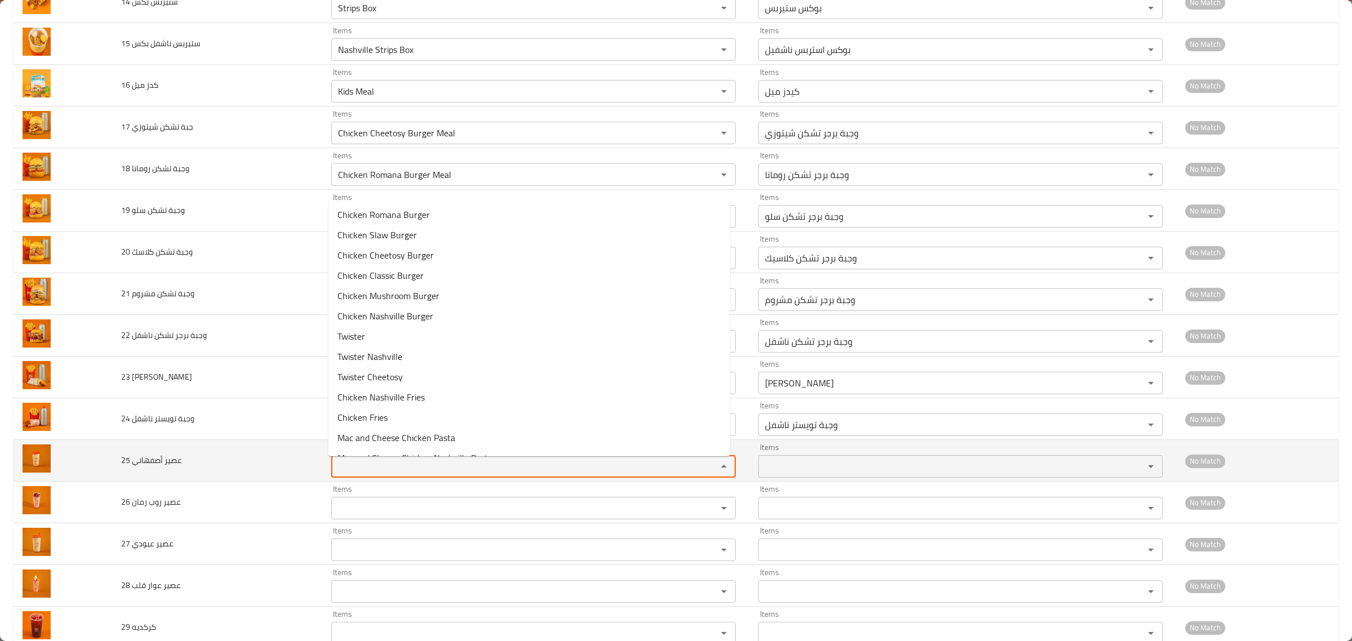
click at [361, 468] on أصفهاني "Items" at bounding box center [517, 467] width 365 height 16
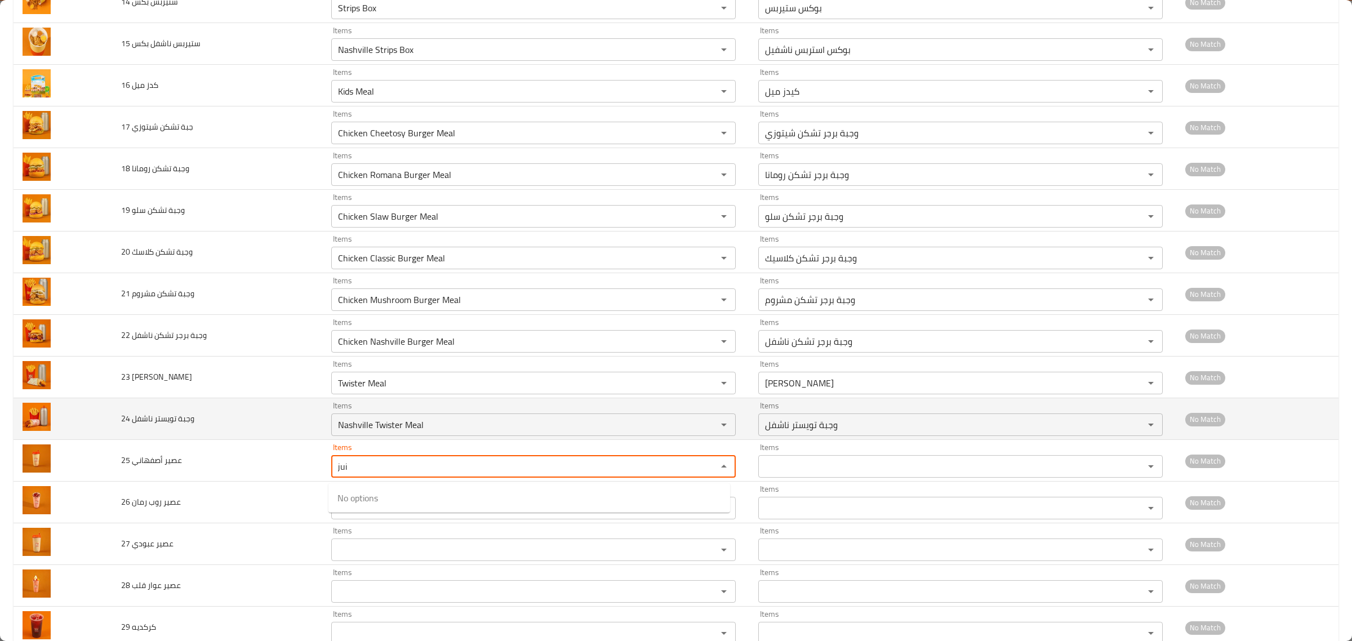
drag, startPoint x: 361, startPoint y: 469, endPoint x: 188, endPoint y: 441, distance: 175.2
click at [188, 441] on tbody "35 ماء 500 مل Items Water 500 ml Items Items ماء 500 مل Items Low Match 1 برجر …" at bounding box center [676, 211] width 1325 height 1626
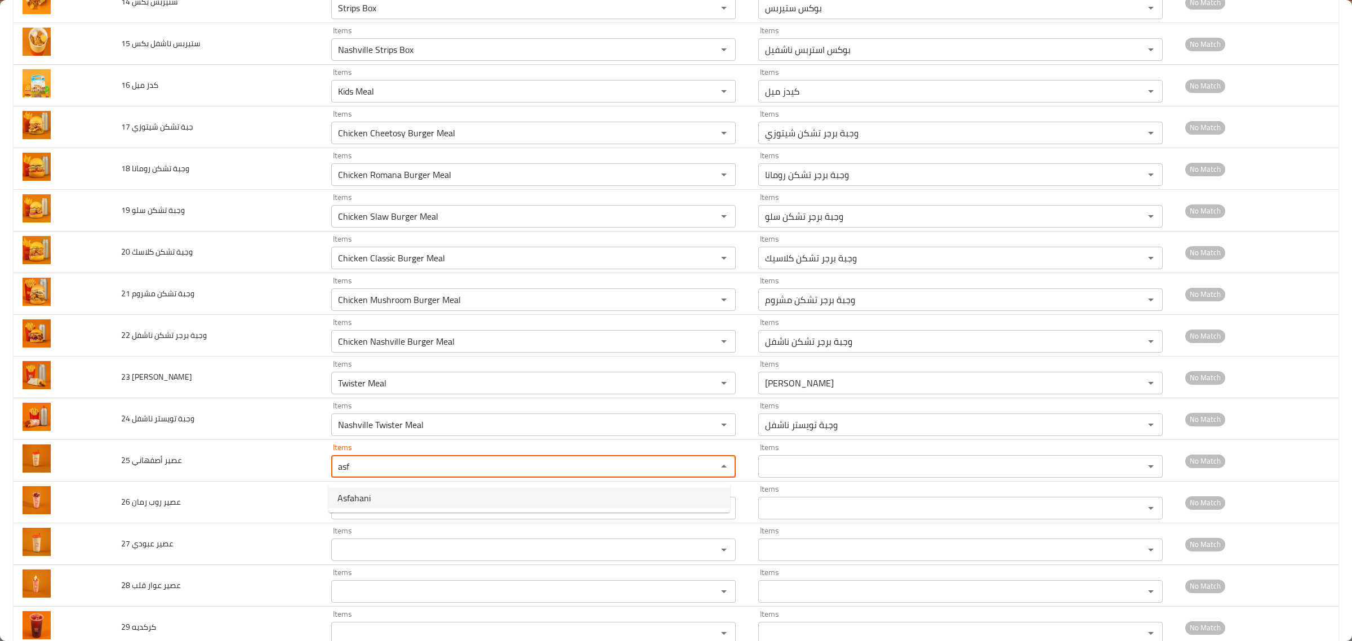
click at [370, 505] on span "Asfahani" at bounding box center [353, 498] width 33 height 14
type أصفهاني "Asfahani"
type أصفهاني-ar "أصفهاني"
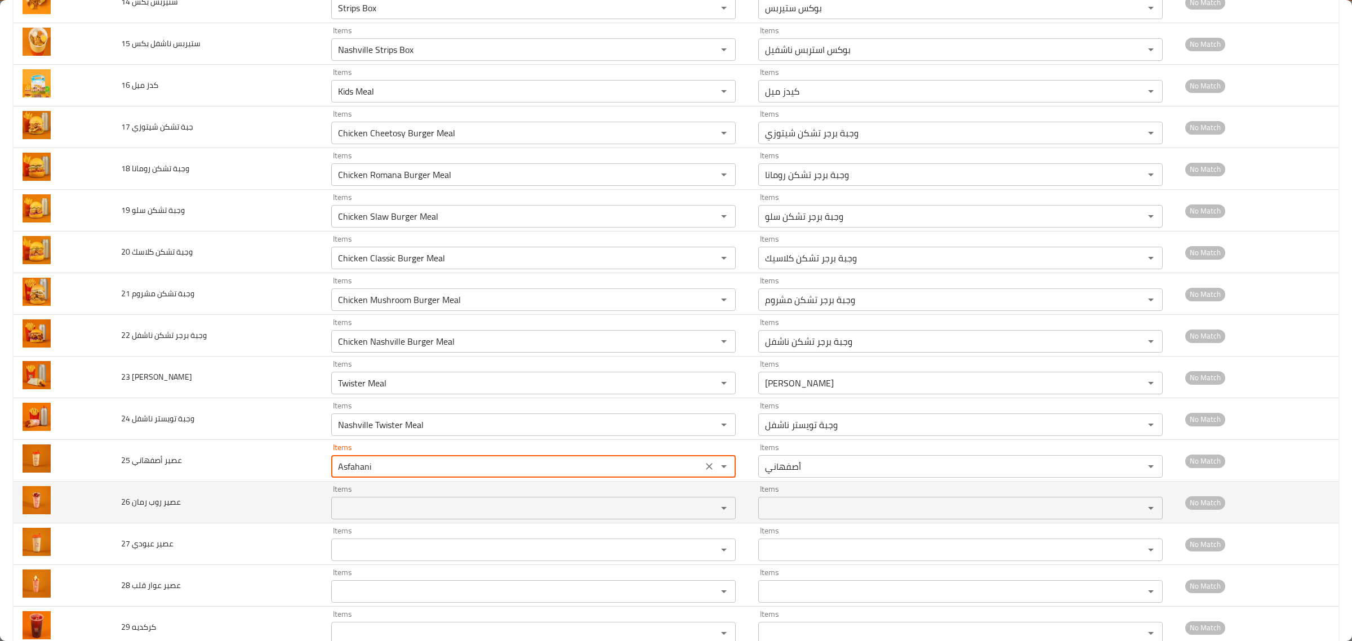
type أصفهاني "Asfahani"
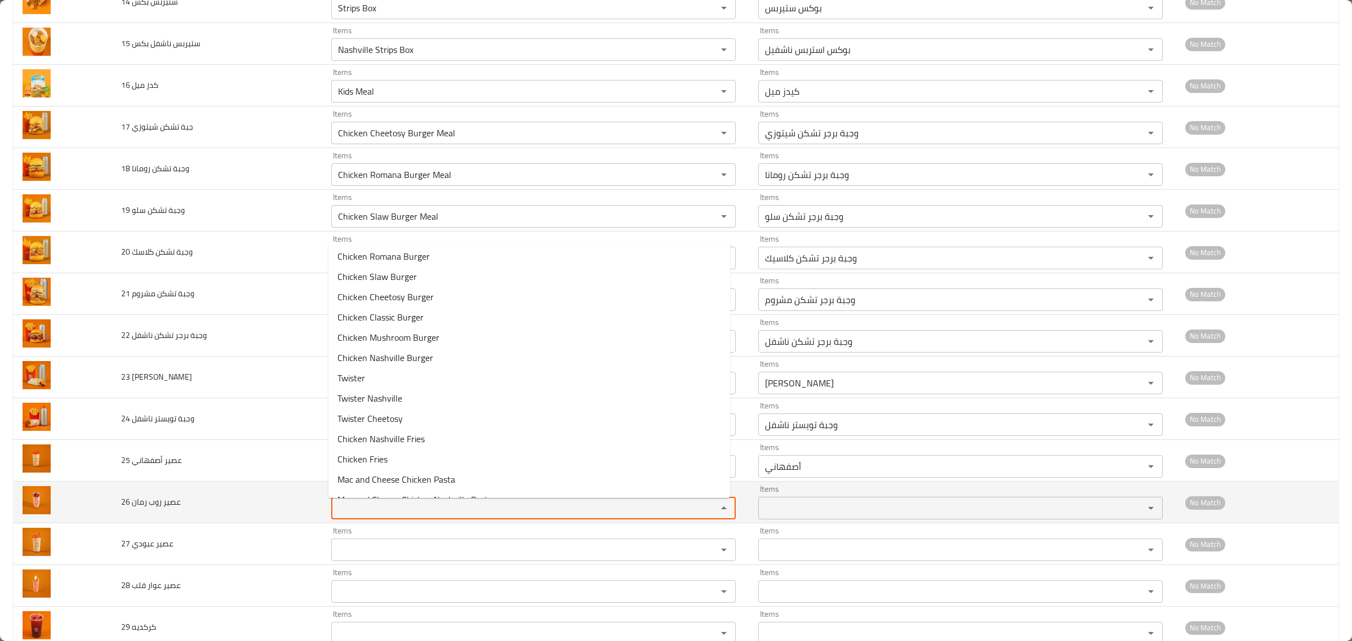
click at [358, 510] on رمان "Items" at bounding box center [517, 508] width 365 height 16
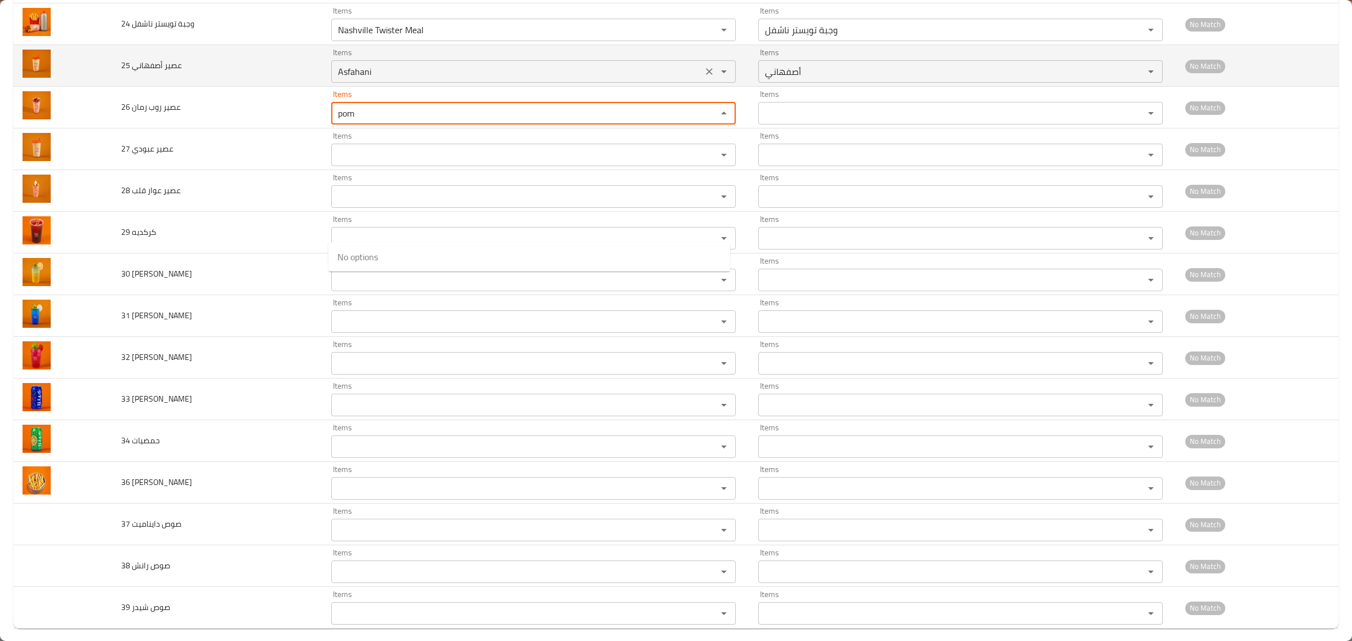
scroll to position [1184, 0]
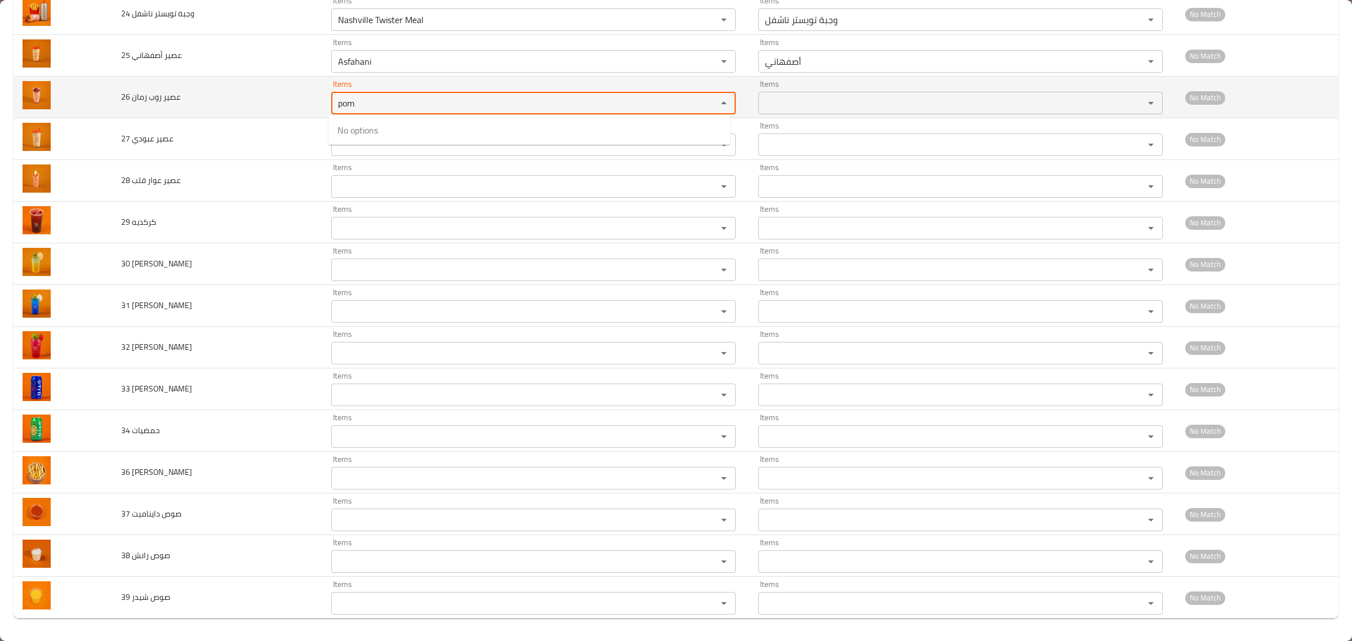
drag, startPoint x: 365, startPoint y: 103, endPoint x: 260, endPoint y: 97, distance: 104.4
click at [262, 97] on tr "26 عصير روب رمان Items pom Items Items Items No Match" at bounding box center [676, 98] width 1325 height 42
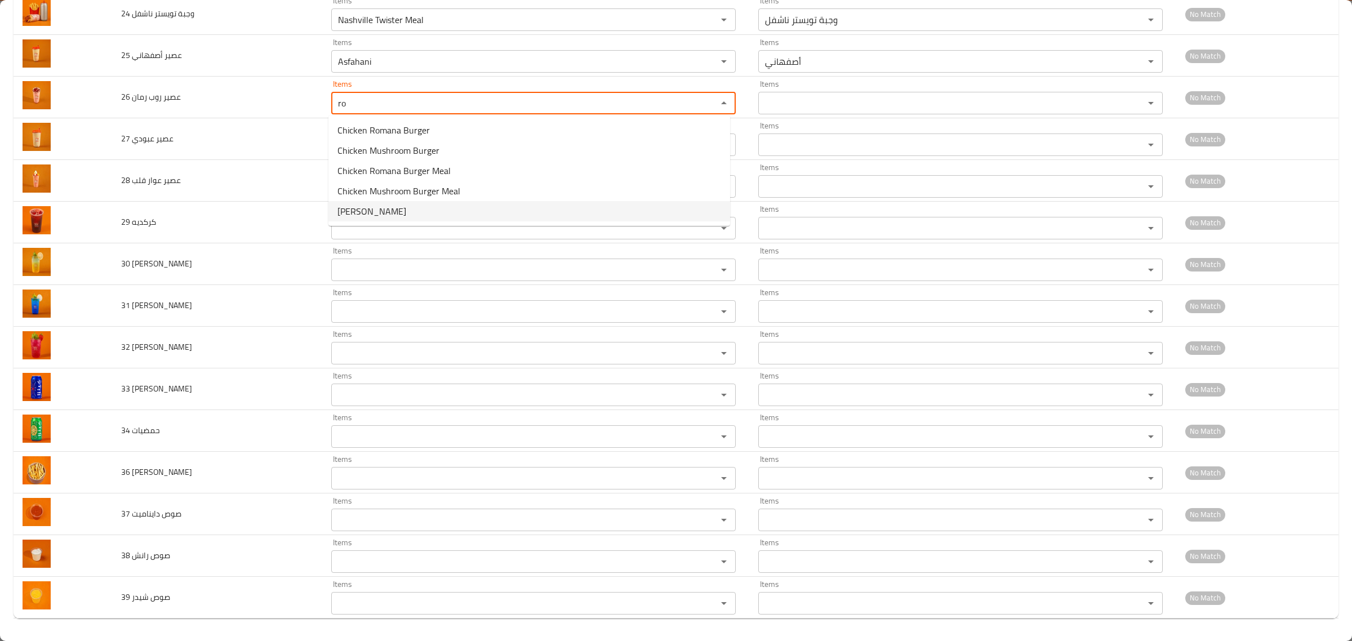
click at [362, 212] on span "Rob Roman" at bounding box center [371, 212] width 69 height 14
type رمان "Rob Roman"
type رمان-ar "روب رمان"
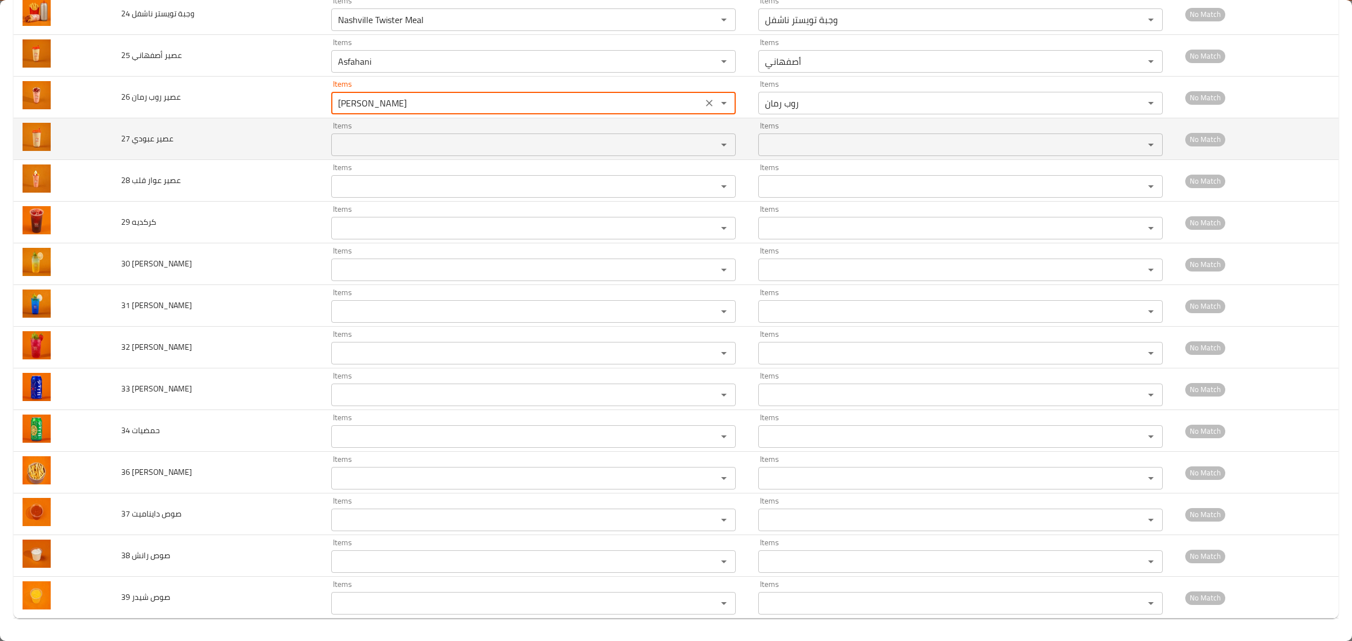
type رمان "Rob Roman"
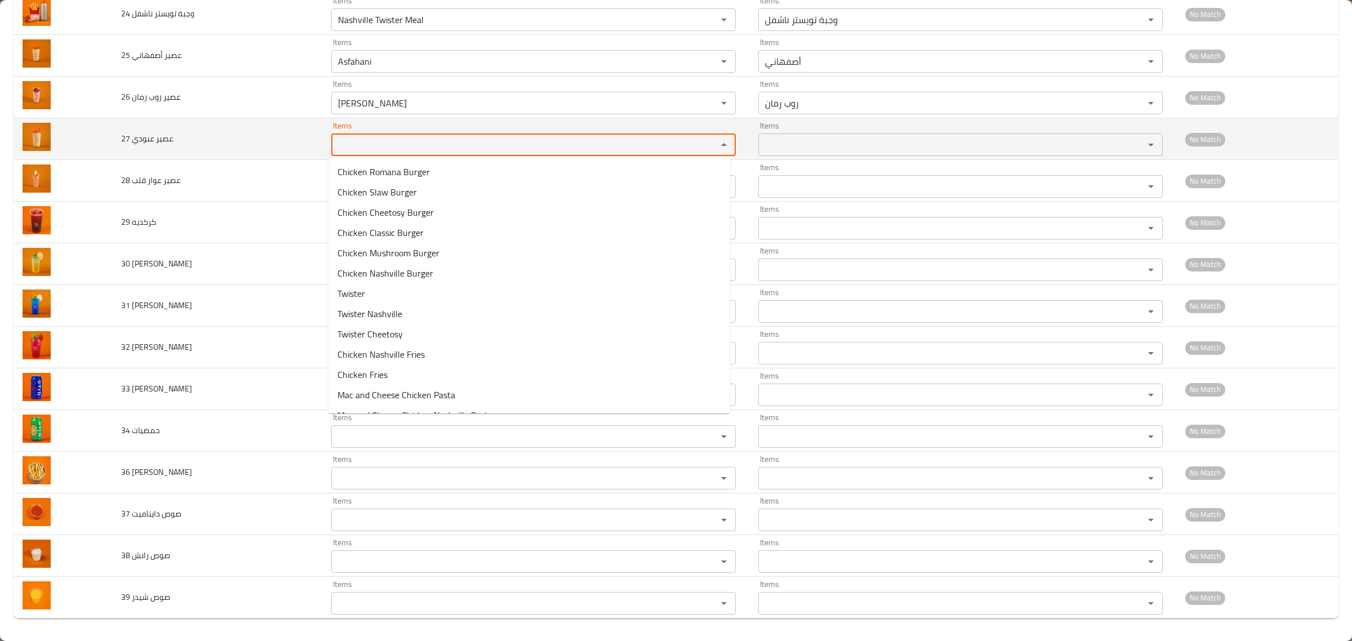
click at [352, 137] on عبودي "Items" at bounding box center [517, 145] width 365 height 16
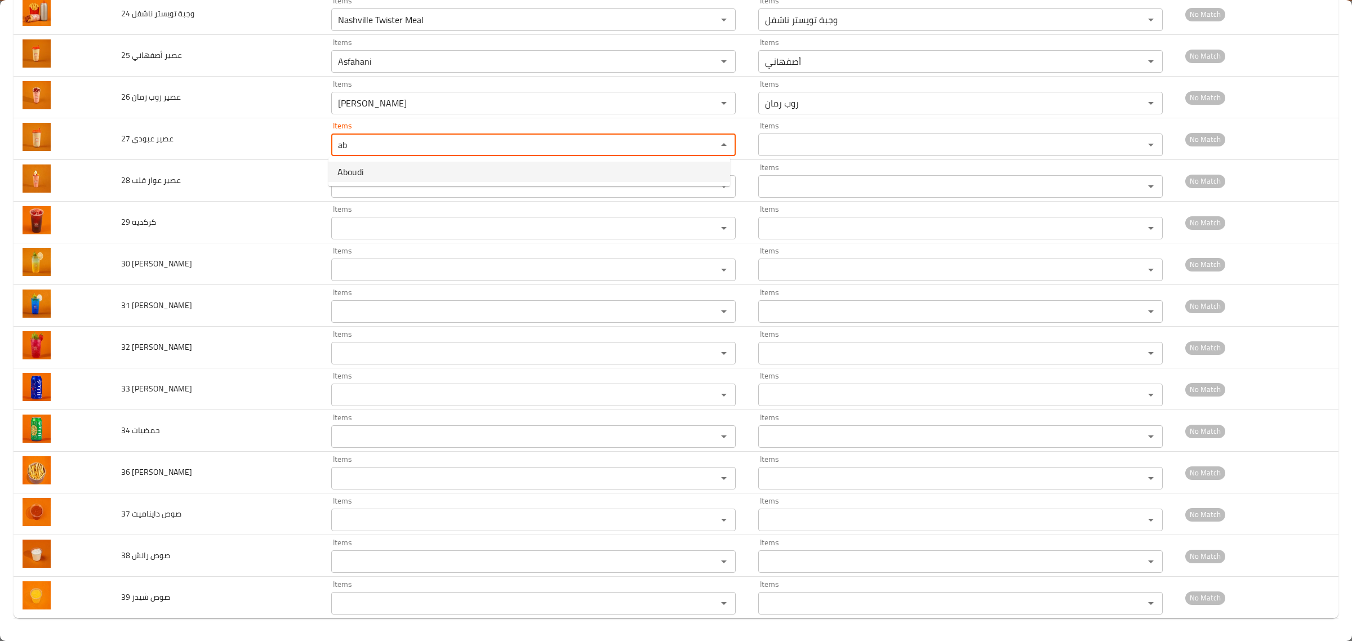
click at [384, 174] on عبودي-option-0 "Aboudi" at bounding box center [529, 172] width 402 height 20
type عبودي "Aboudi"
type عبودي-ar "عبودي"
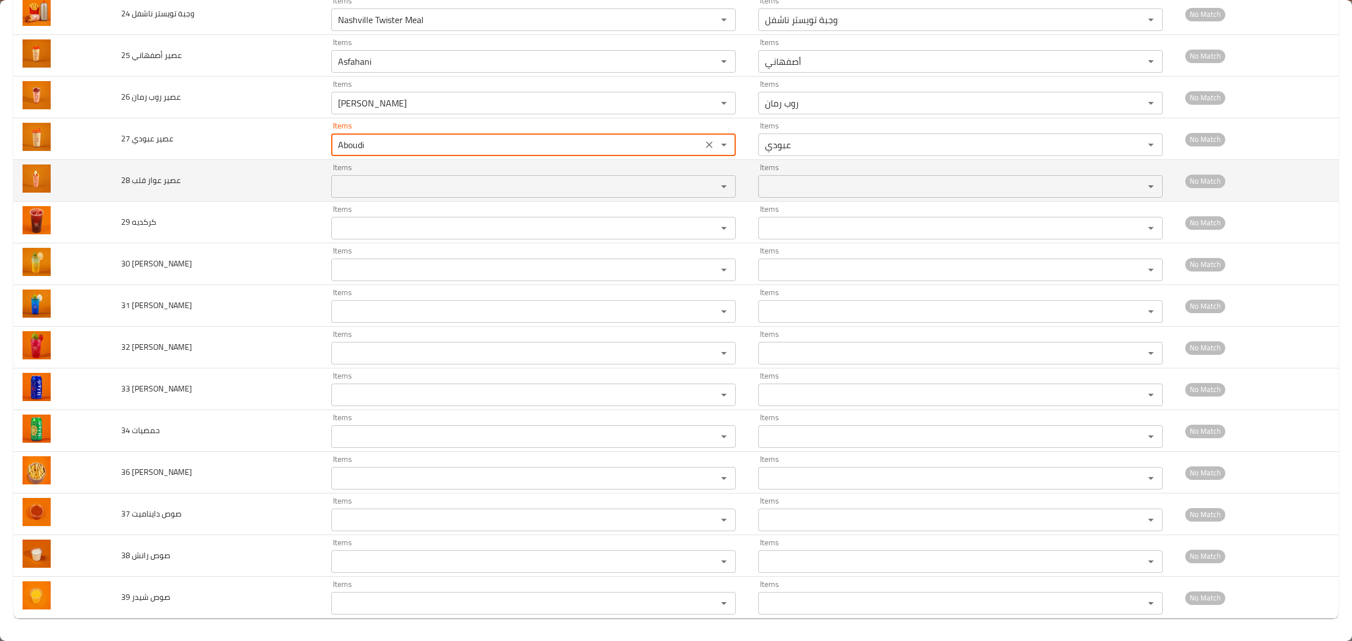
type عبودي "Aboudi"
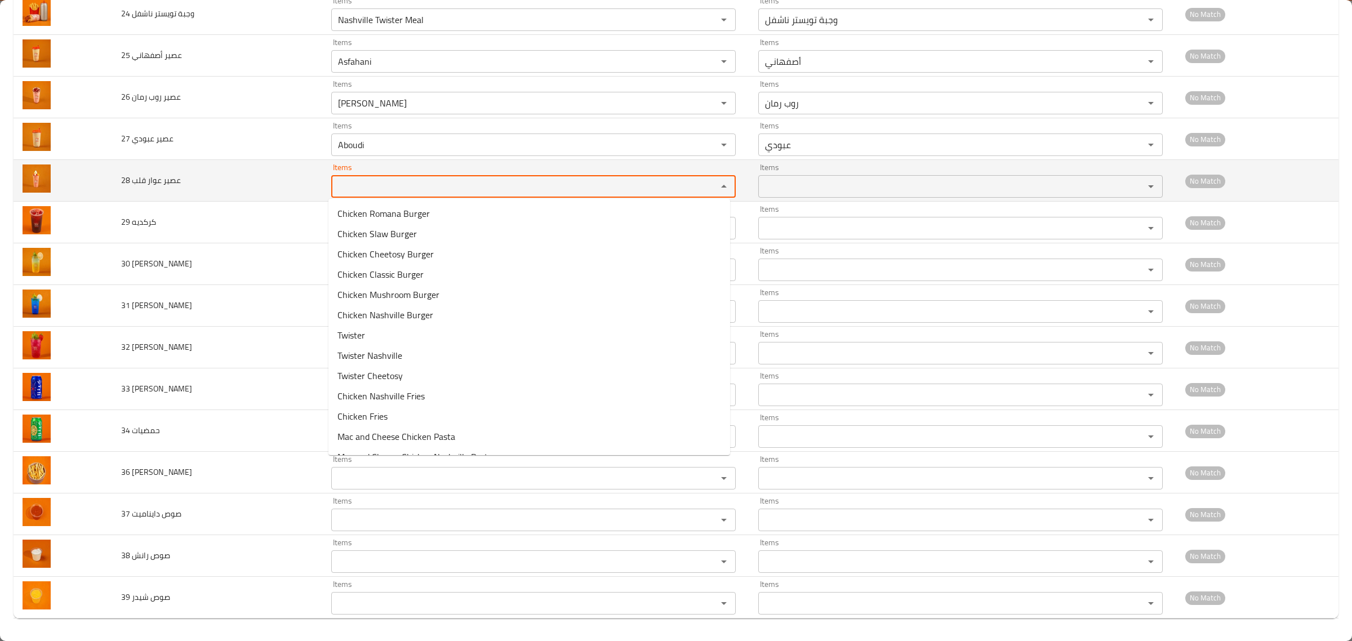
click at [356, 181] on قلب "Items" at bounding box center [517, 187] width 365 height 16
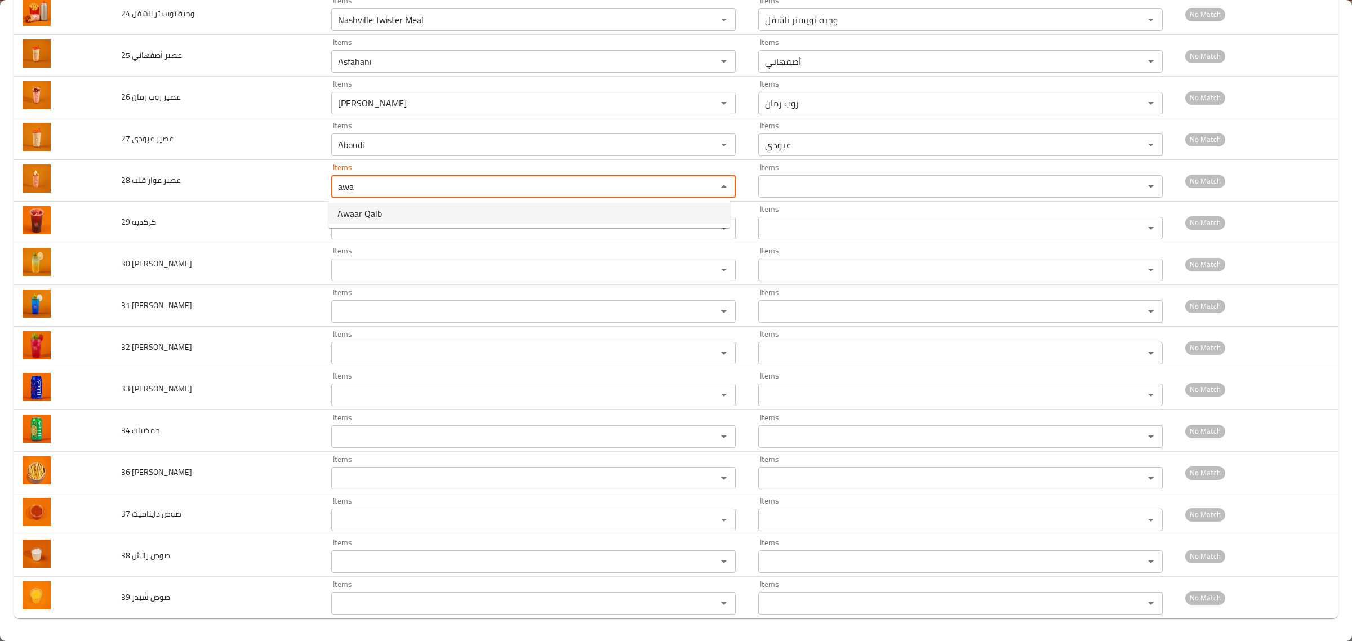
click at [367, 211] on span "Awaar Qalb" at bounding box center [359, 214] width 45 height 14
type قلب "Awaar Qalb"
type قلب-ar "عوار قلب"
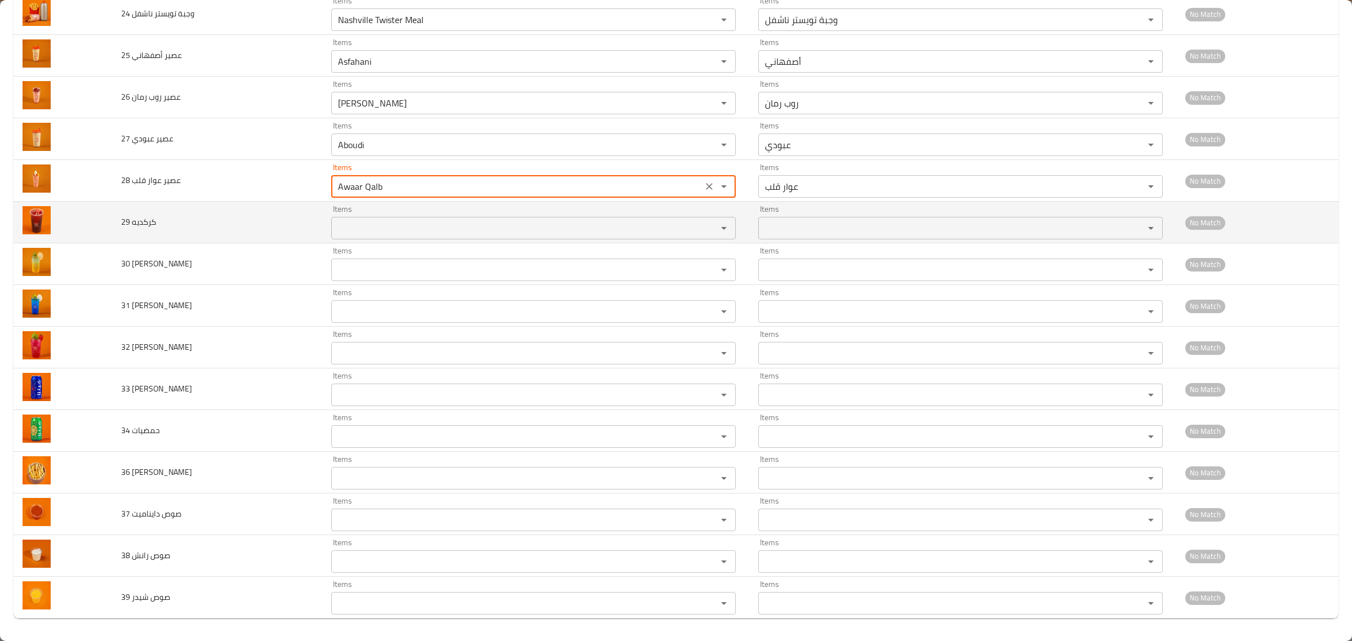
type قلب "Awaar Qalb"
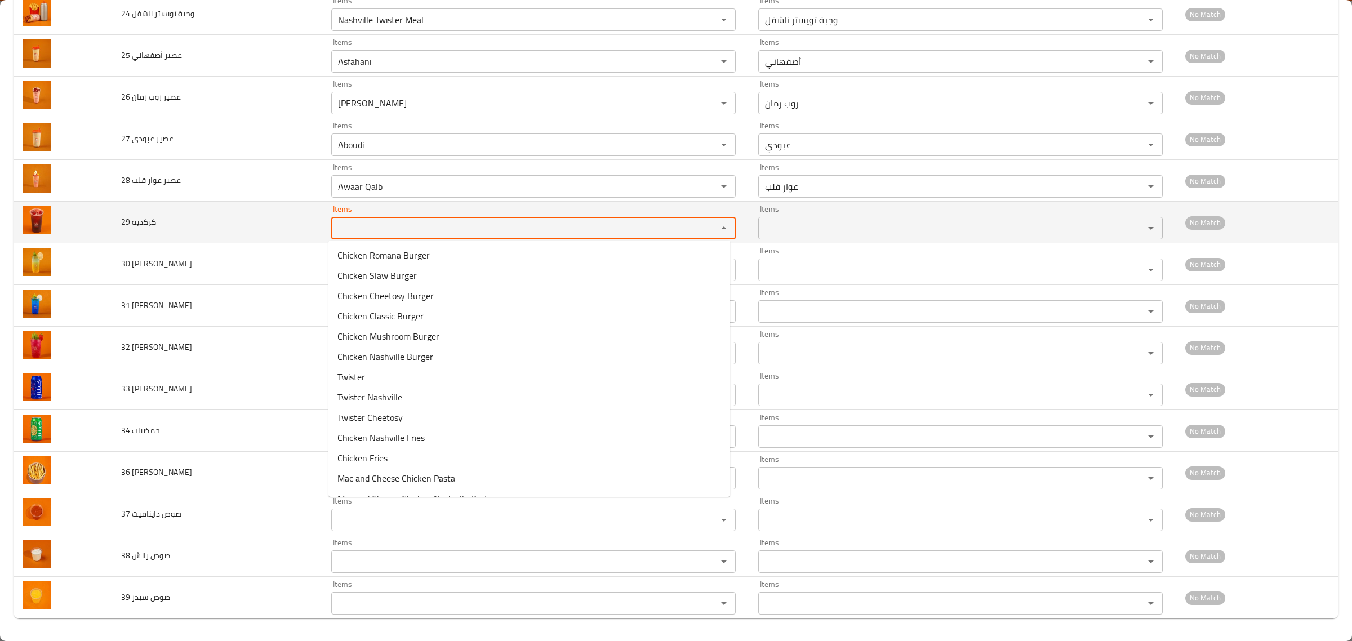
click at [358, 231] on كركديه "Items" at bounding box center [517, 228] width 365 height 16
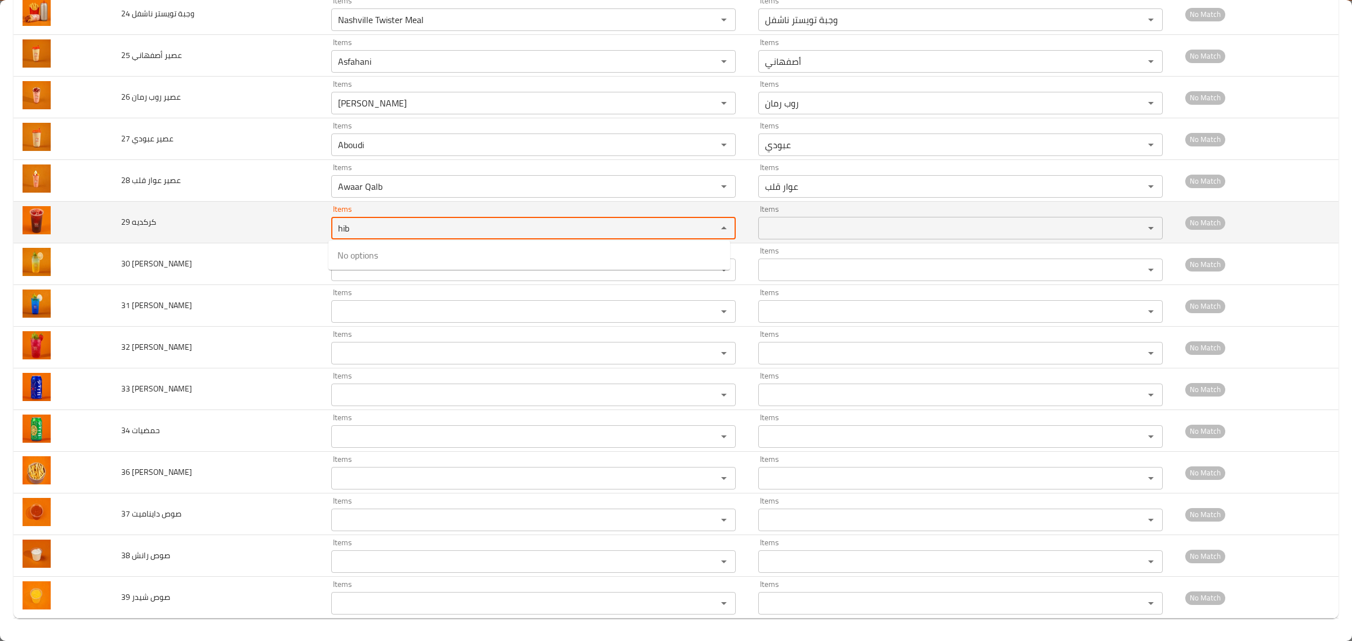
drag, startPoint x: 388, startPoint y: 229, endPoint x: 199, endPoint y: 201, distance: 190.8
click at [199, 202] on tr "29 كركديه Items hib Items Items Items No Match" at bounding box center [676, 223] width 1325 height 42
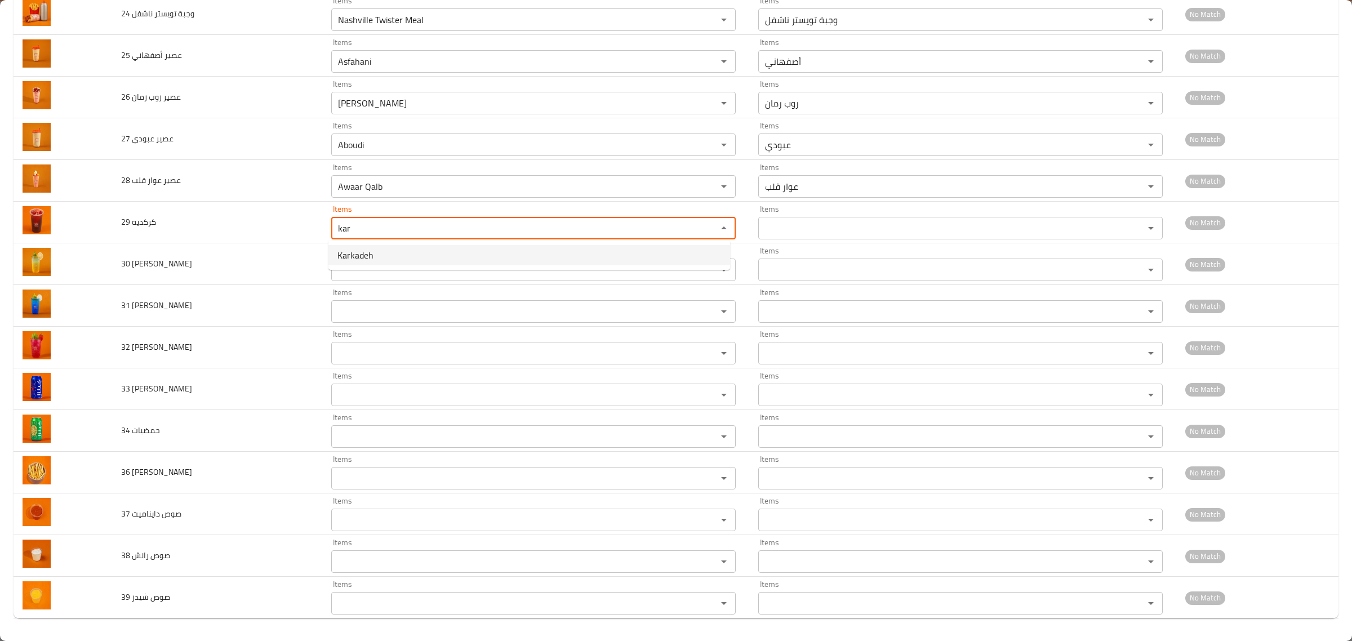
click at [370, 254] on span "Karkadeh" at bounding box center [355, 255] width 36 height 14
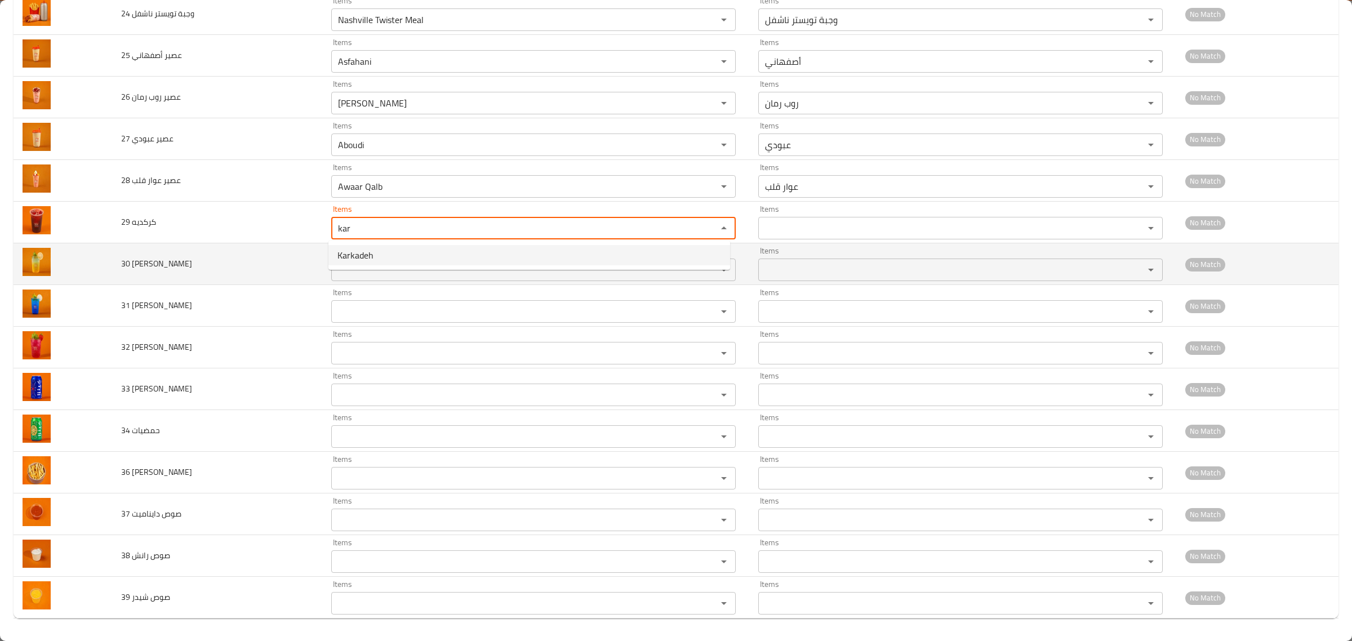
type كركديه "Karkadeh"
type كركديه-ar "كركديه"
type كركديه "Karkadeh"
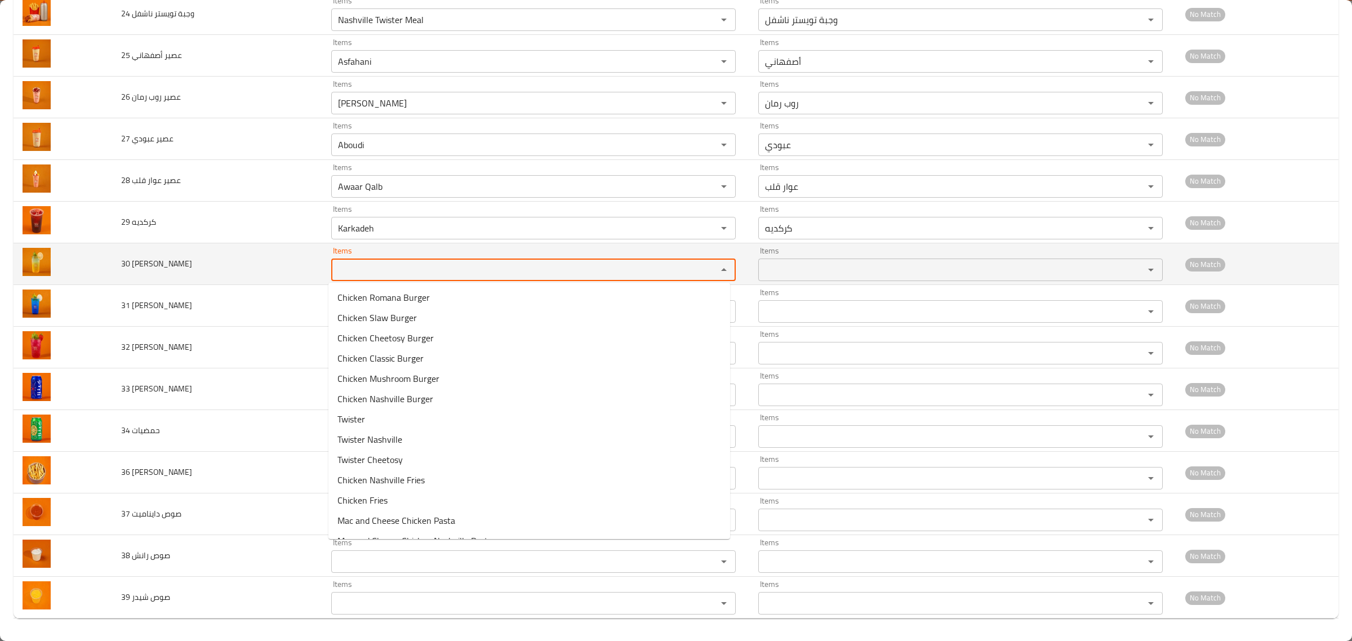
click at [356, 263] on باشن "Items" at bounding box center [517, 270] width 365 height 16
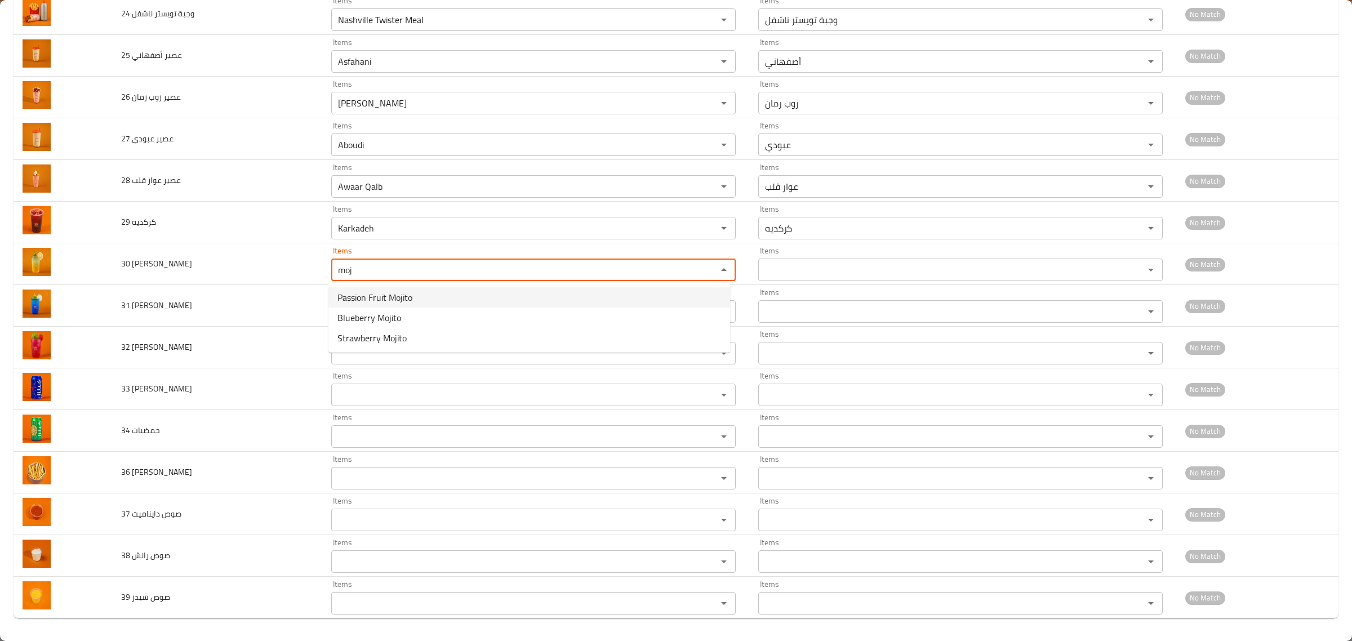
click at [382, 292] on span "Passion Fruit Mojito" at bounding box center [374, 298] width 75 height 14
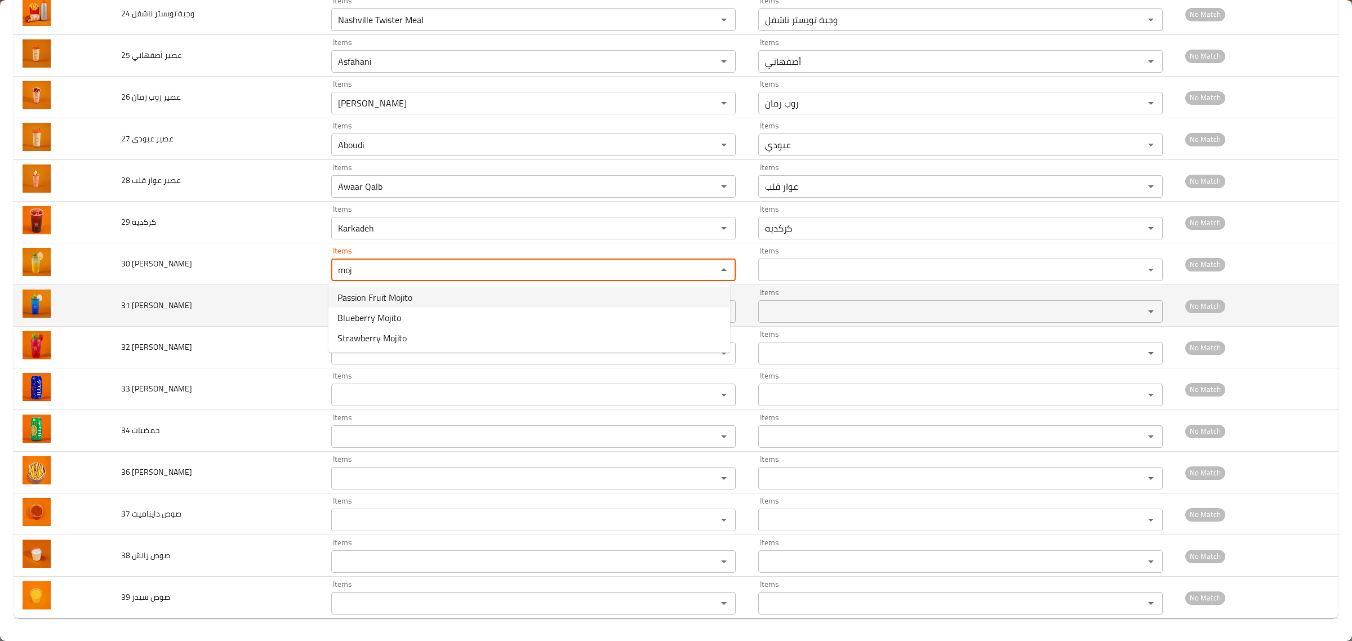
type باشن "Passion Fruit Mojito"
type باشن-ar "موهيتو باشن فروت"
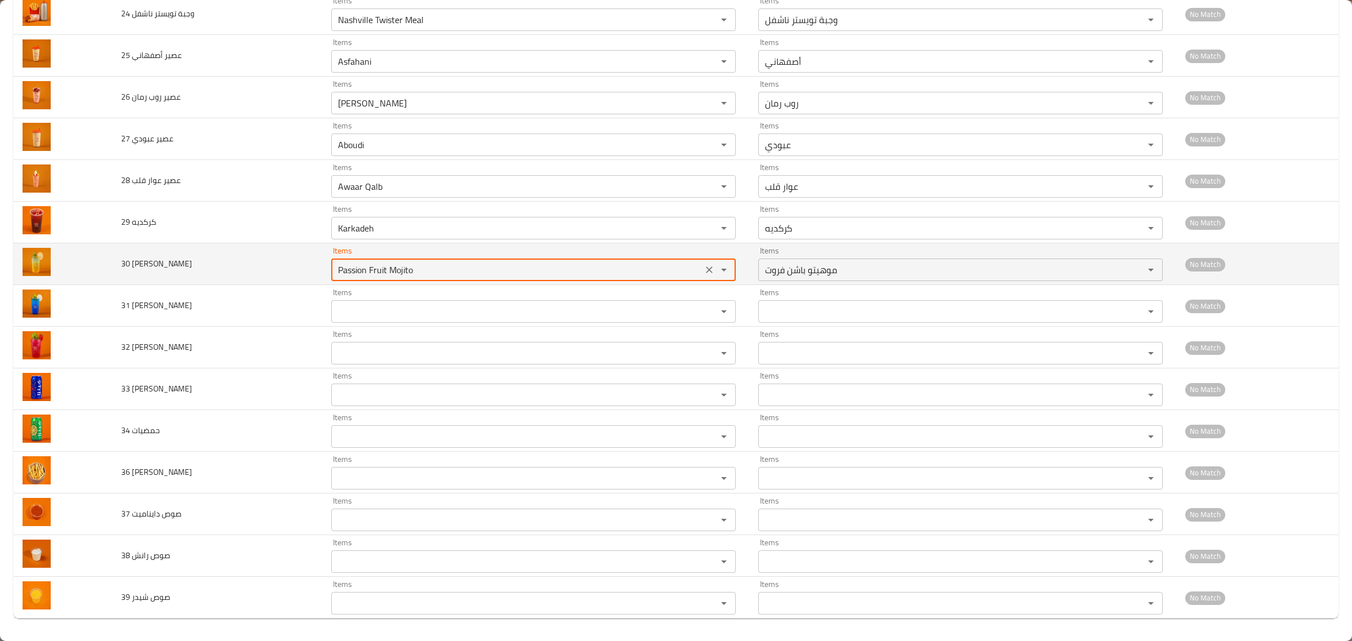
click at [403, 271] on باشن "Passion Fruit Mojito" at bounding box center [517, 270] width 365 height 16
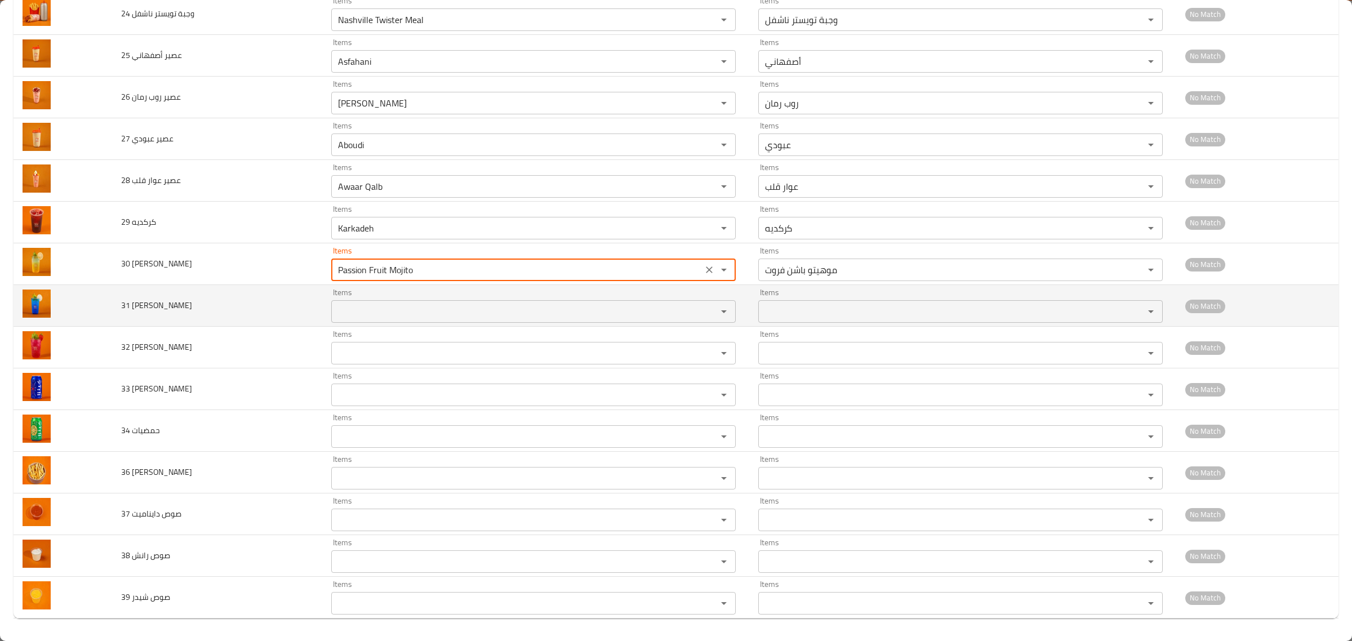
type باشن "Passion Fruit Mojito"
click at [364, 313] on بلوبيري "Items" at bounding box center [517, 312] width 365 height 16
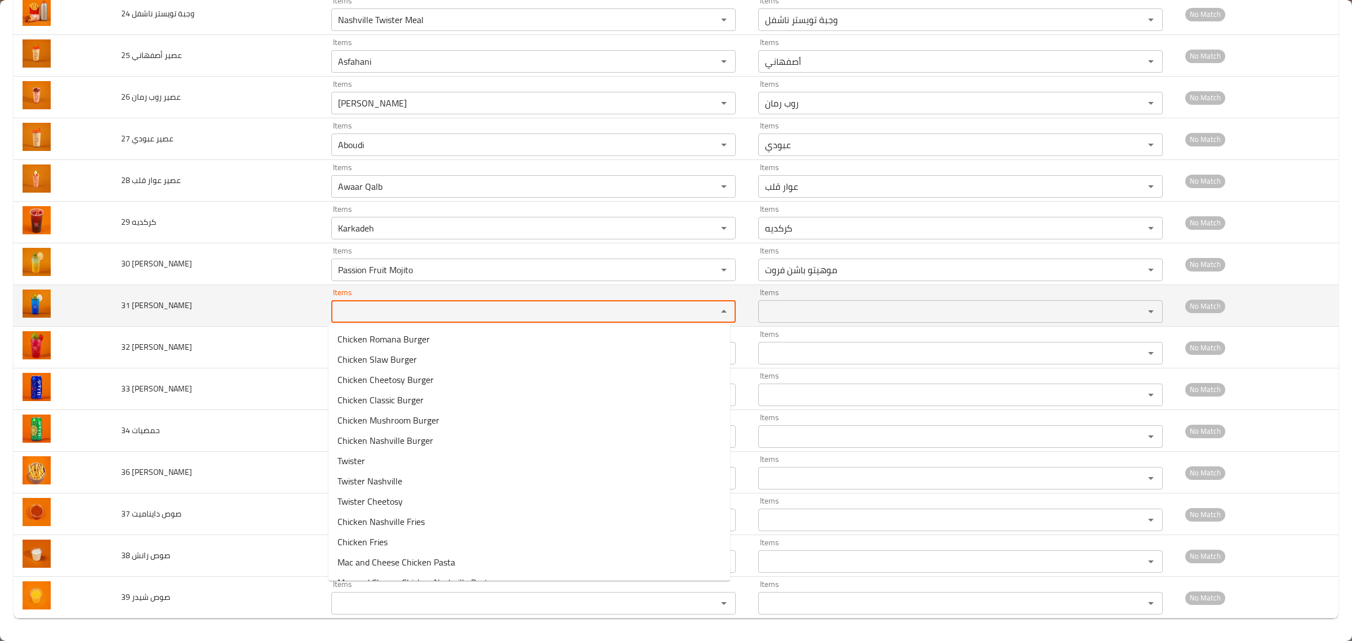
paste بلوبيري "Mojito"
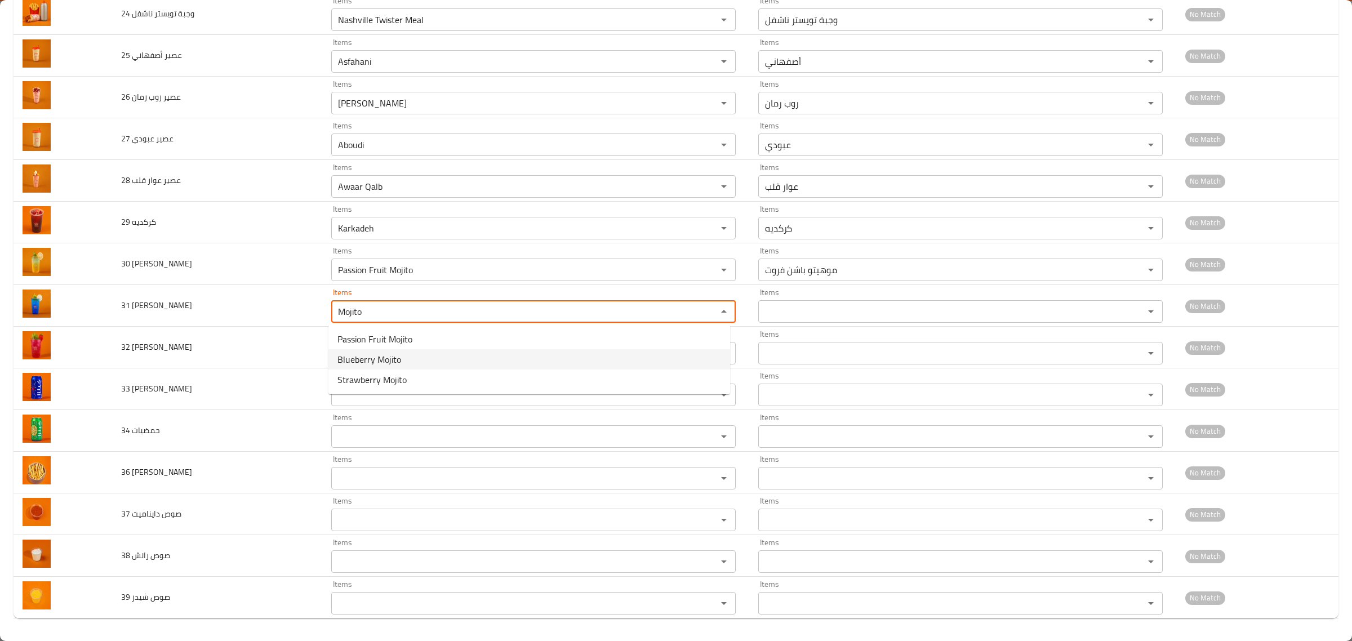
click at [363, 359] on span "Blueberry Mojito" at bounding box center [369, 360] width 64 height 14
type بلوبيري "Blueberry Mojito"
type بلوبيري-ar "موهيتو بلوبيري"
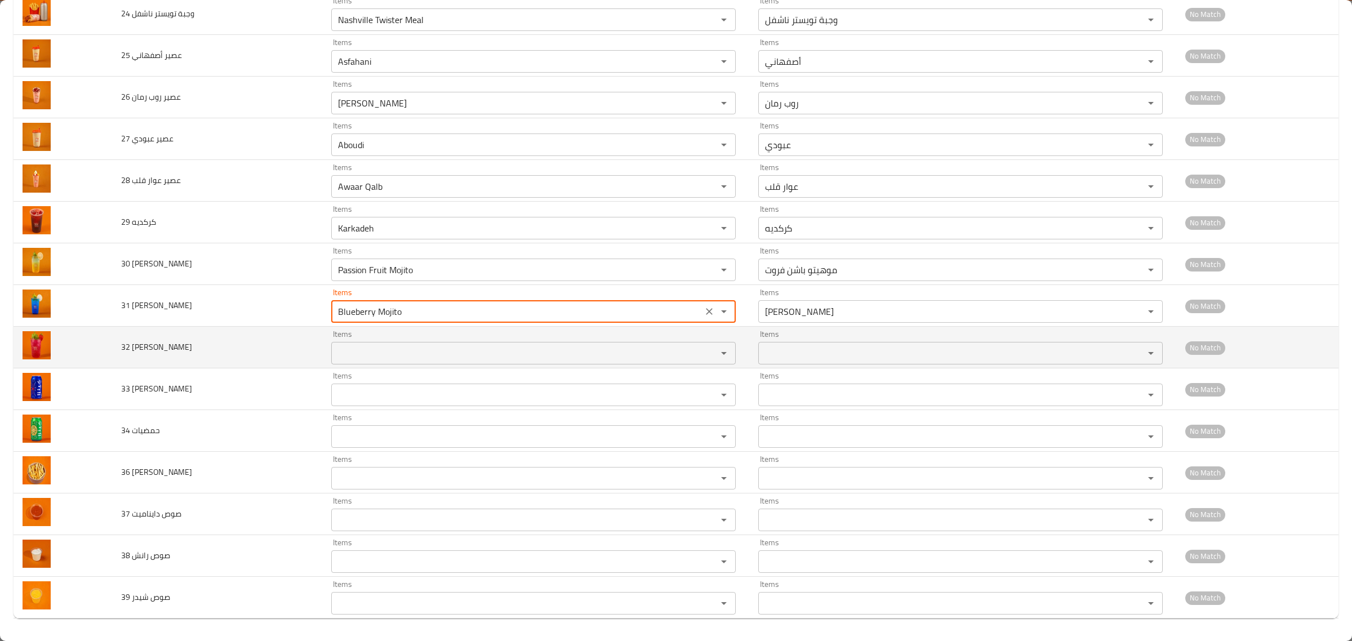
type بلوبيري "Blueberry Mojito"
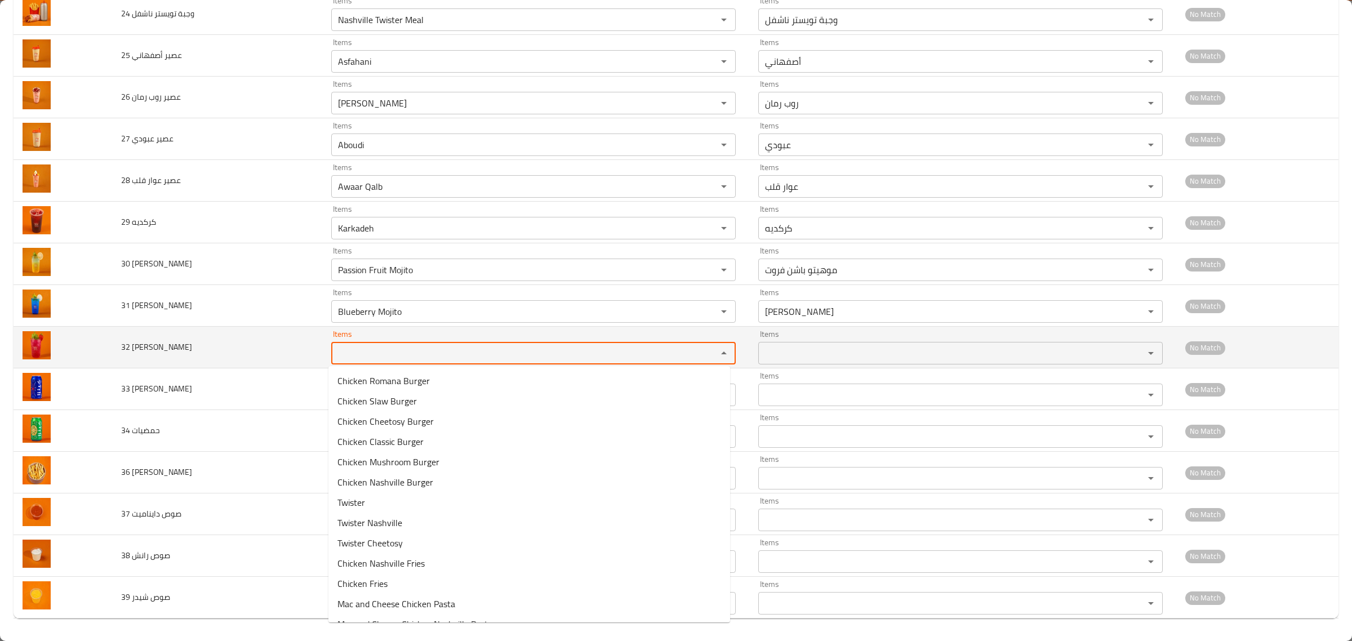
click at [371, 348] on فراولة "Items" at bounding box center [517, 353] width 365 height 16
paste فراولة "Mojito"
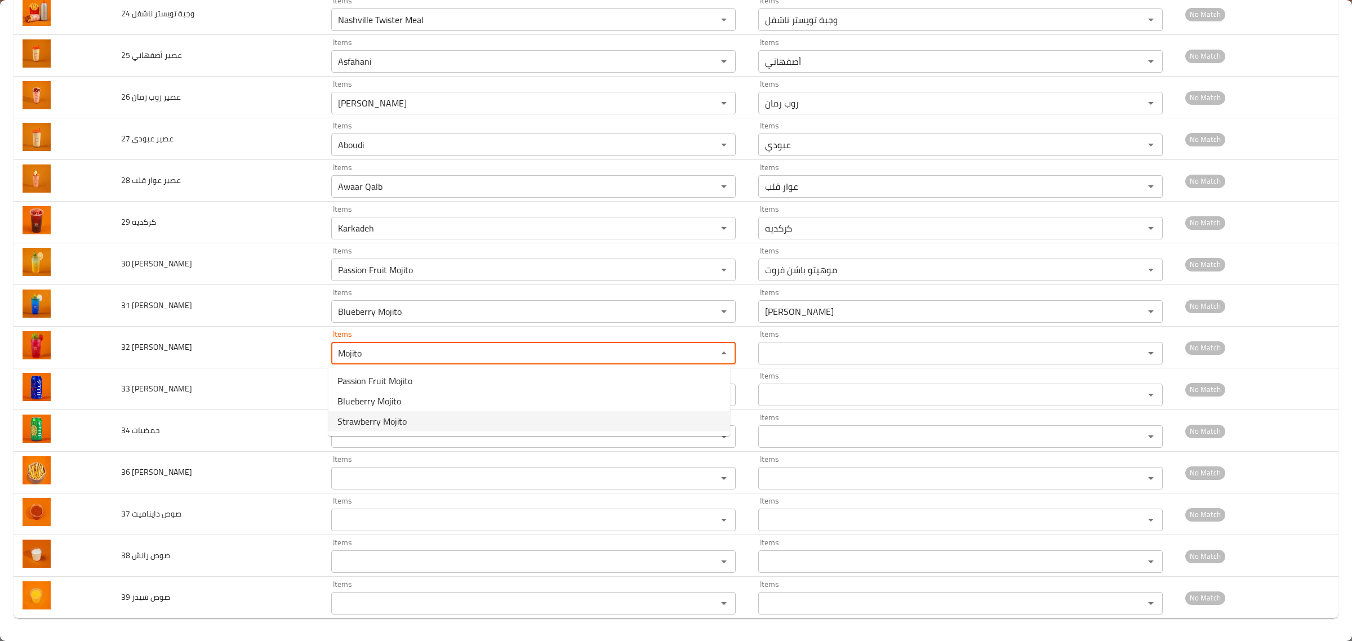
click at [377, 424] on span "Strawberry Mojito" at bounding box center [371, 422] width 69 height 14
type فراولة "Strawberry Mojito"
type فراولة-ar "موهيتو فراولة"
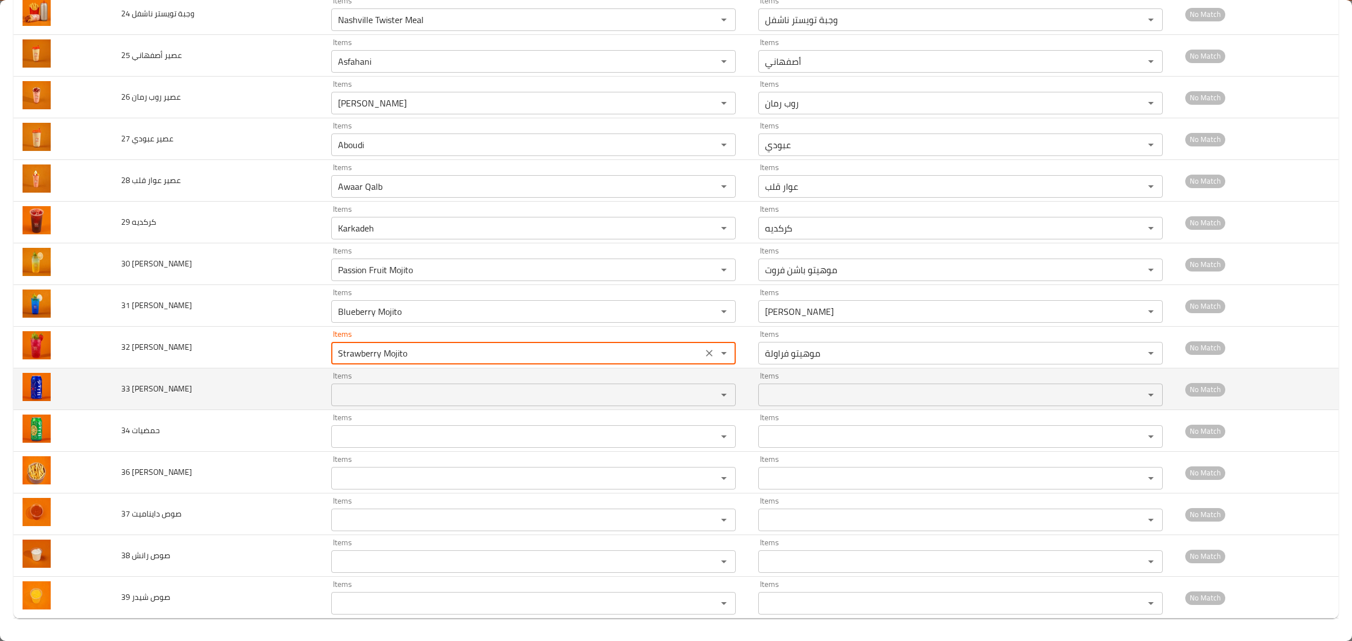
type فراولة "Strawberry Mojito"
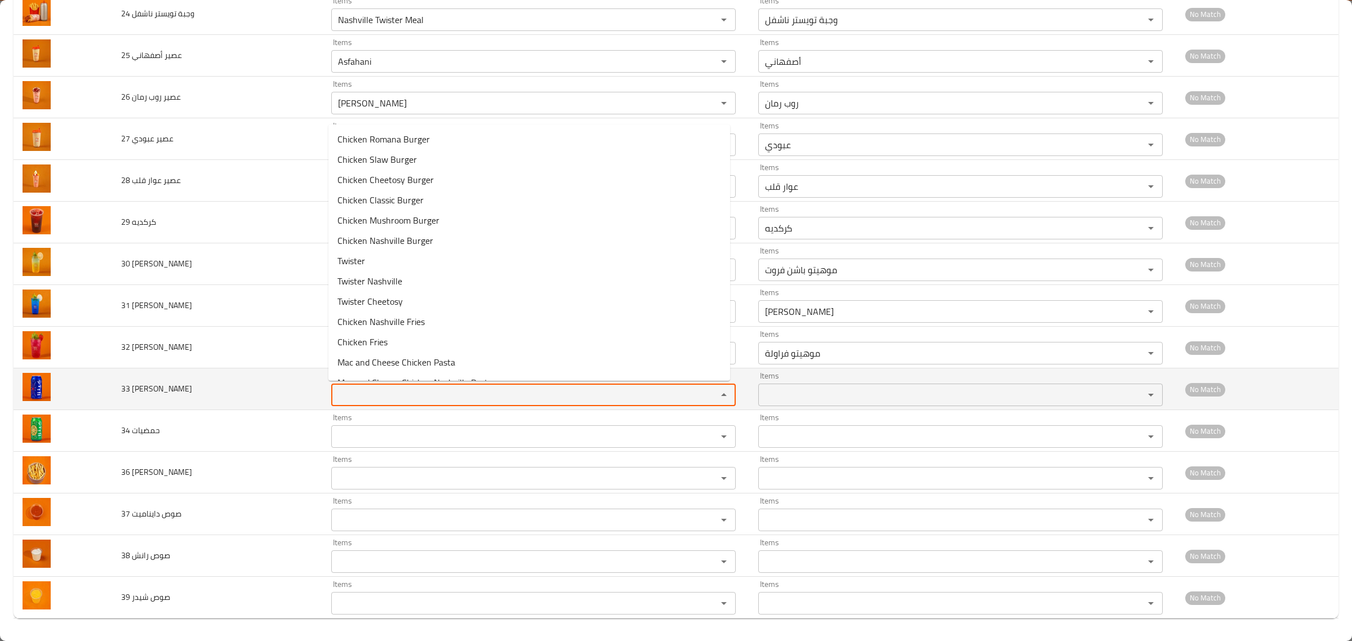
click at [367, 397] on كولا "Items" at bounding box center [517, 395] width 365 height 16
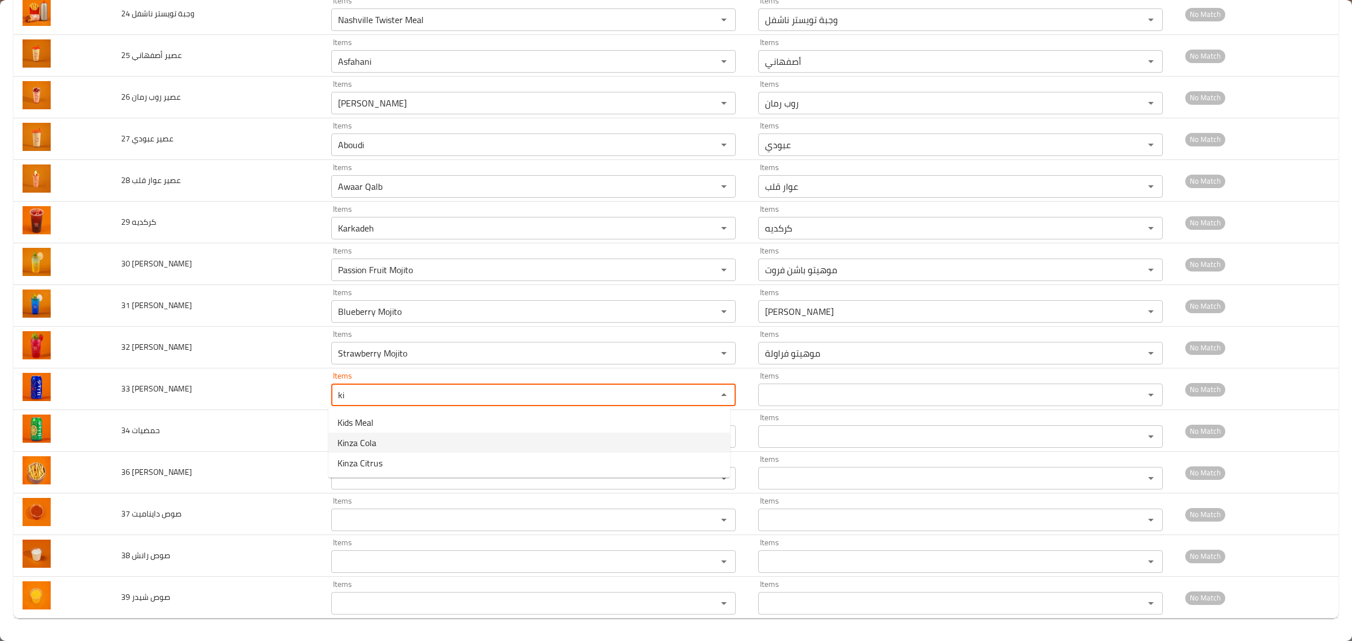
click at [362, 440] on span "Kinza Cola" at bounding box center [356, 443] width 39 height 14
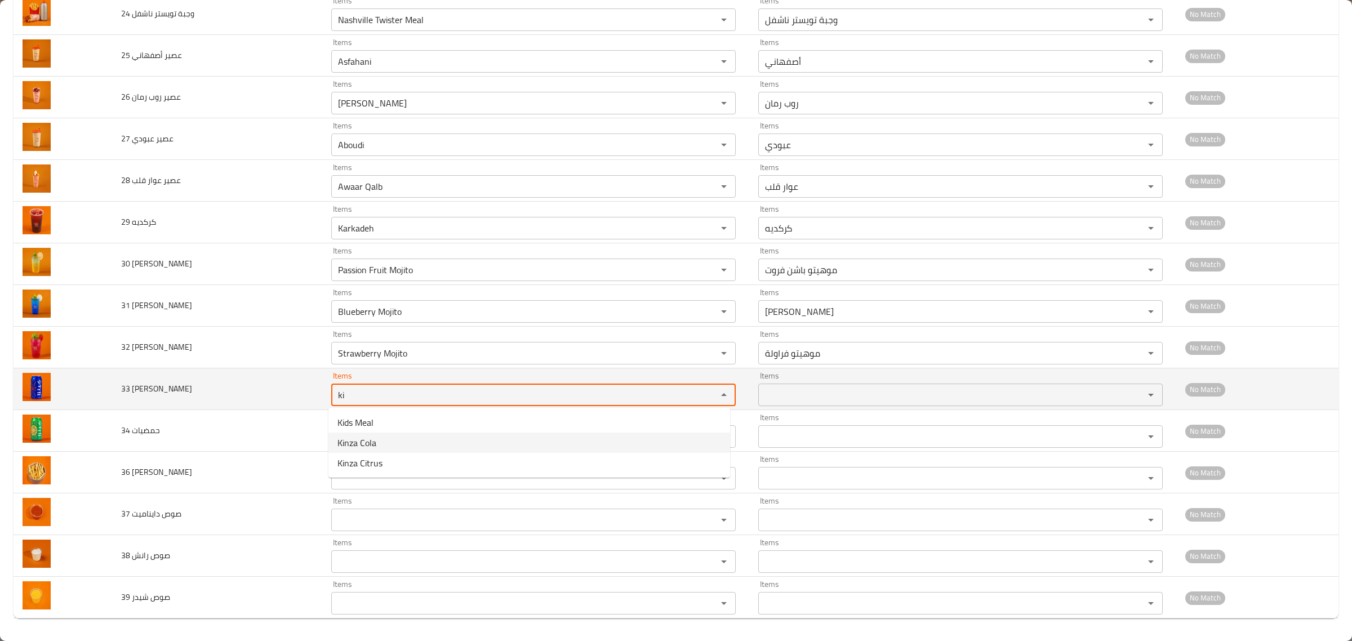
type كولا "Kinza Cola"
type كولا-ar "كينزا كولا"
click at [347, 393] on كولا "Kinza Cola" at bounding box center [517, 395] width 365 height 16
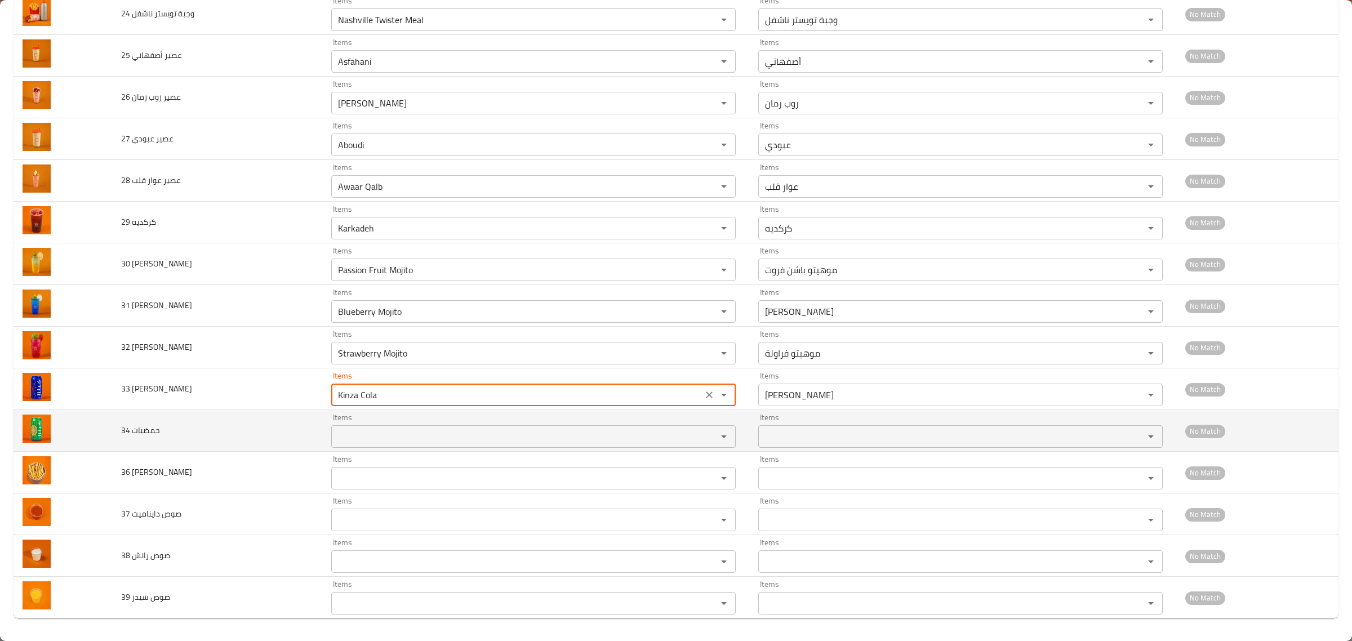
type كولا "Kinza Cola"
click at [347, 434] on حمضيات "Items" at bounding box center [517, 437] width 365 height 16
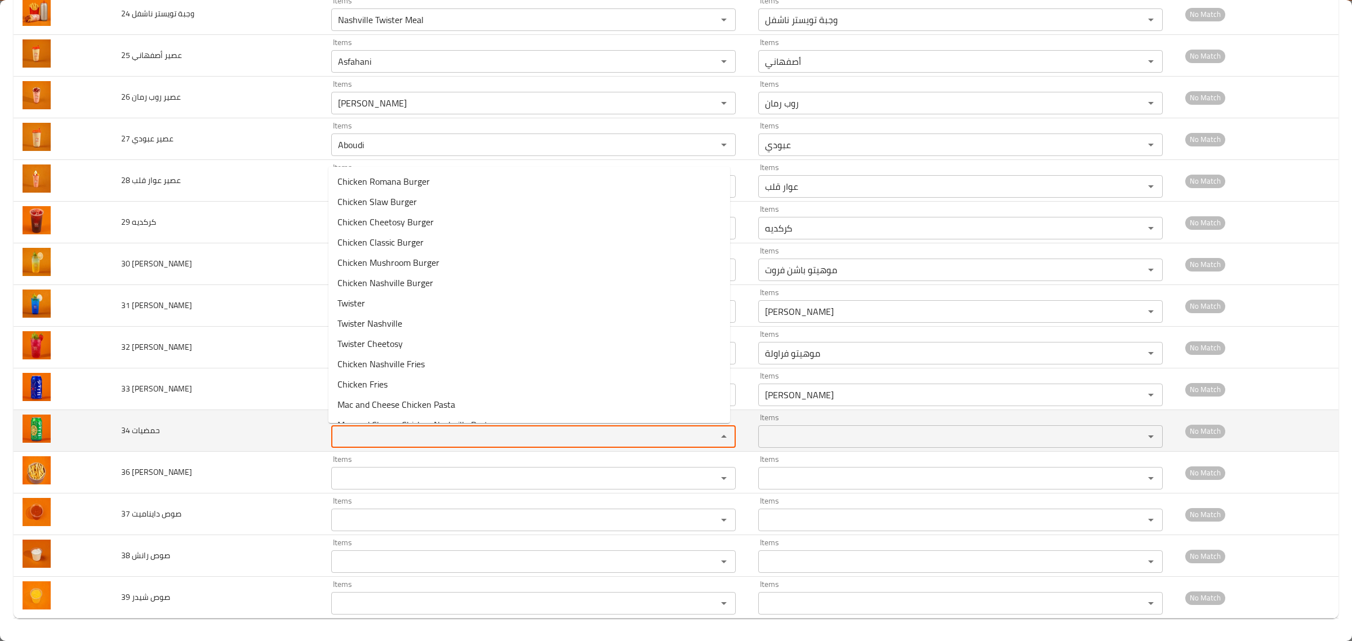
paste حمضيات "Kinza"
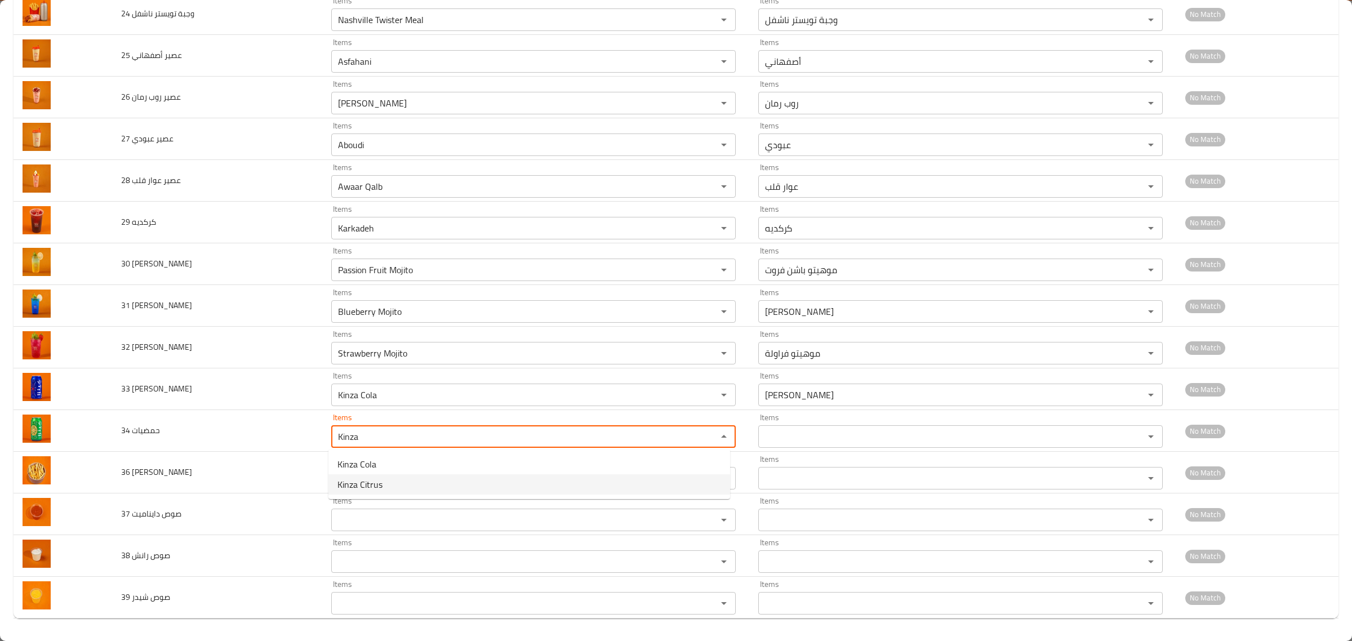
click at [369, 486] on span "Kinza Citrus" at bounding box center [359, 485] width 45 height 14
type حمضيات "Kinza Citrus"
type حمضيات-ar "كينزا حمضيات"
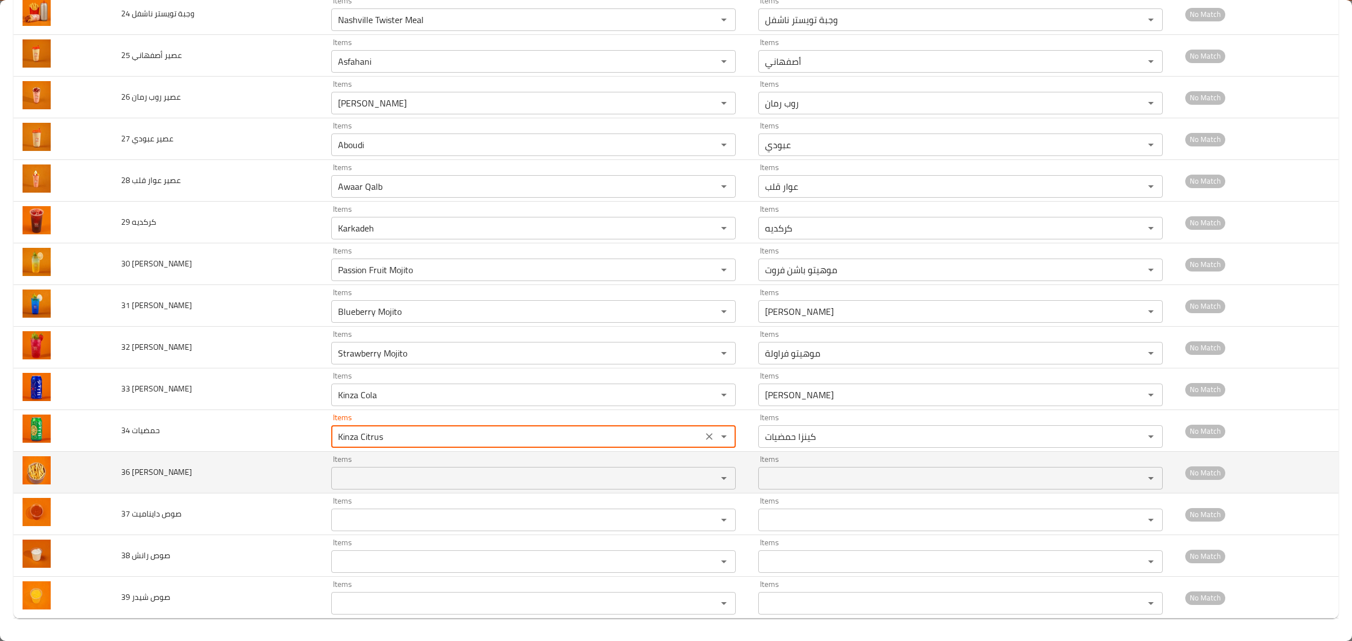
type حمضيات "Kinza Citrus"
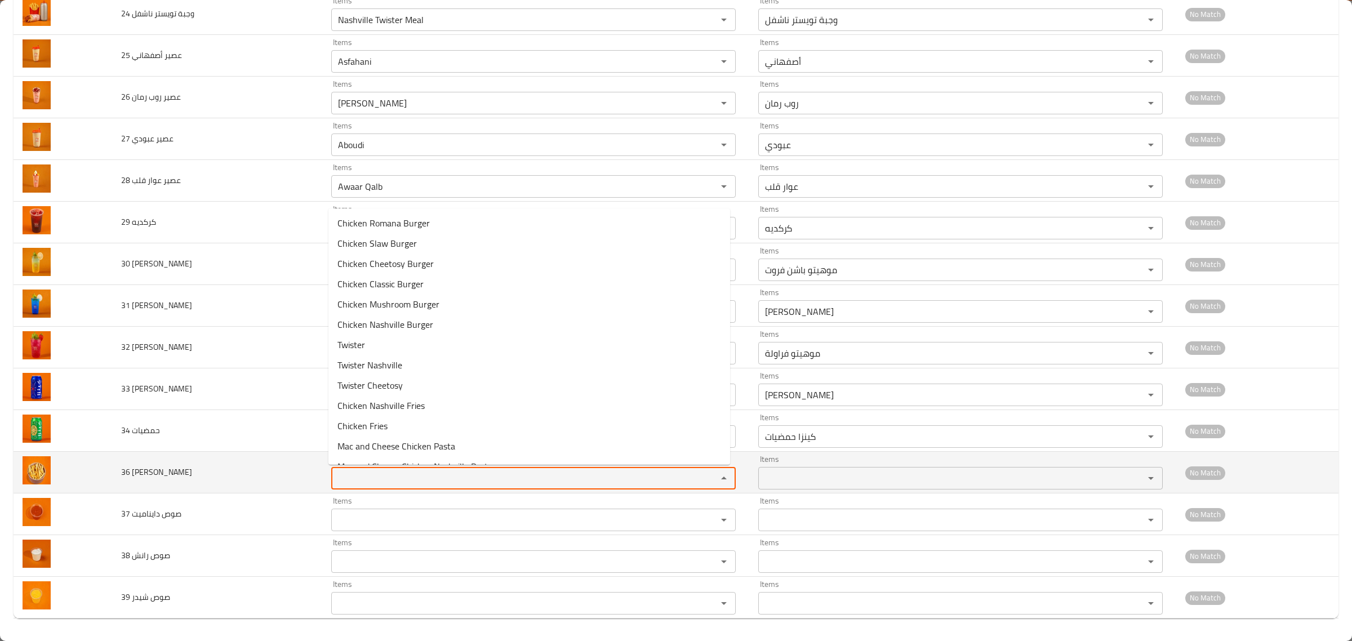
click at [354, 474] on شبش "Items" at bounding box center [517, 478] width 365 height 16
drag, startPoint x: 356, startPoint y: 479, endPoint x: 300, endPoint y: 476, distance: 55.9
click at [303, 476] on tr "36 شبش Items sh Items Items Items No Match" at bounding box center [676, 473] width 1325 height 42
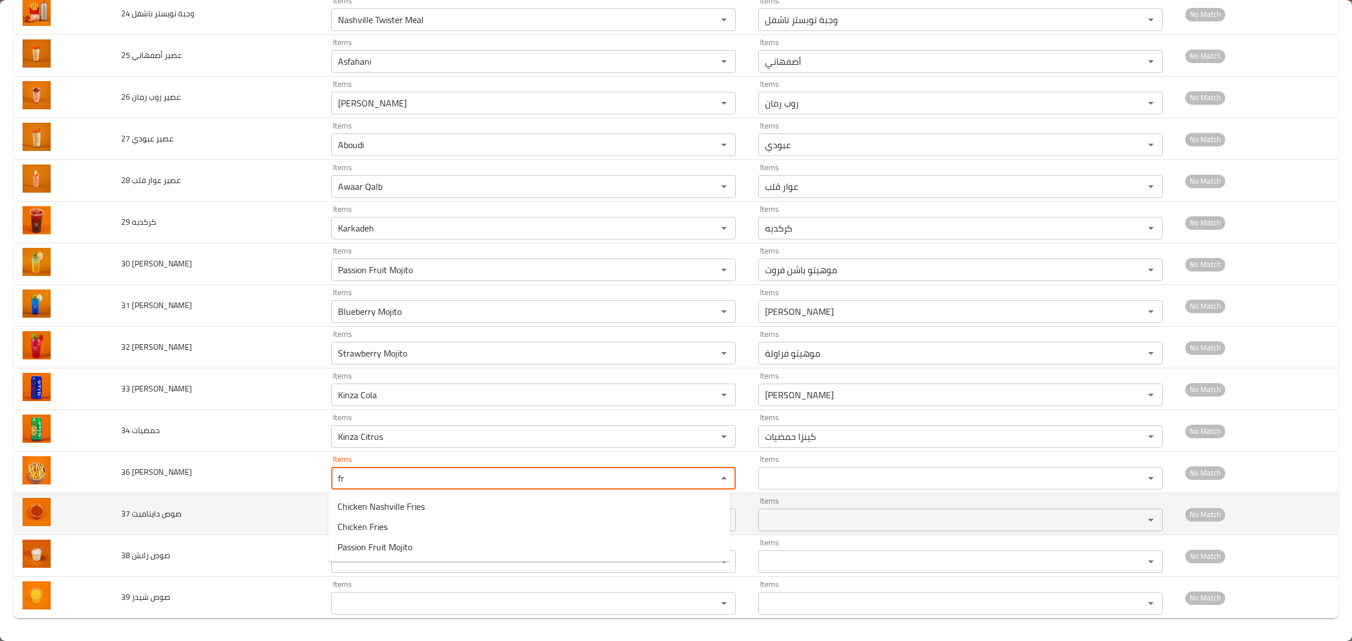
type شبش "fri"
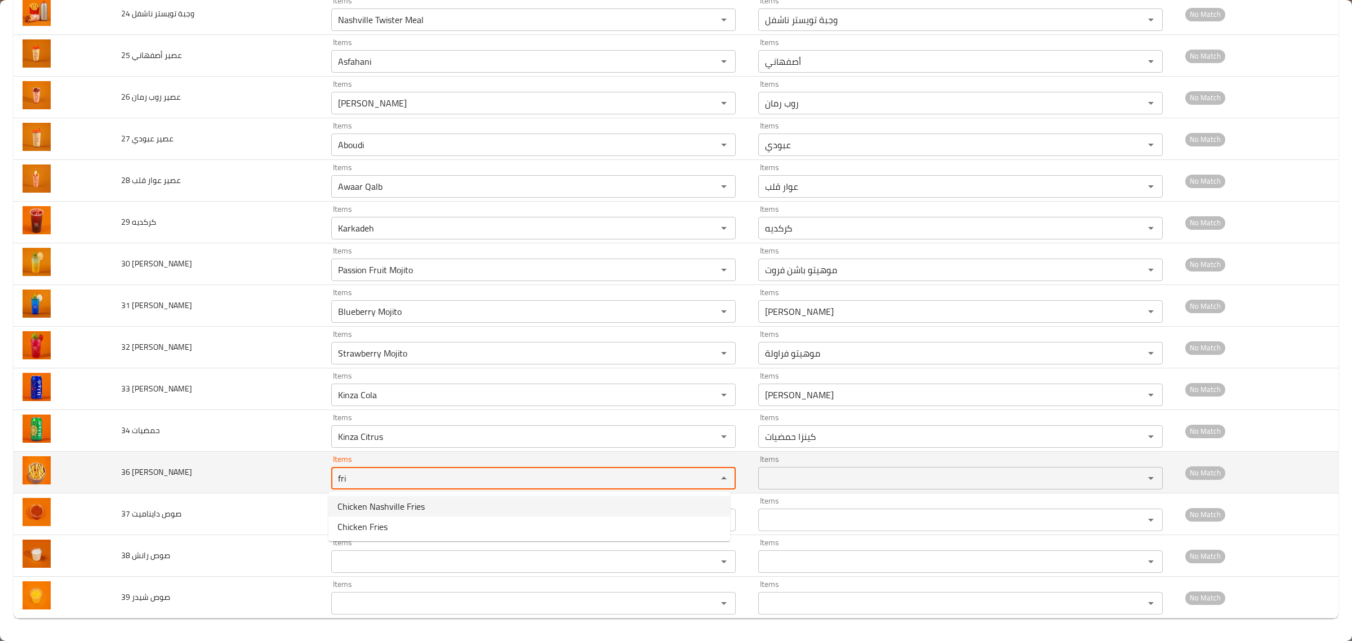
drag, startPoint x: 354, startPoint y: 478, endPoint x: 227, endPoint y: 466, distance: 127.3
click at [227, 466] on tr "36 شبش Items fri Items Items Items No Match" at bounding box center [676, 473] width 1325 height 42
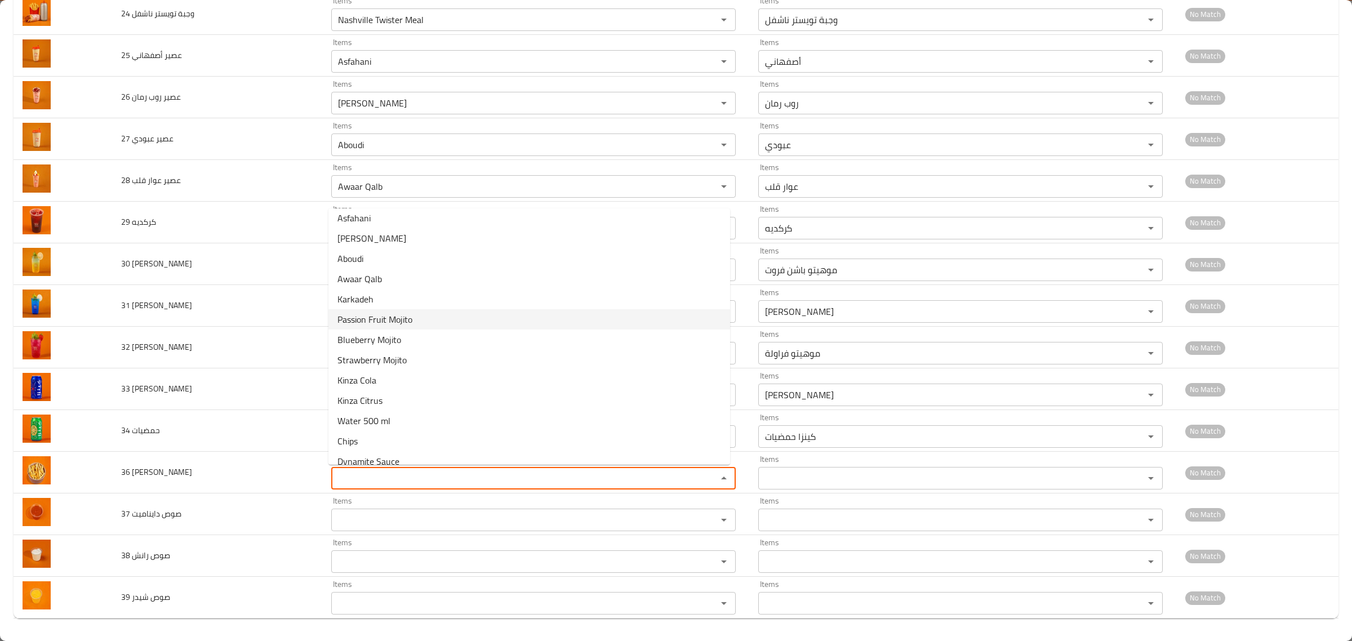
scroll to position [542, 0]
click at [384, 390] on شبش-option-35 "Chips" at bounding box center [529, 391] width 402 height 20
type شبش "Chips"
type شبش-ar "شيبس"
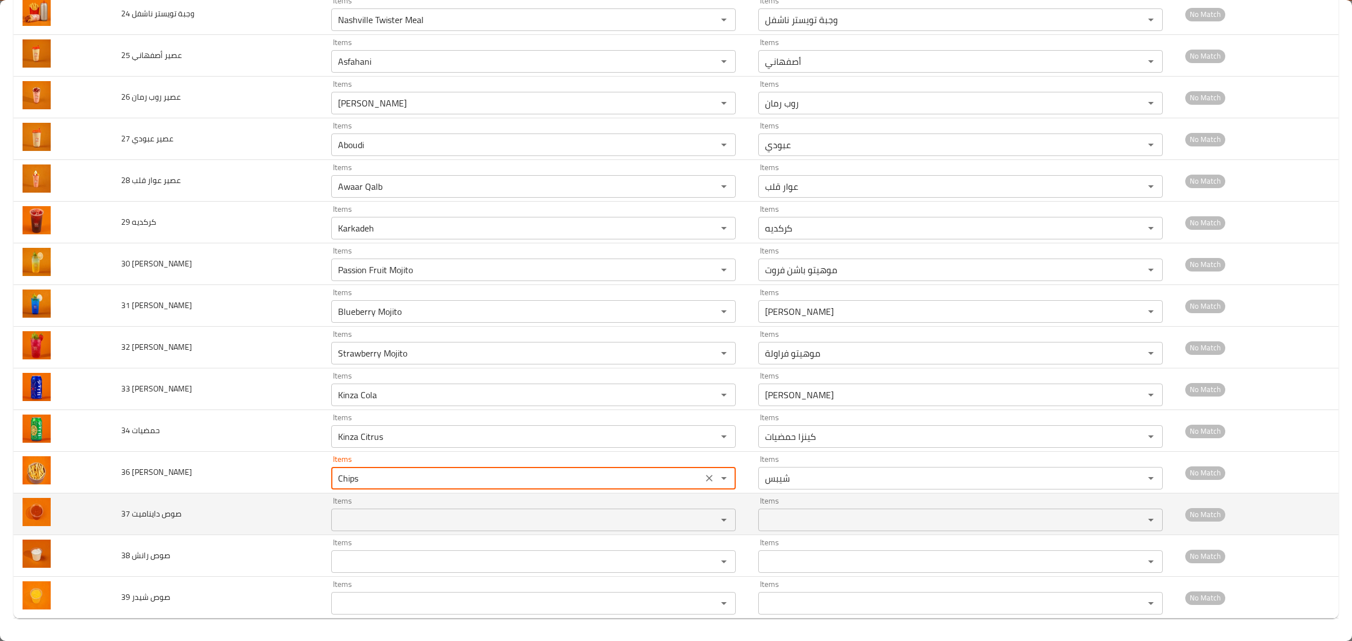
click at [365, 513] on دايناميت "Items" at bounding box center [517, 520] width 365 height 16
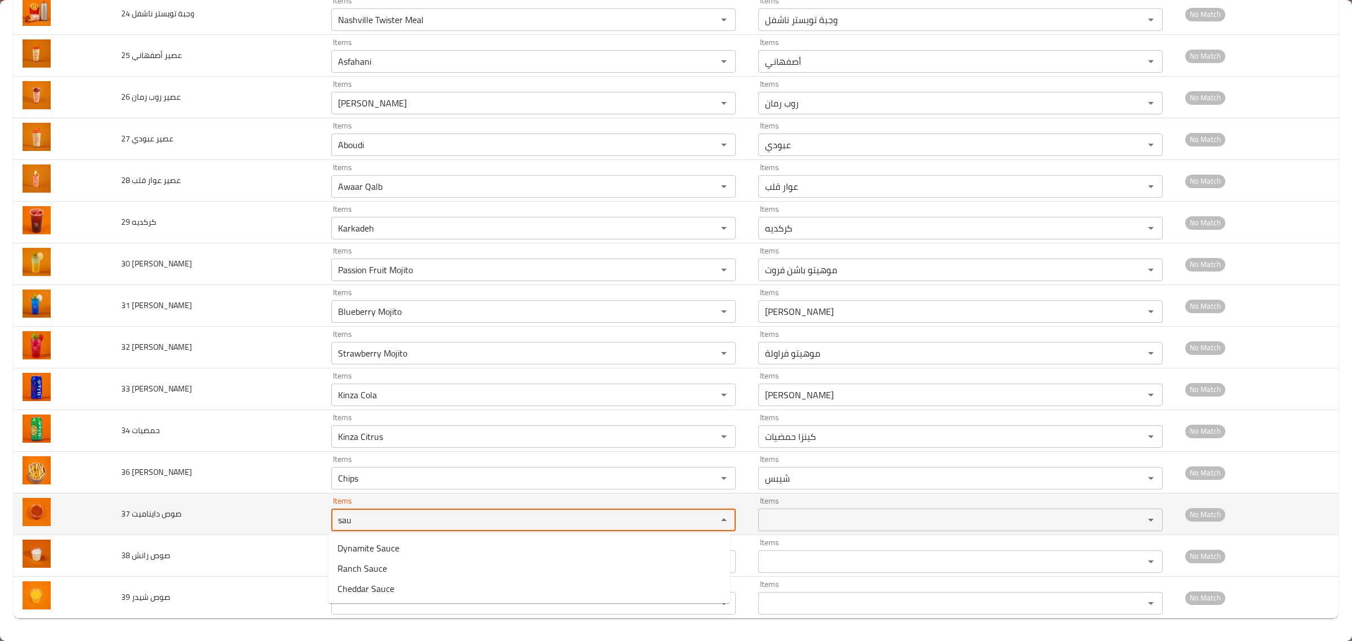
drag, startPoint x: 374, startPoint y: 521, endPoint x: 227, endPoint y: 507, distance: 147.2
click at [227, 507] on tr "37 صوص دايناميت Items sau Items Items Items No Match" at bounding box center [676, 515] width 1325 height 42
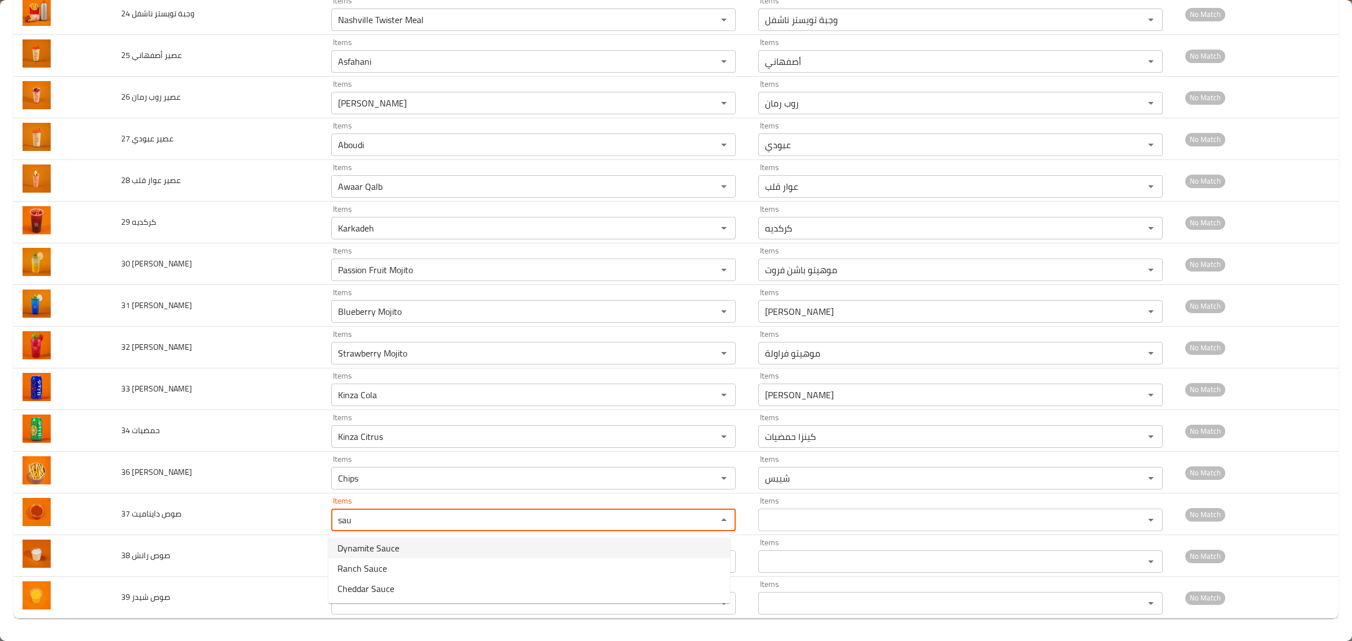
click at [370, 549] on span "Dynamite Sauce" at bounding box center [368, 548] width 62 height 14
type دايناميت "Dynamite Sauce"
type دايناميت-ar "صوص ديناميت"
click at [370, 549] on div "Items Items" at bounding box center [533, 556] width 405 height 34
type دايناميت "Dynamite Sauce"
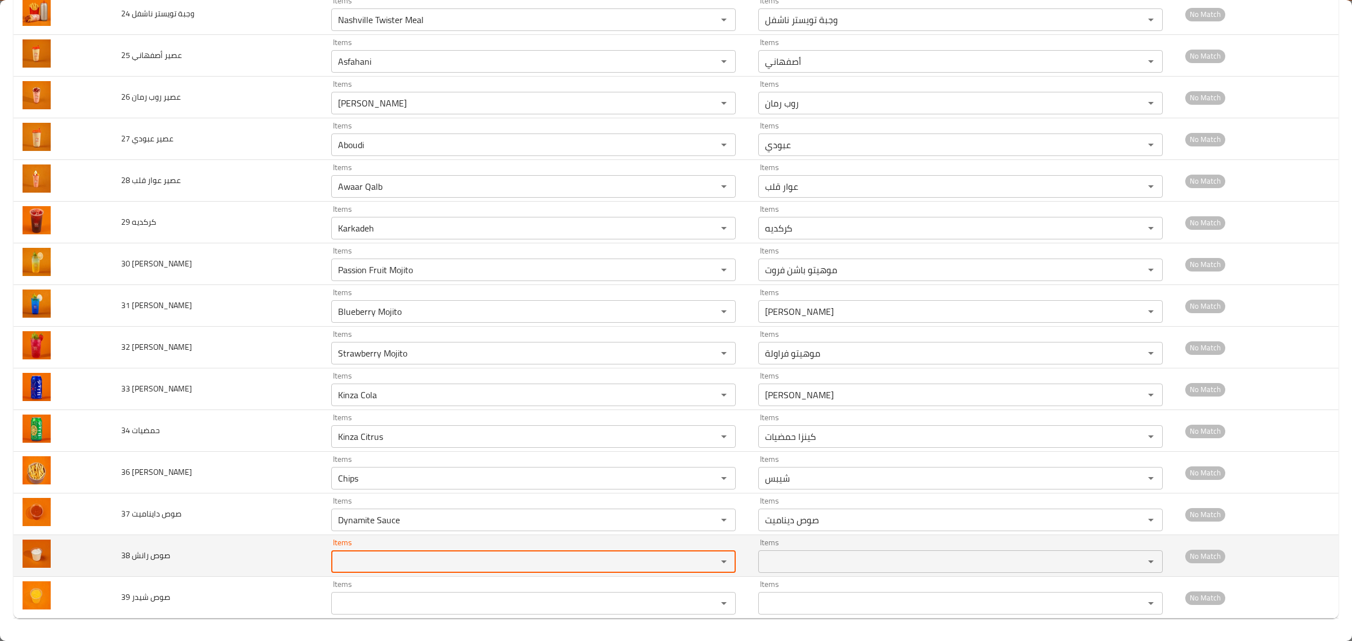
paste رانش "sau"
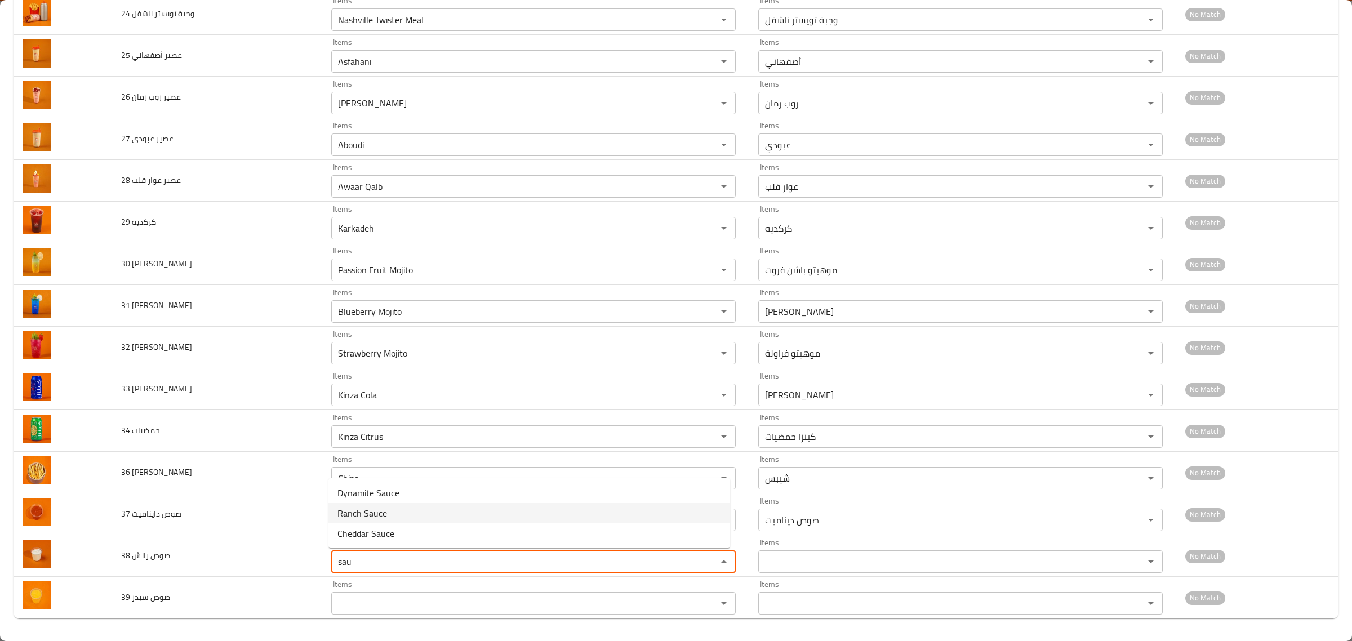
click at [362, 513] on span "Ranch Sauce" at bounding box center [362, 514] width 50 height 14
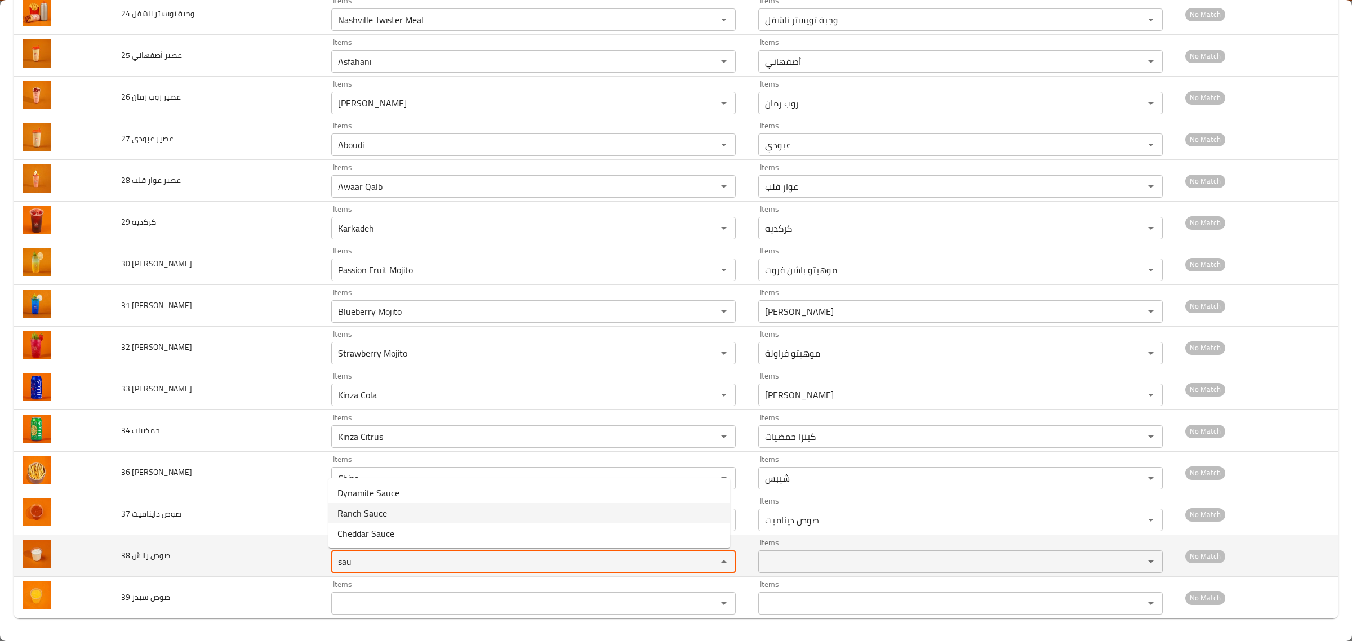
type رانش "Ranch Sauce"
type رانش-ar "صوص رانش"
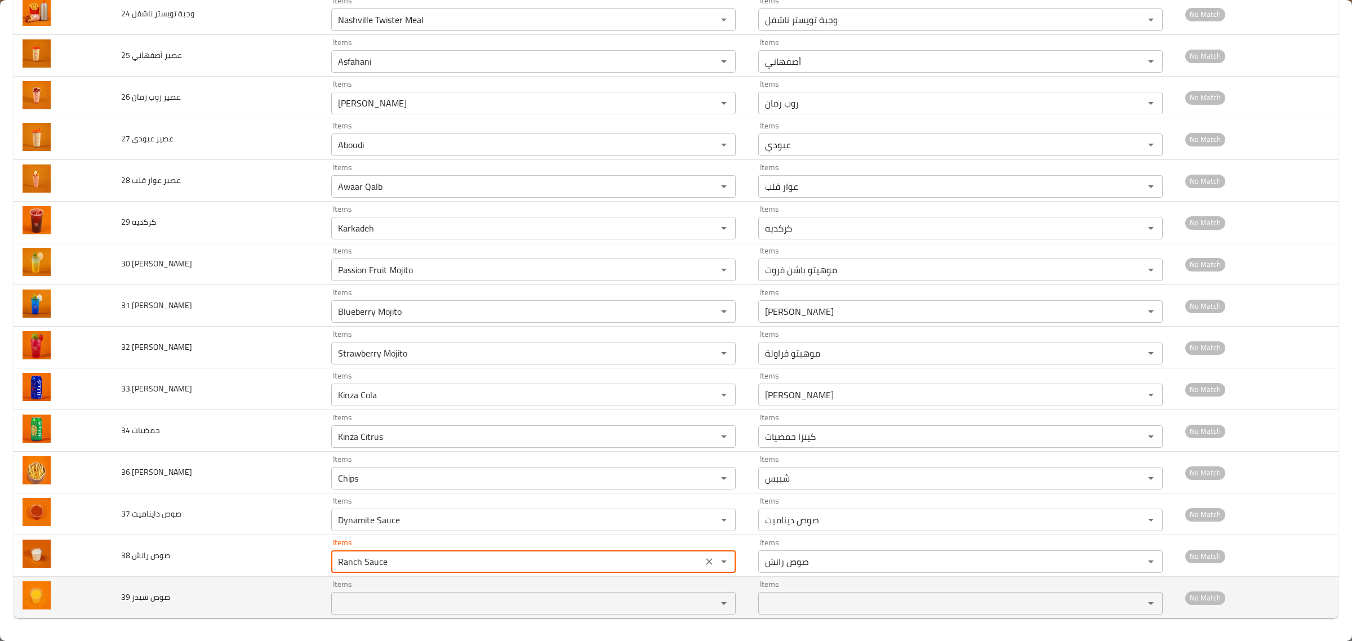
type رانش "Ranch Sauce"
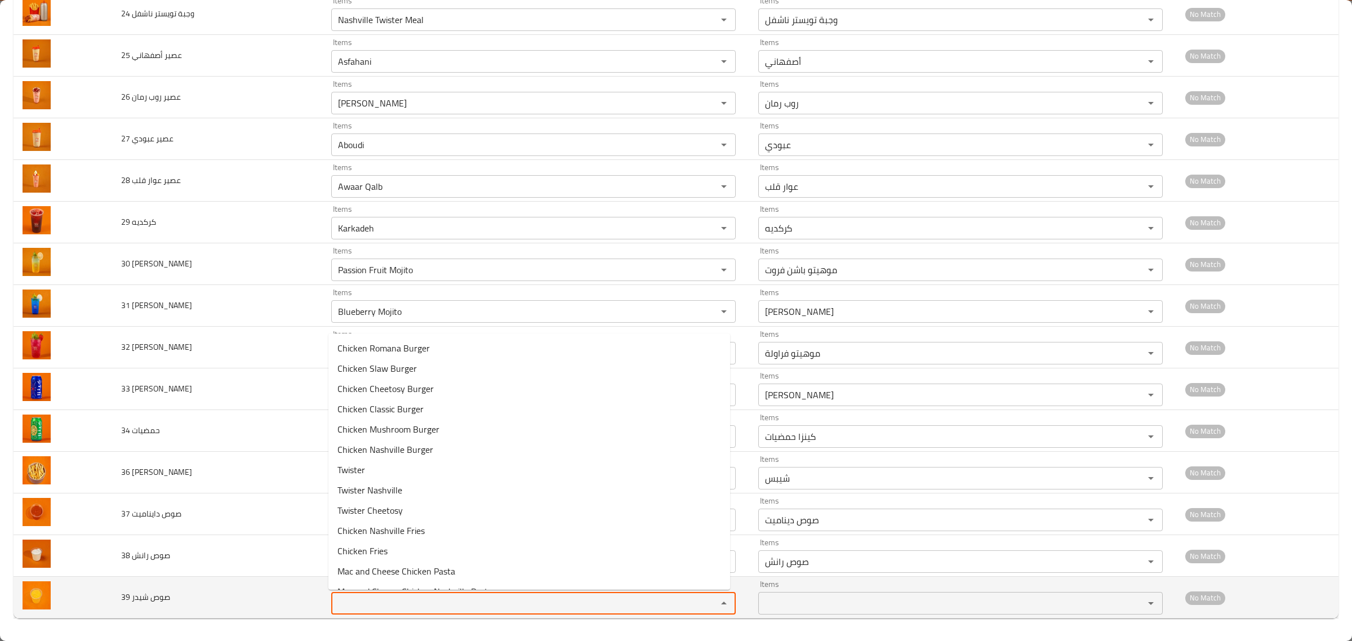
click at [344, 607] on شيدر "Items" at bounding box center [517, 604] width 365 height 16
paste شيدر "sau"
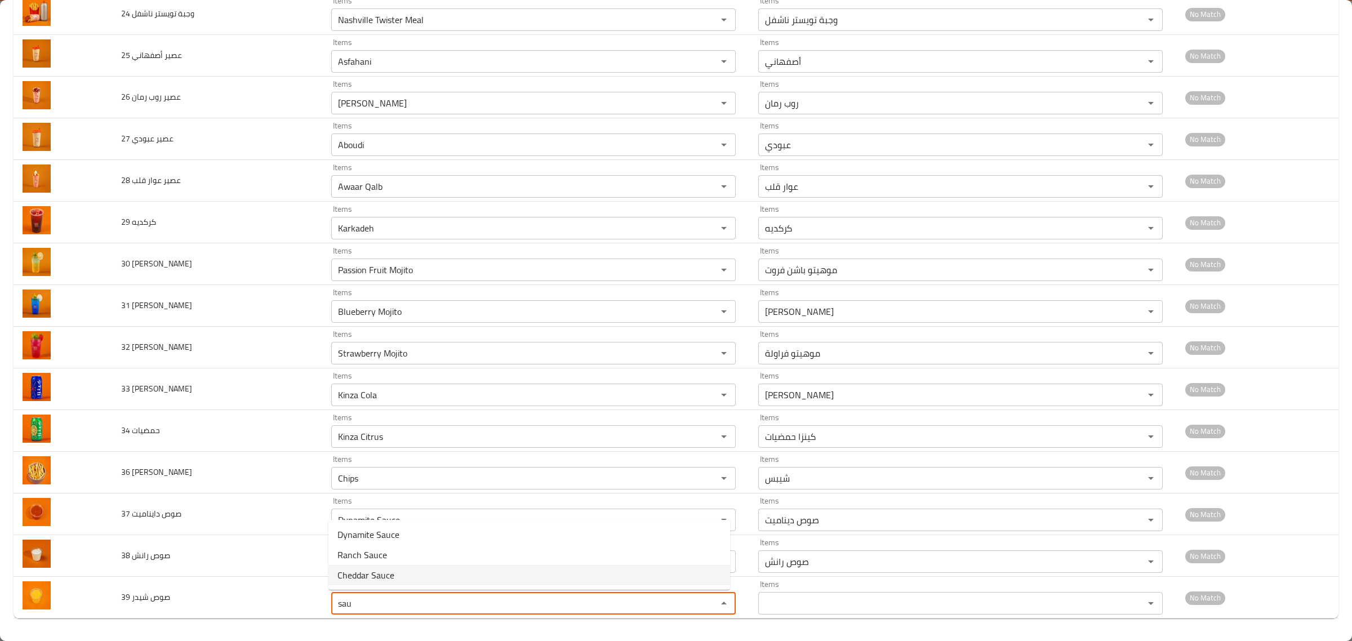
click at [364, 575] on span "Cheddar Sauce" at bounding box center [365, 575] width 57 height 14
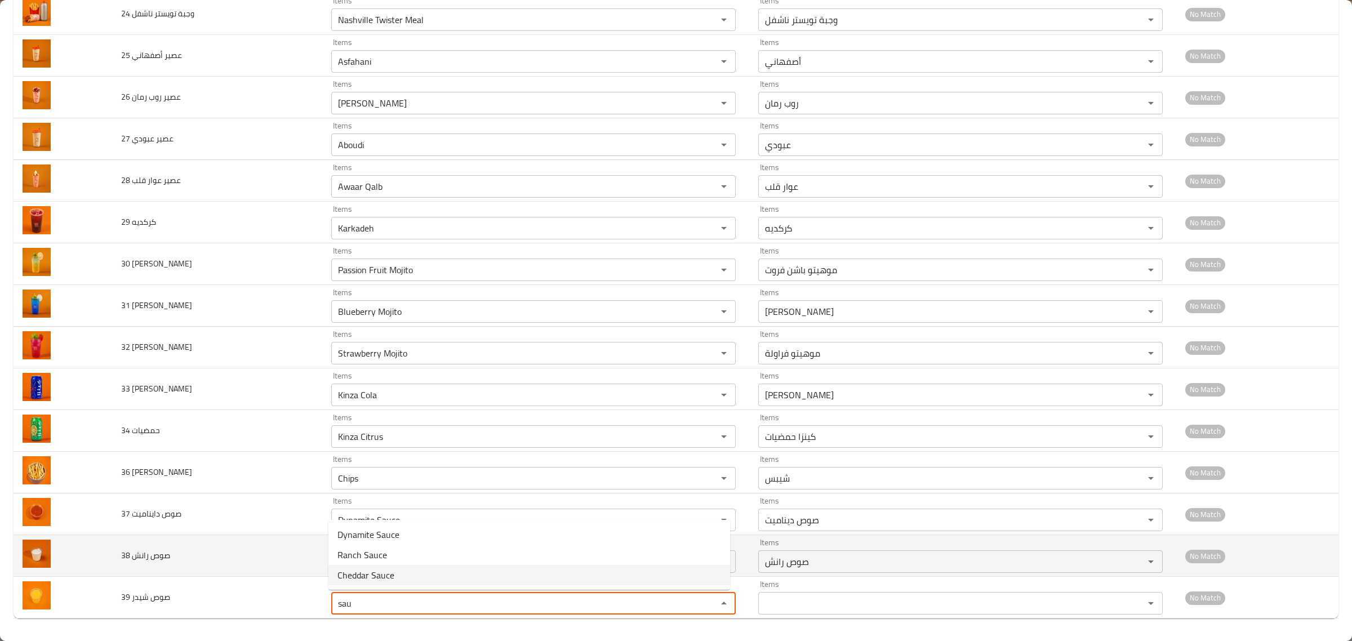
type شيدر "Cheddar Sauce"
type شيدر-ar "صوص شيدر"
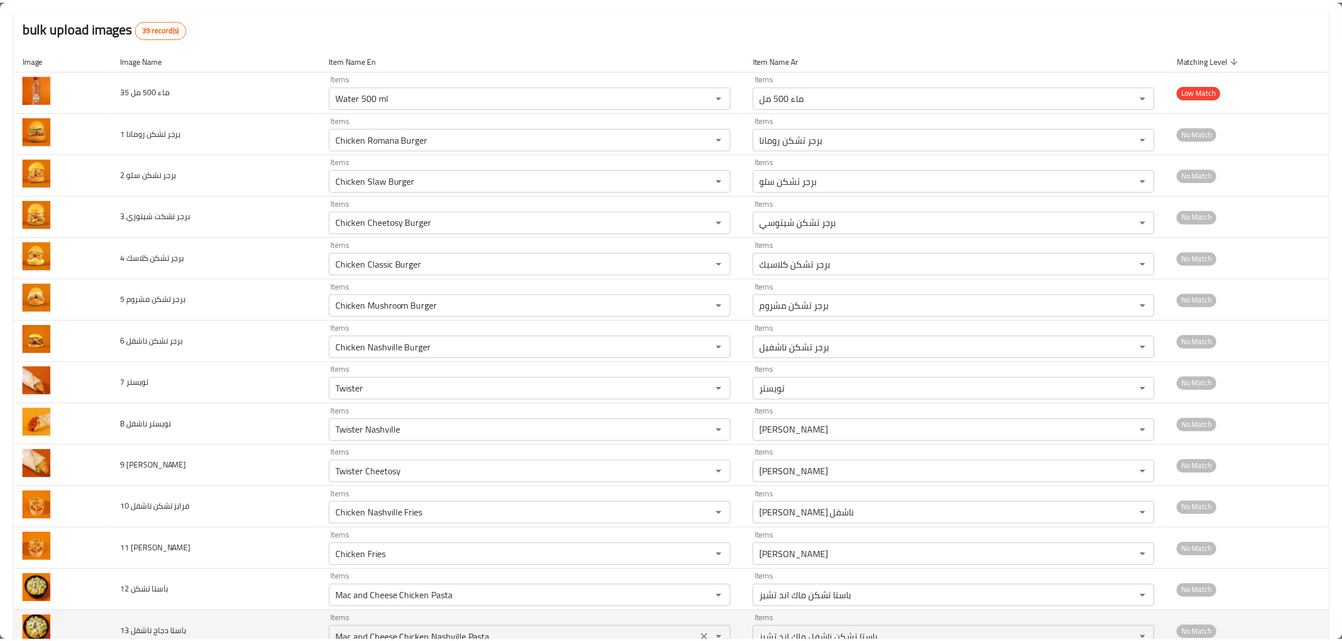
scroll to position [0, 0]
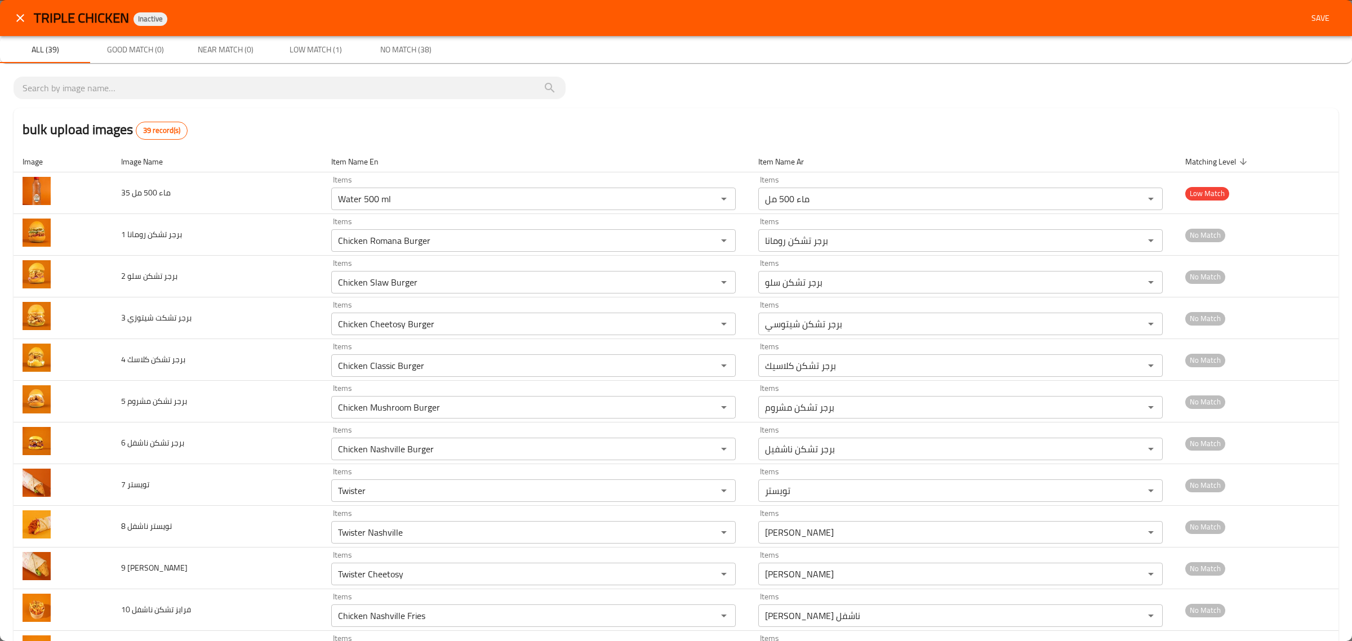
type شيدر "Cheddar Sauce"
click at [1313, 20] on span "Save" at bounding box center [1320, 18] width 27 height 14
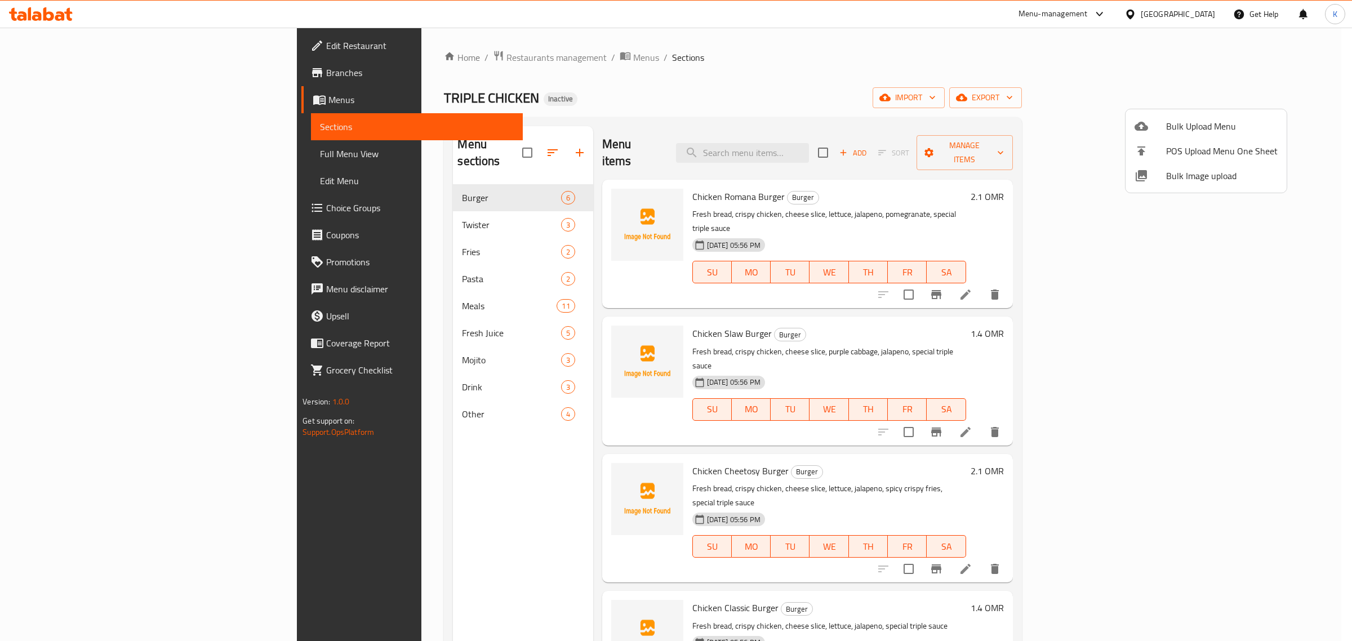
click at [1018, 122] on div at bounding box center [676, 320] width 1352 height 641
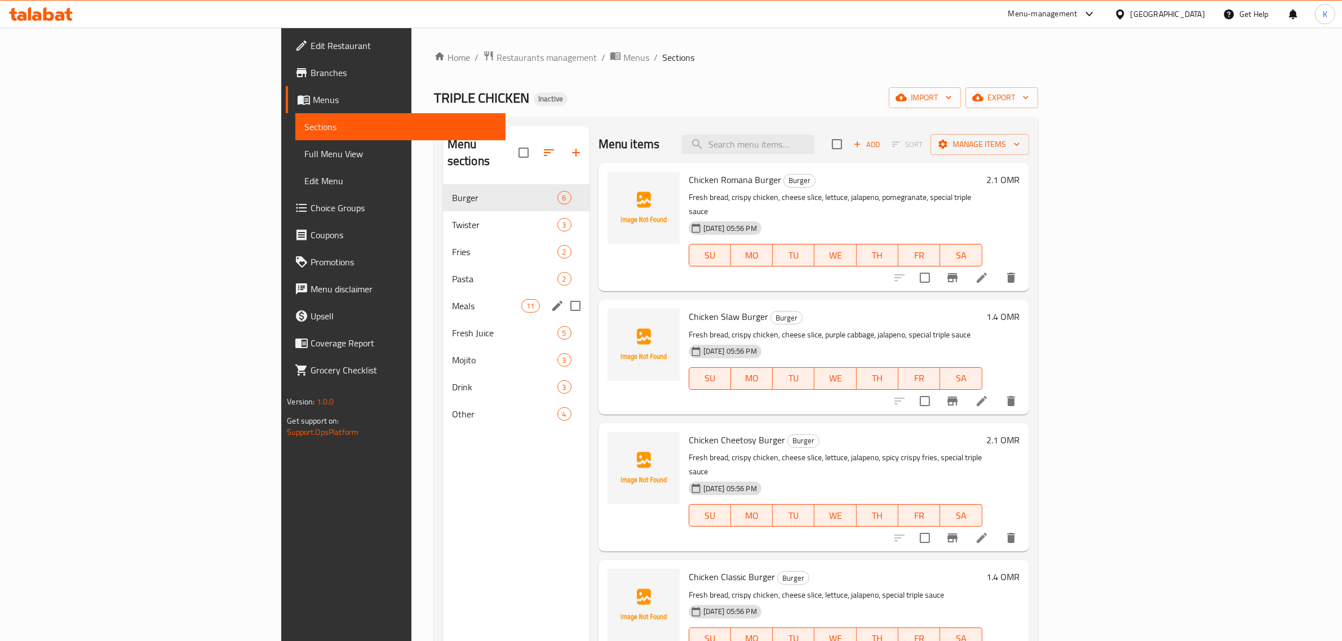
click at [443, 301] on div "Meals 11" at bounding box center [516, 305] width 146 height 27
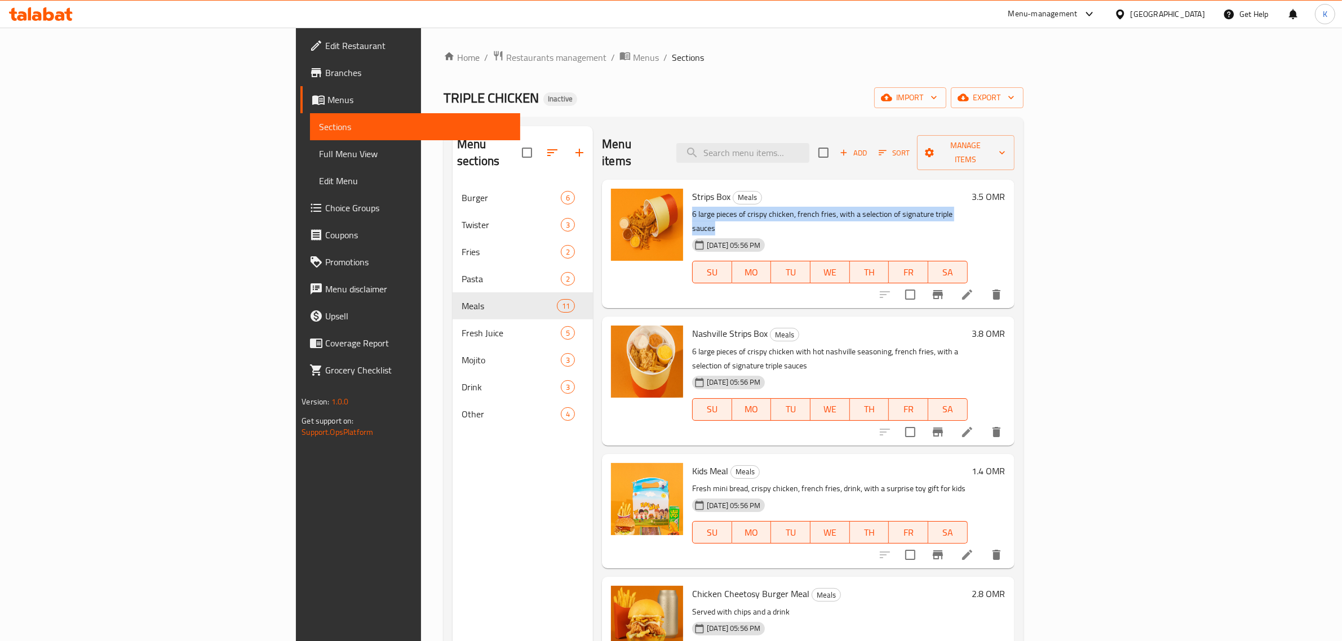
drag, startPoint x: 910, startPoint y: 197, endPoint x: 618, endPoint y: 201, distance: 292.4
click at [692, 207] on p "6 large pieces of crispy chicken, french fries, with a selection of signature t…" at bounding box center [829, 221] width 275 height 28
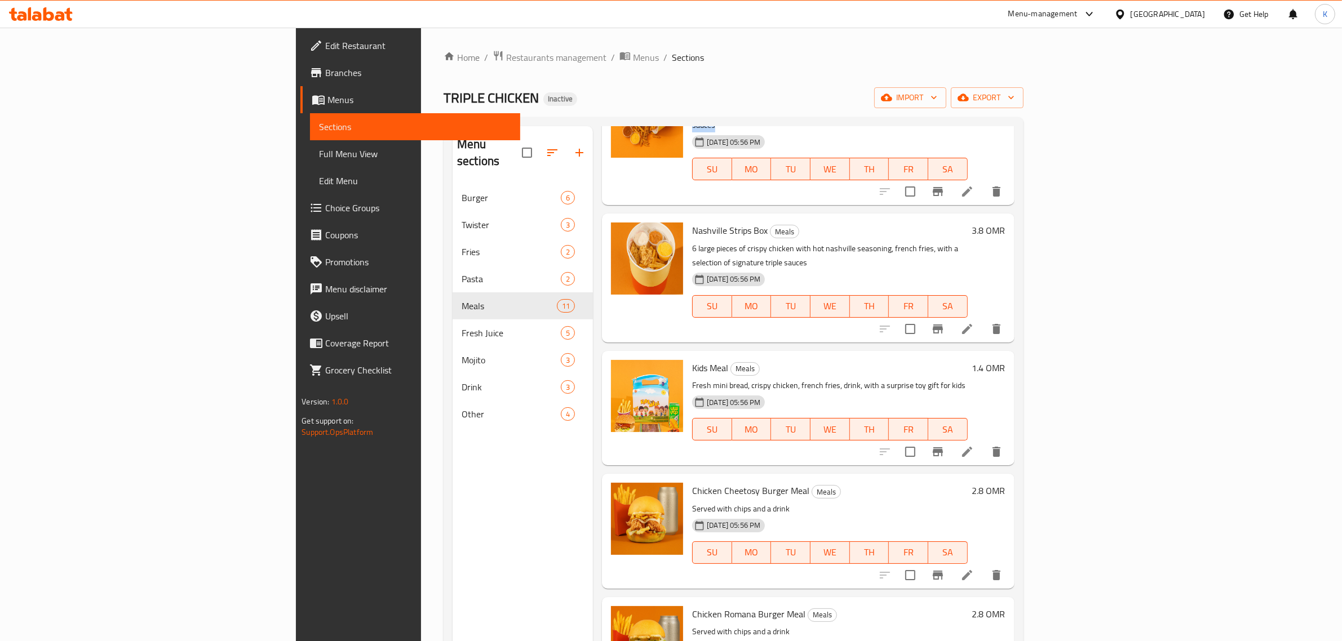
scroll to position [141, 0]
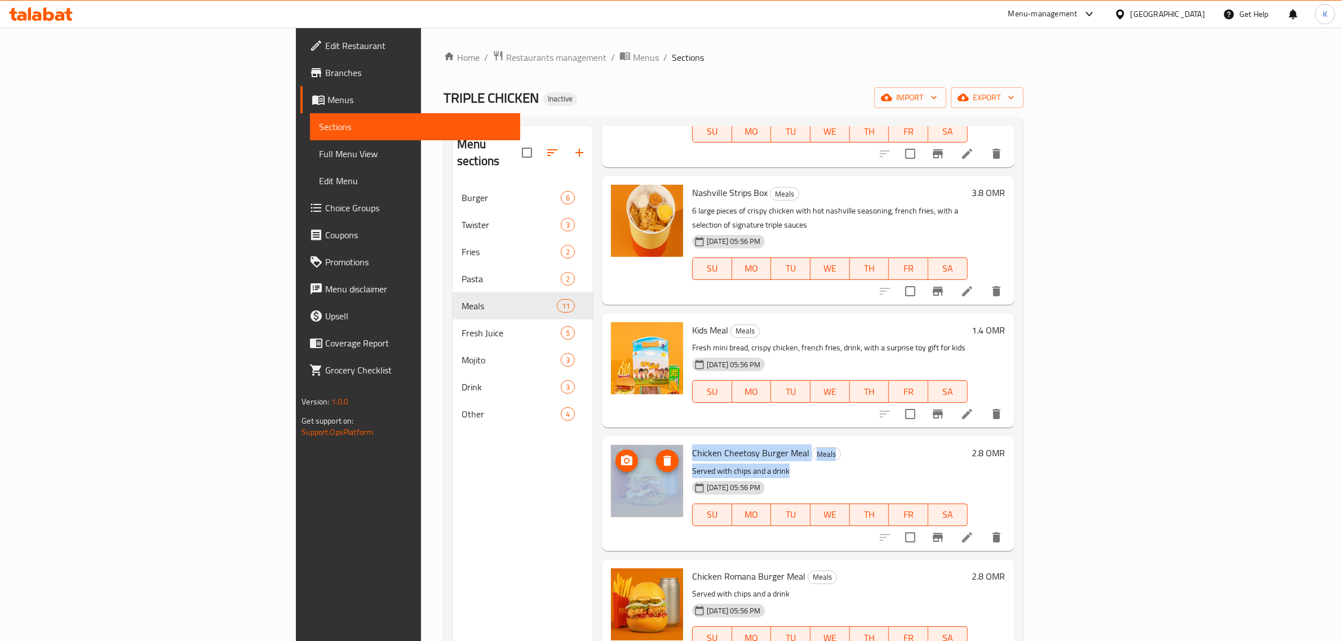
drag, startPoint x: 742, startPoint y: 427, endPoint x: 605, endPoint y: 423, distance: 137.5
click at [606, 441] on div "Chicken Cheetosy Burger Meal Meals Served with chips and a drink 13-09-2025 05:…" at bounding box center [807, 493] width 403 height 105
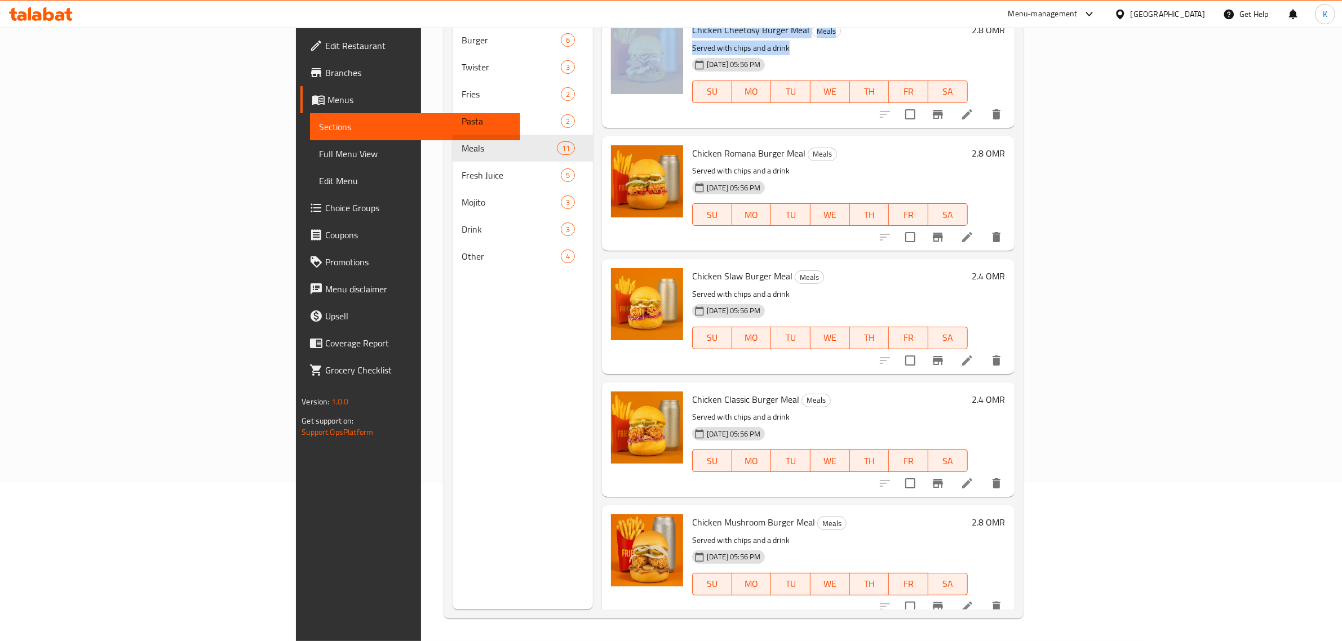
scroll to position [387, 0]
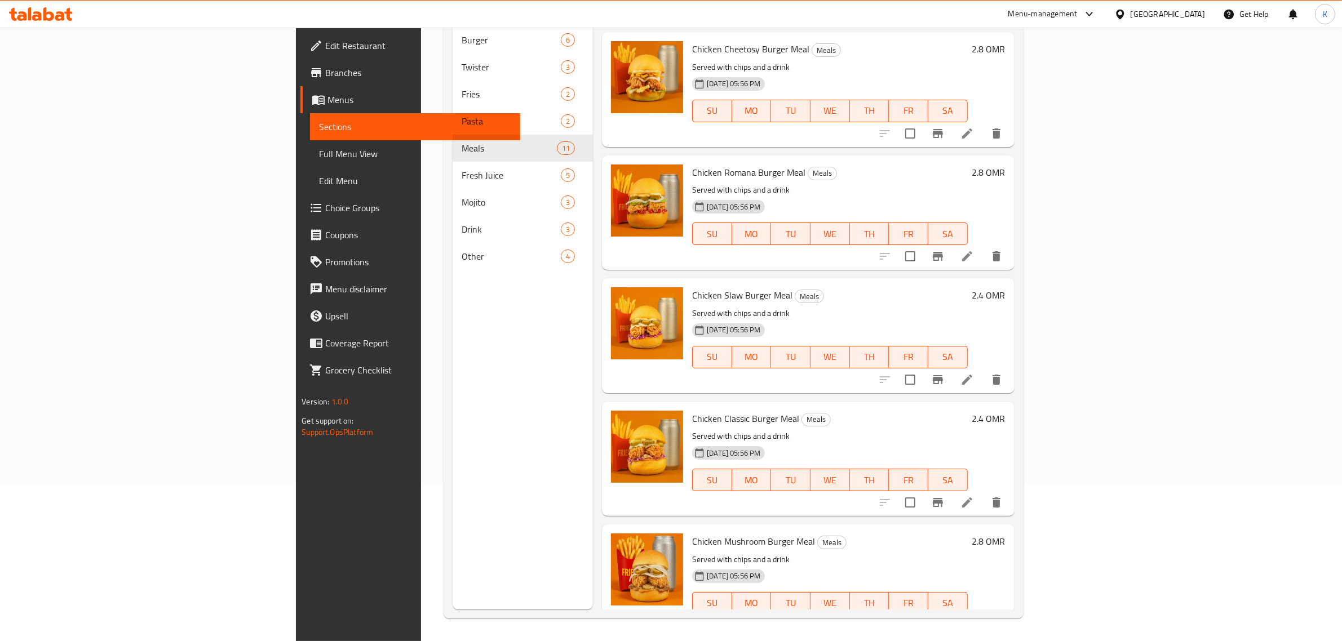
click at [452, 472] on div "Menu sections Burger 6 Twister 3 Fries 2 Pasta 2 Meals 11 Fresh Juice 5 Mojito …" at bounding box center [522, 288] width 140 height 641
click at [319, 152] on span "Full Menu View" at bounding box center [415, 154] width 192 height 14
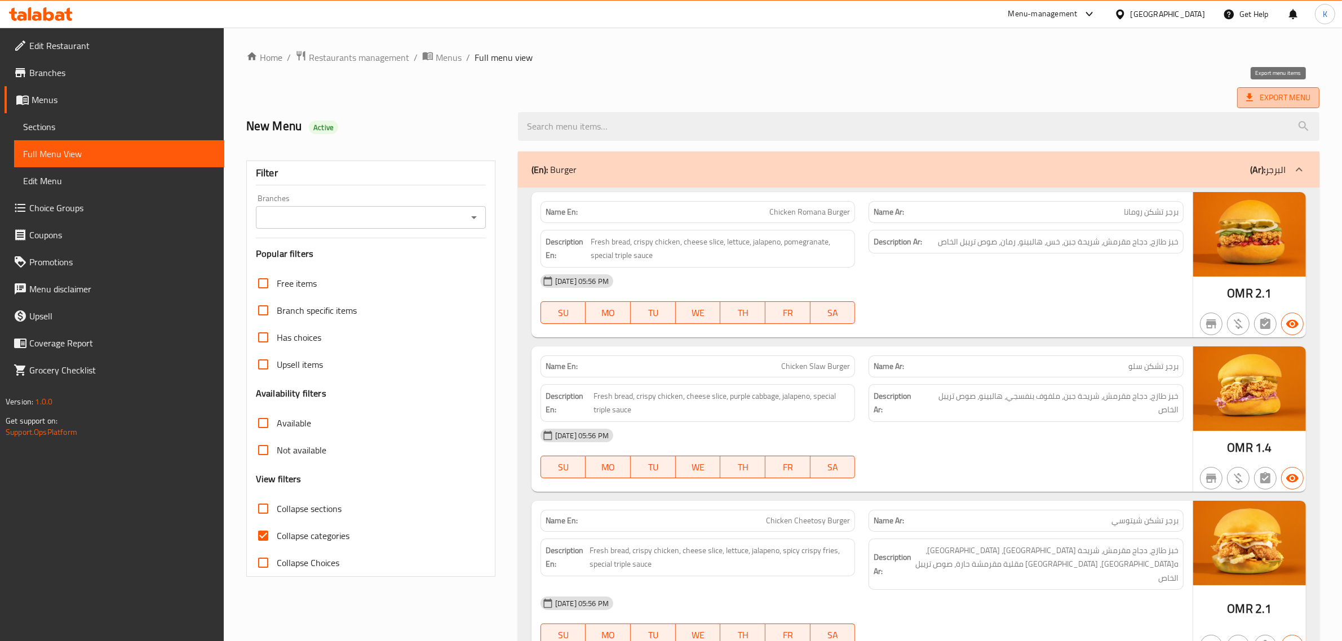
click at [1283, 101] on span "Export Menu" at bounding box center [1278, 98] width 64 height 14
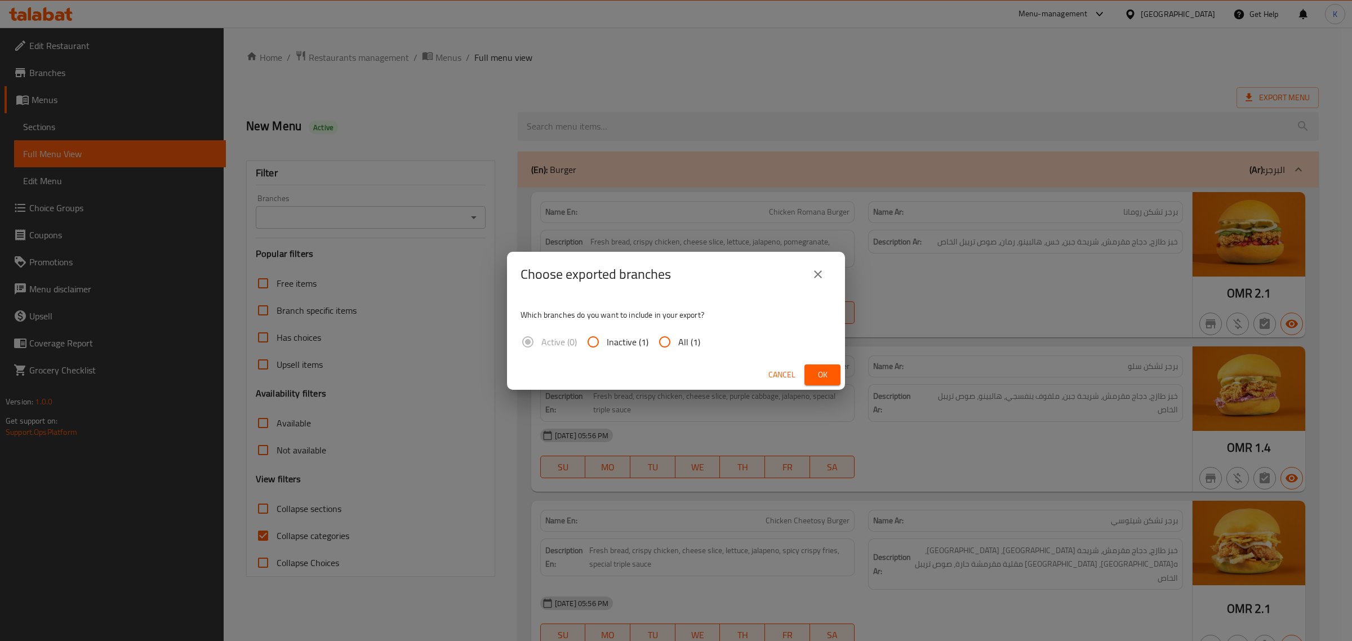
click at [665, 341] on input "All (1)" at bounding box center [664, 341] width 27 height 27
radio input "true"
click at [829, 379] on span "Ok" at bounding box center [823, 375] width 18 height 14
